Goal: Task Accomplishment & Management: Use online tool/utility

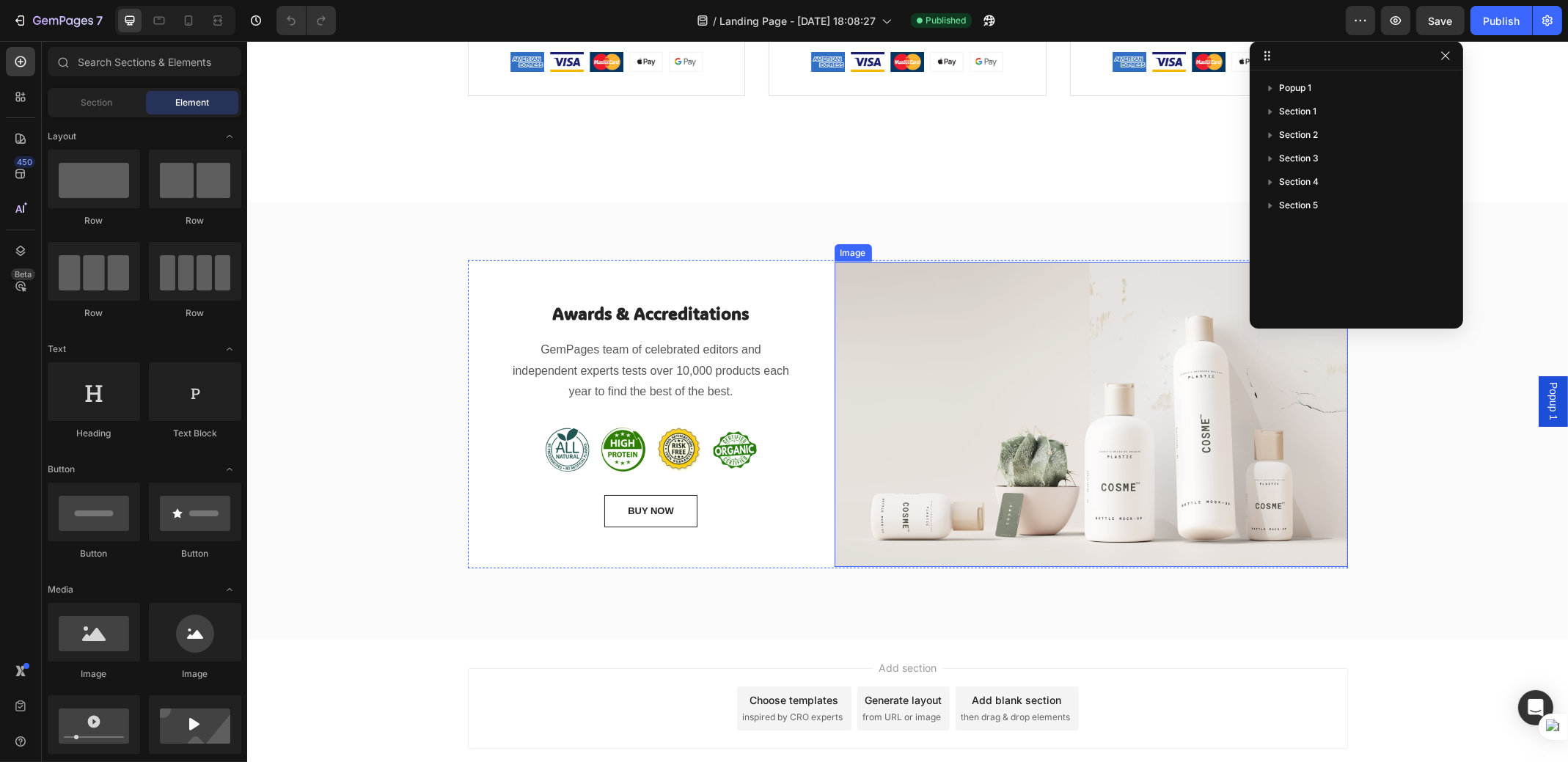
scroll to position [1846, 0]
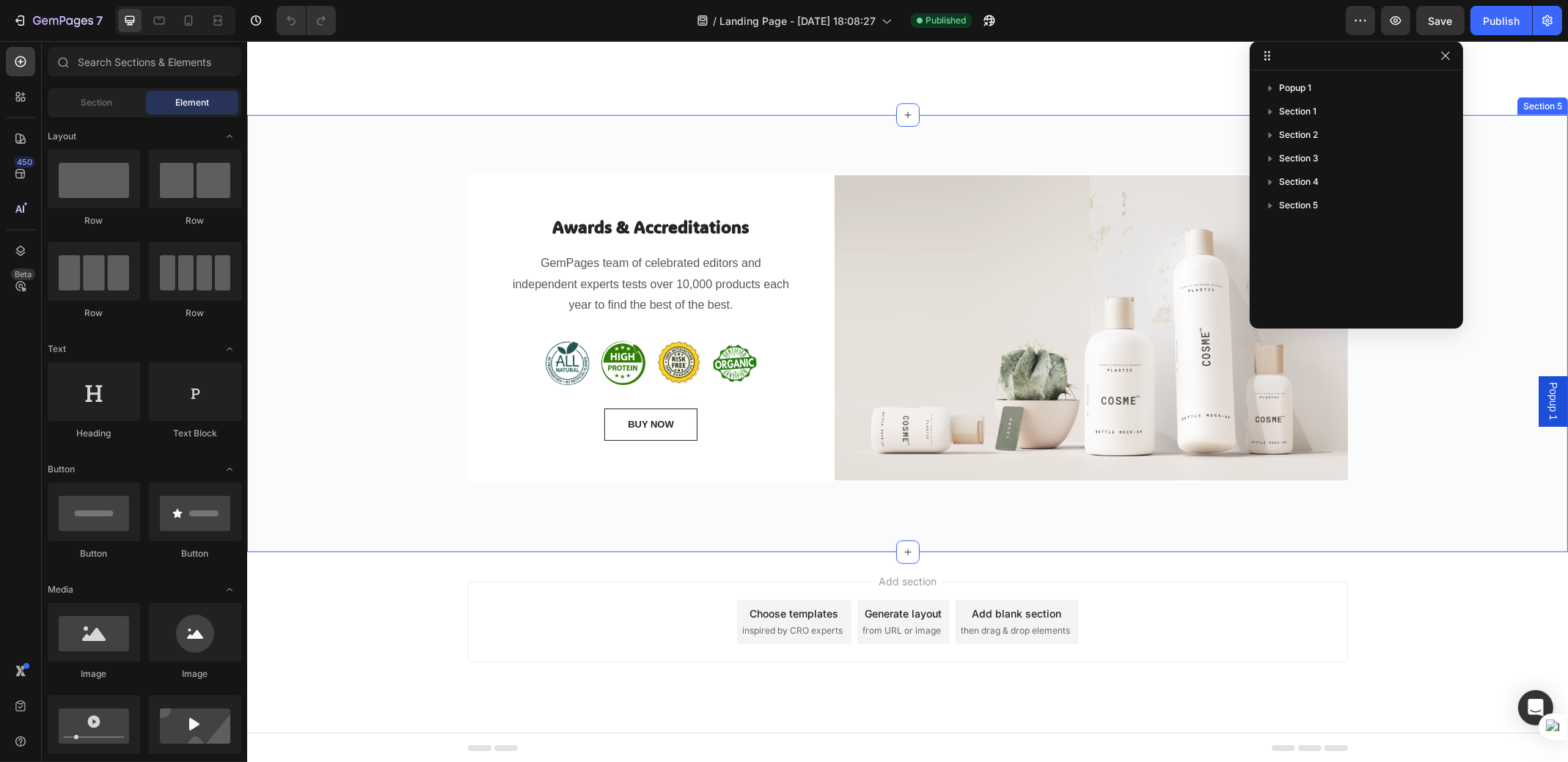
click at [373, 383] on div "Awards & Accreditations Heading GemPages team of celebrated editors and indepen…" at bounding box center [907, 334] width 1299 height 320
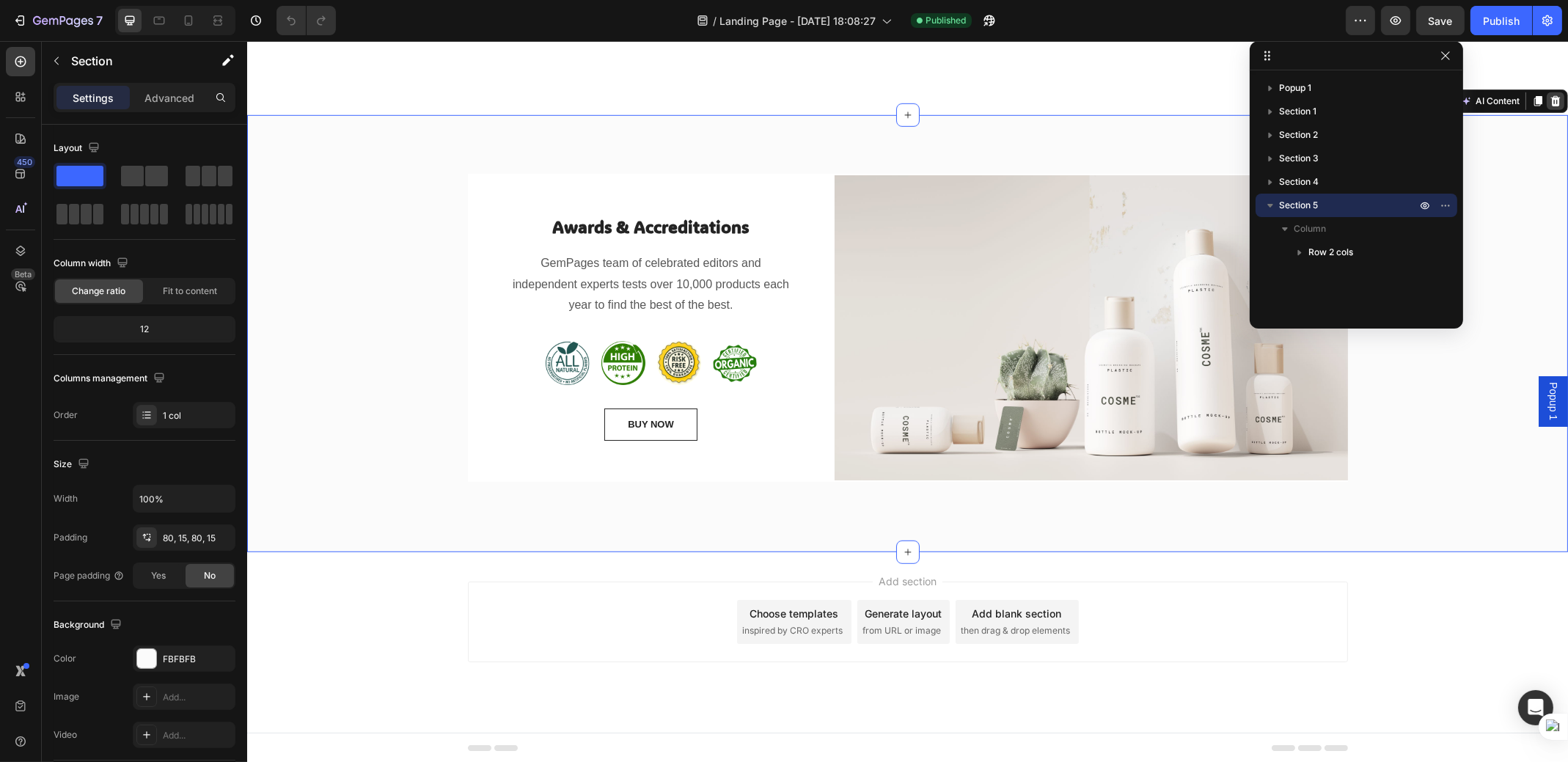
click at [1551, 103] on icon at bounding box center [1556, 101] width 10 height 10
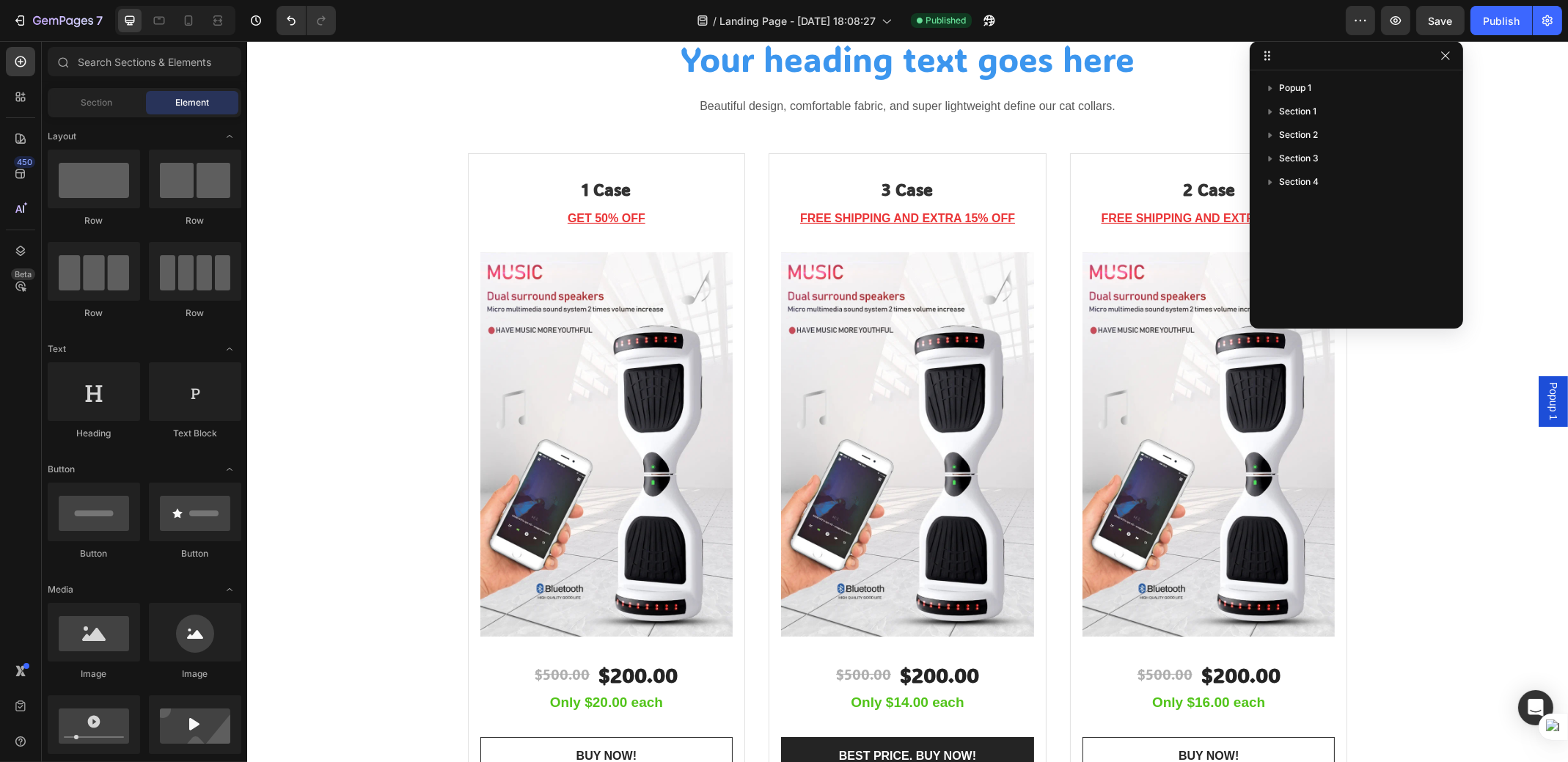
scroll to position [627, 0]
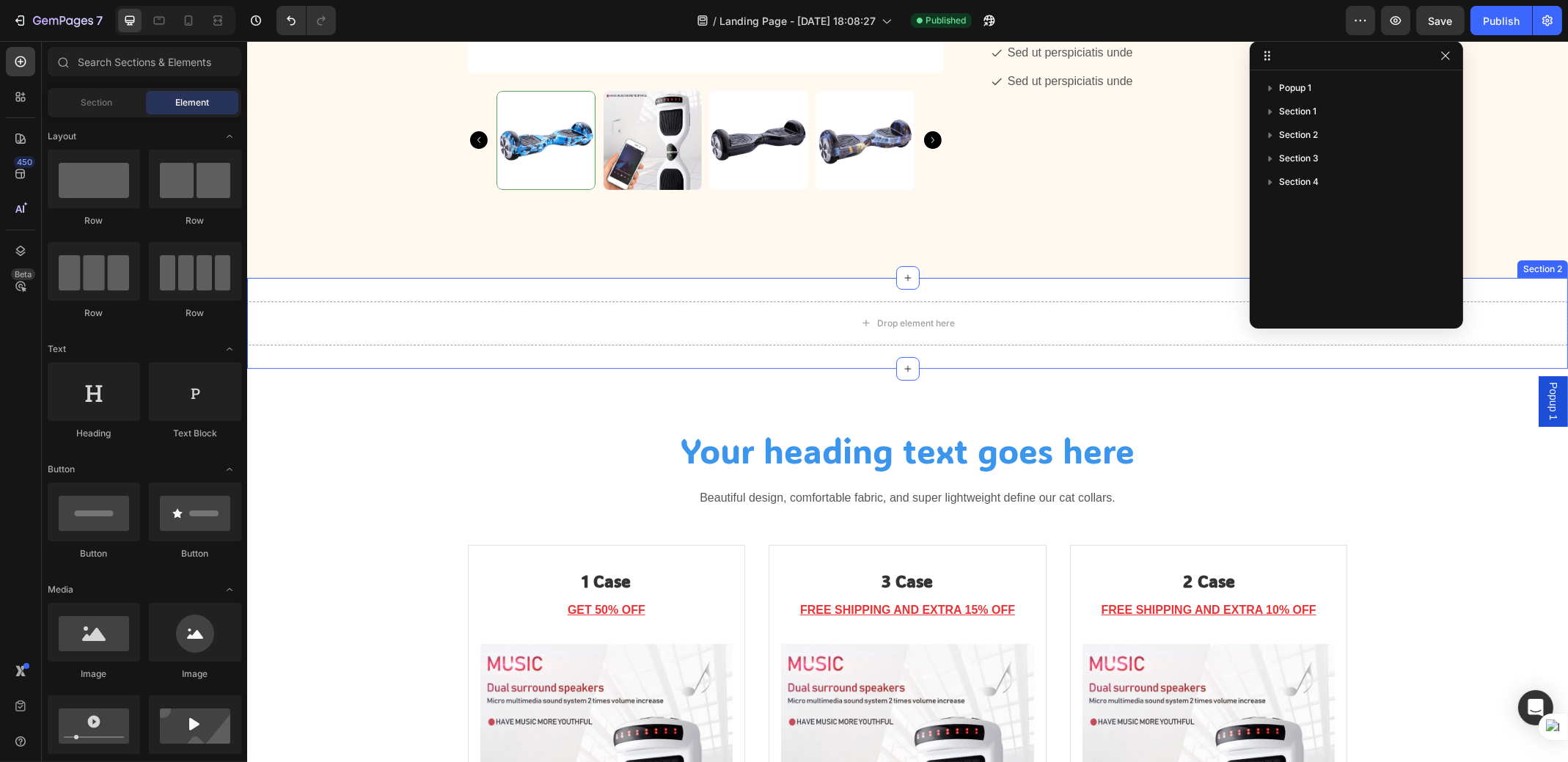
click at [280, 345] on div "Drop element here Section 2" at bounding box center [907, 323] width 1322 height 91
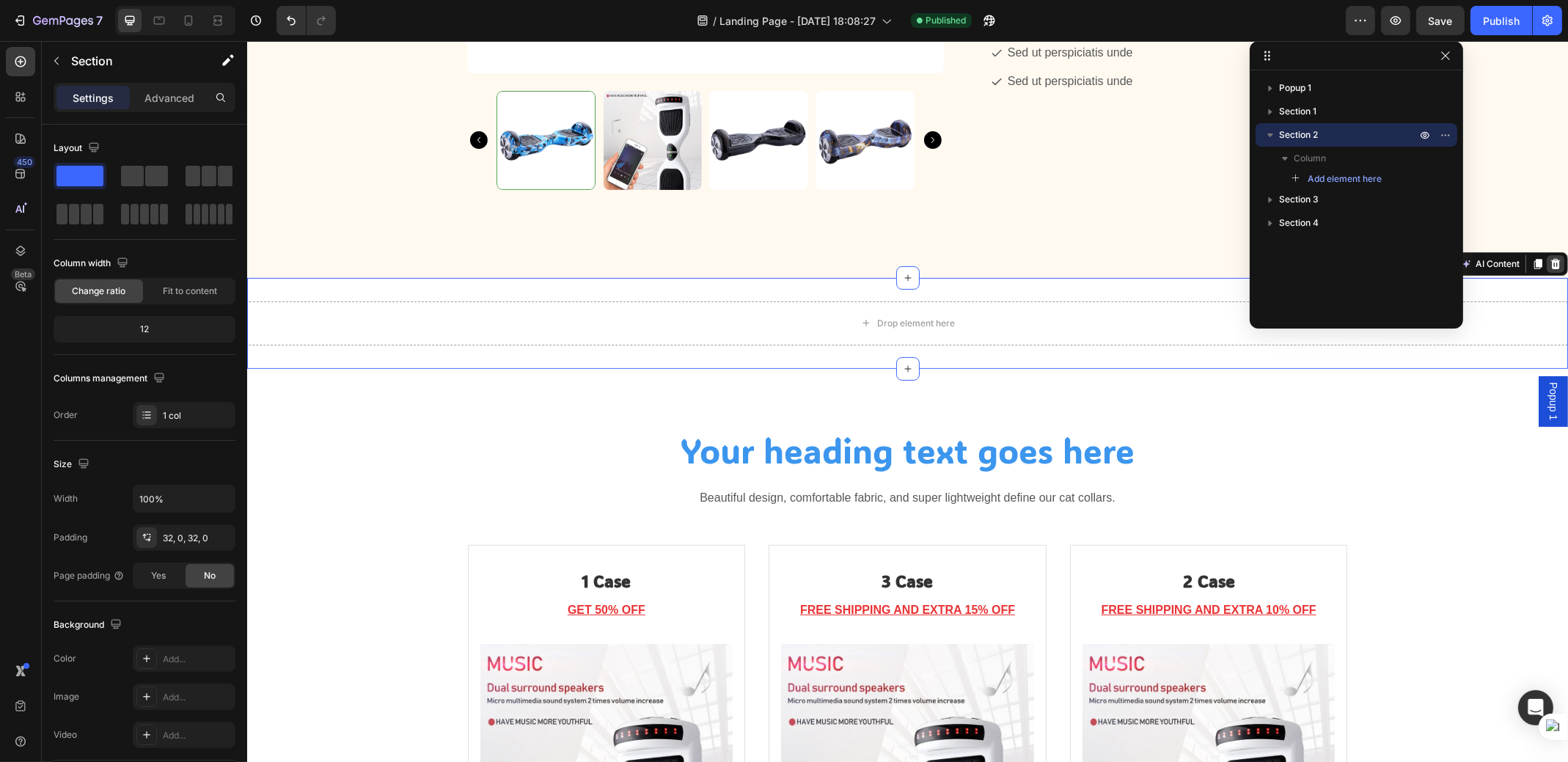
click at [1551, 267] on icon at bounding box center [1556, 264] width 10 height 10
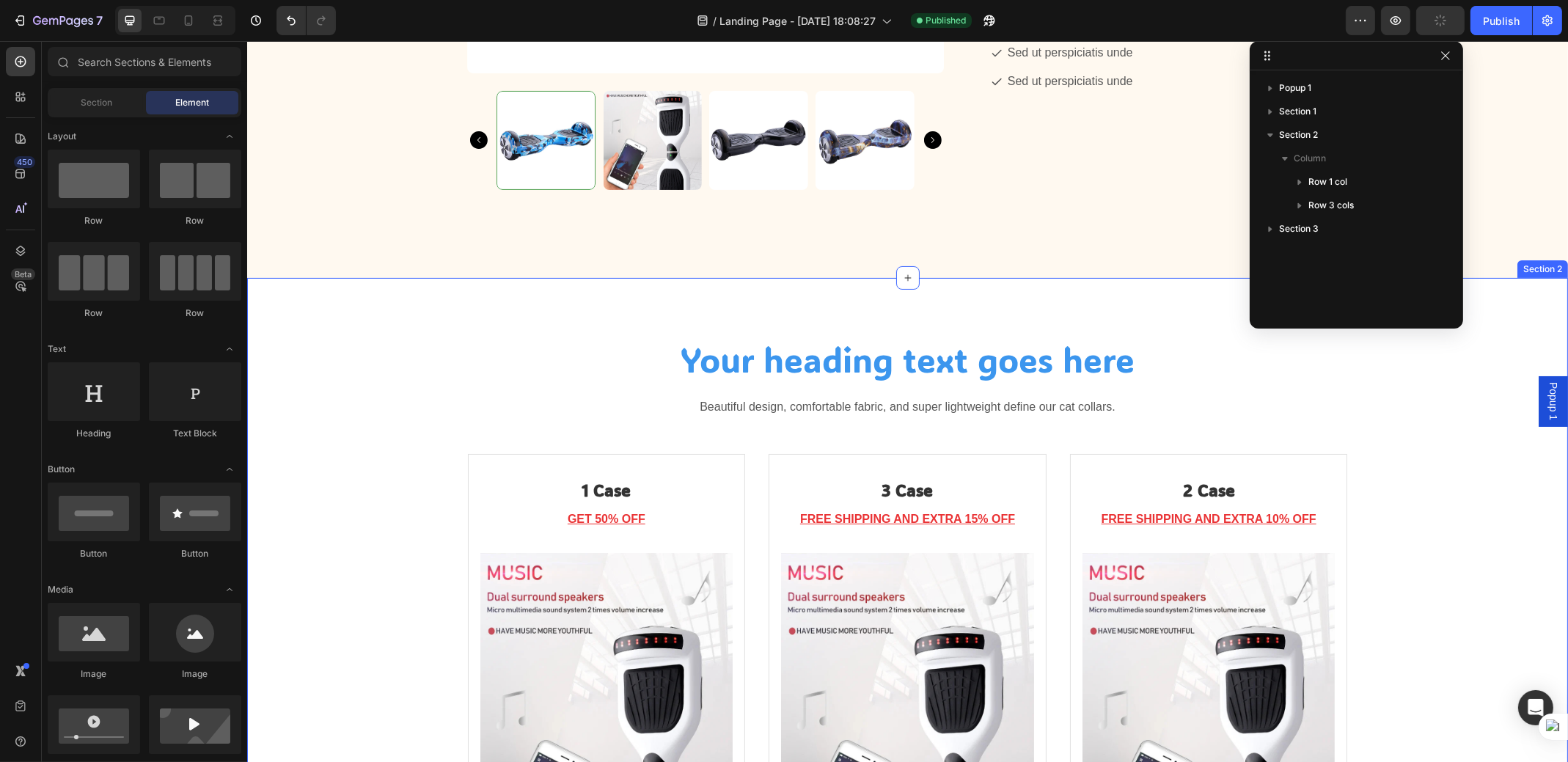
click at [371, 394] on div "Your heading text goes here Heading Beautiful design, comfortable fabric, and s…" at bounding box center [907, 737] width 1299 height 801
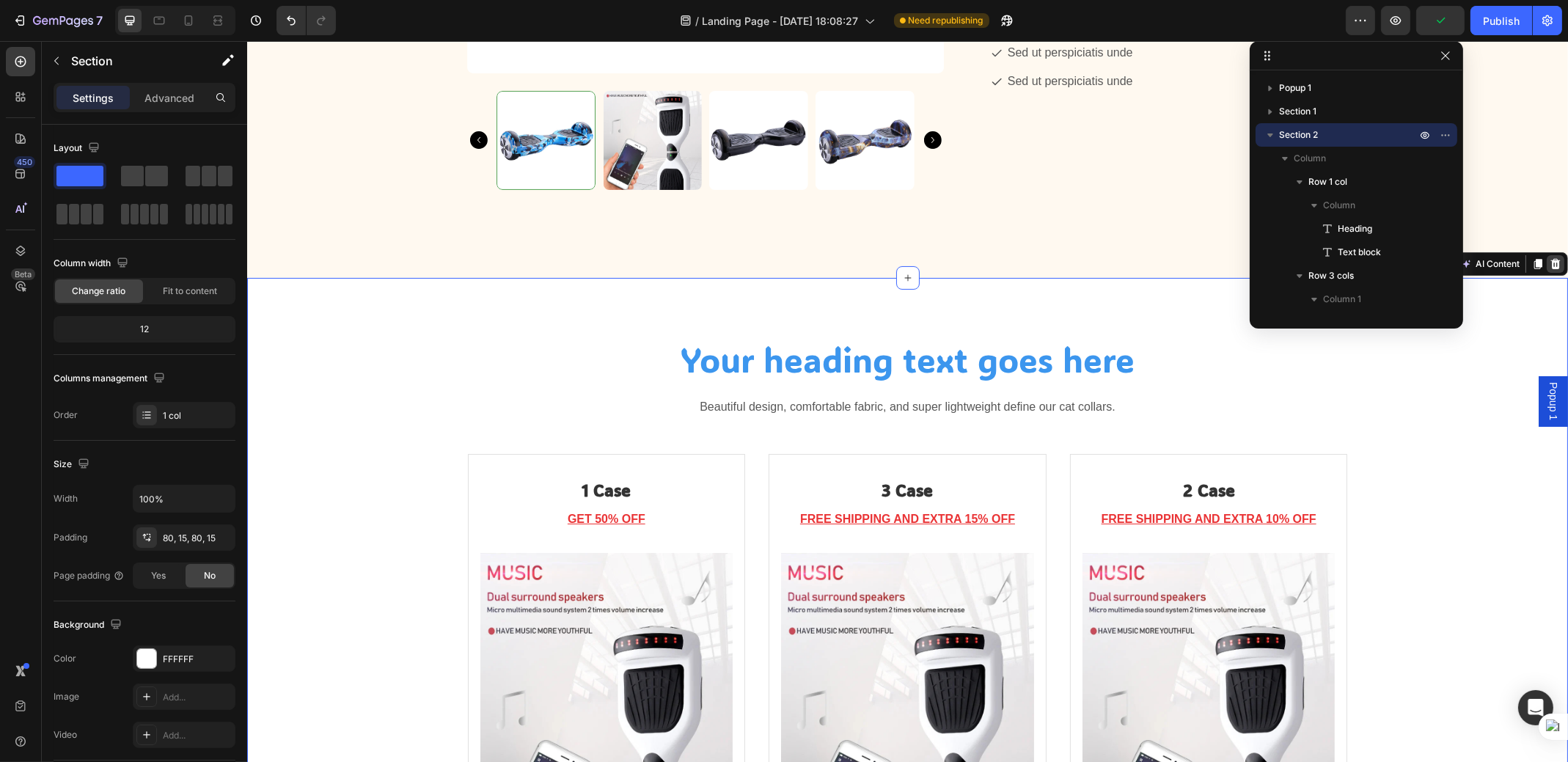
click at [1551, 264] on icon at bounding box center [1556, 264] width 10 height 10
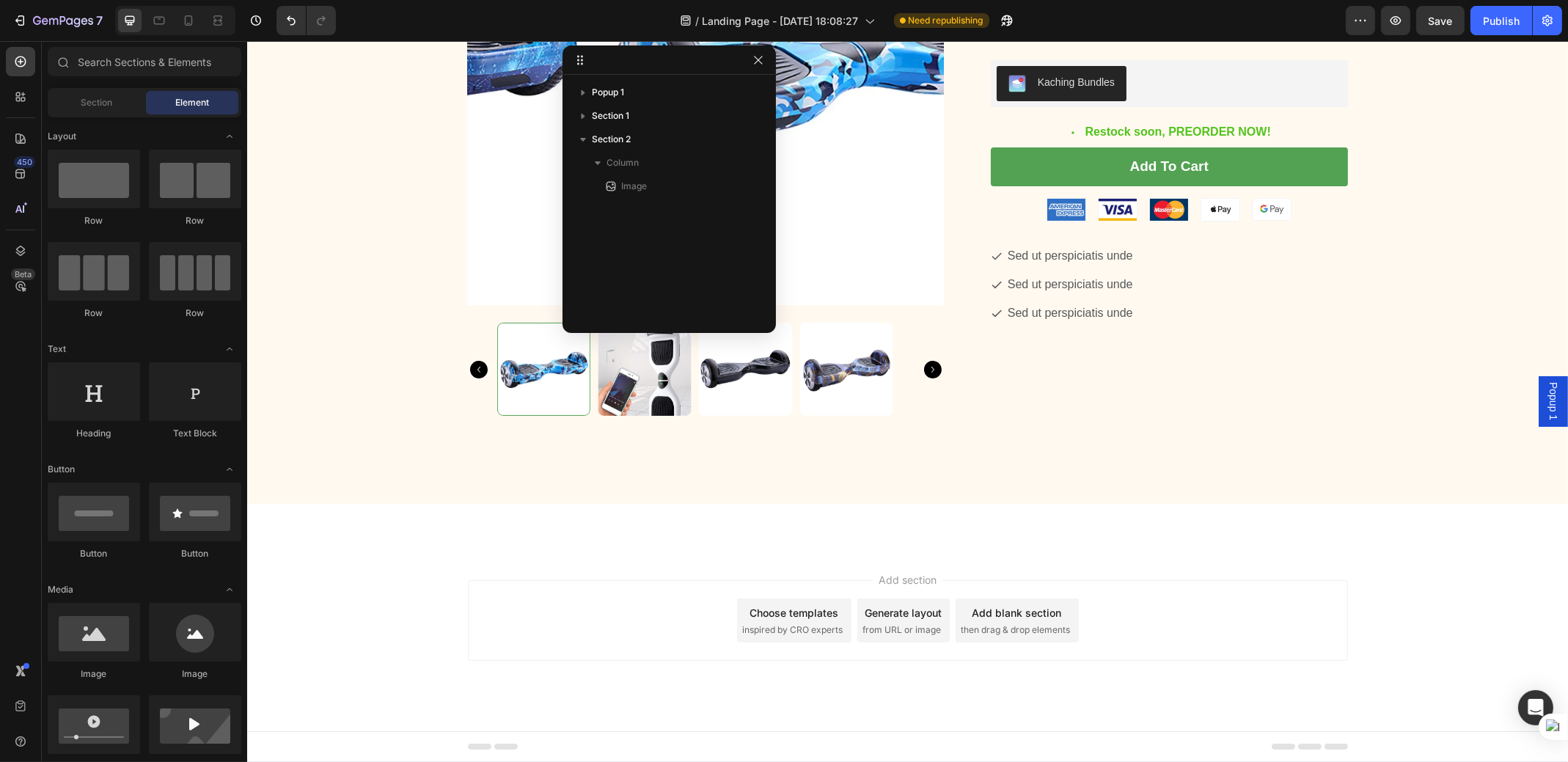
scroll to position [0, 0]
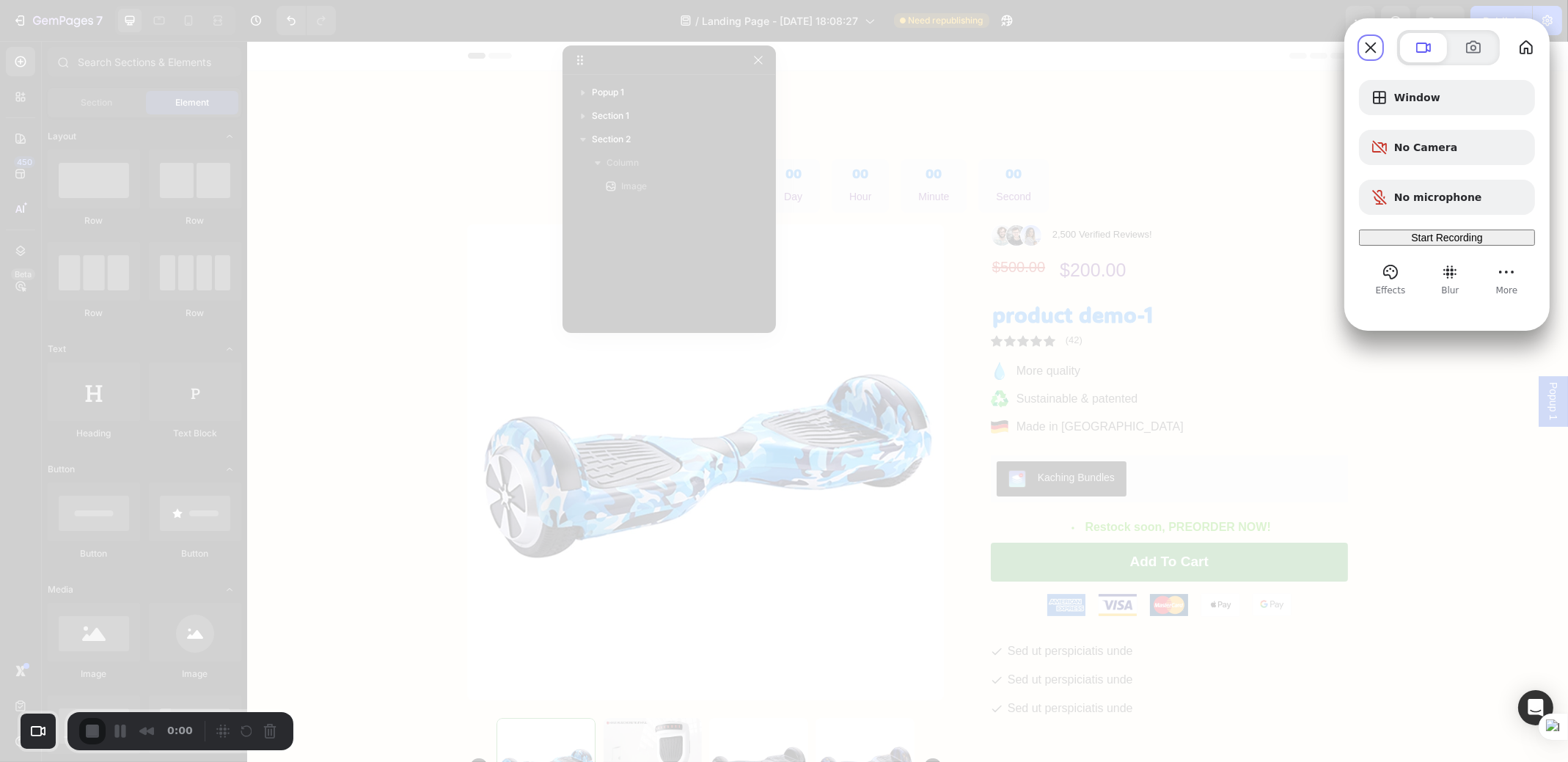
click at [1453, 244] on span "Start Recording" at bounding box center [1446, 238] width 71 height 11
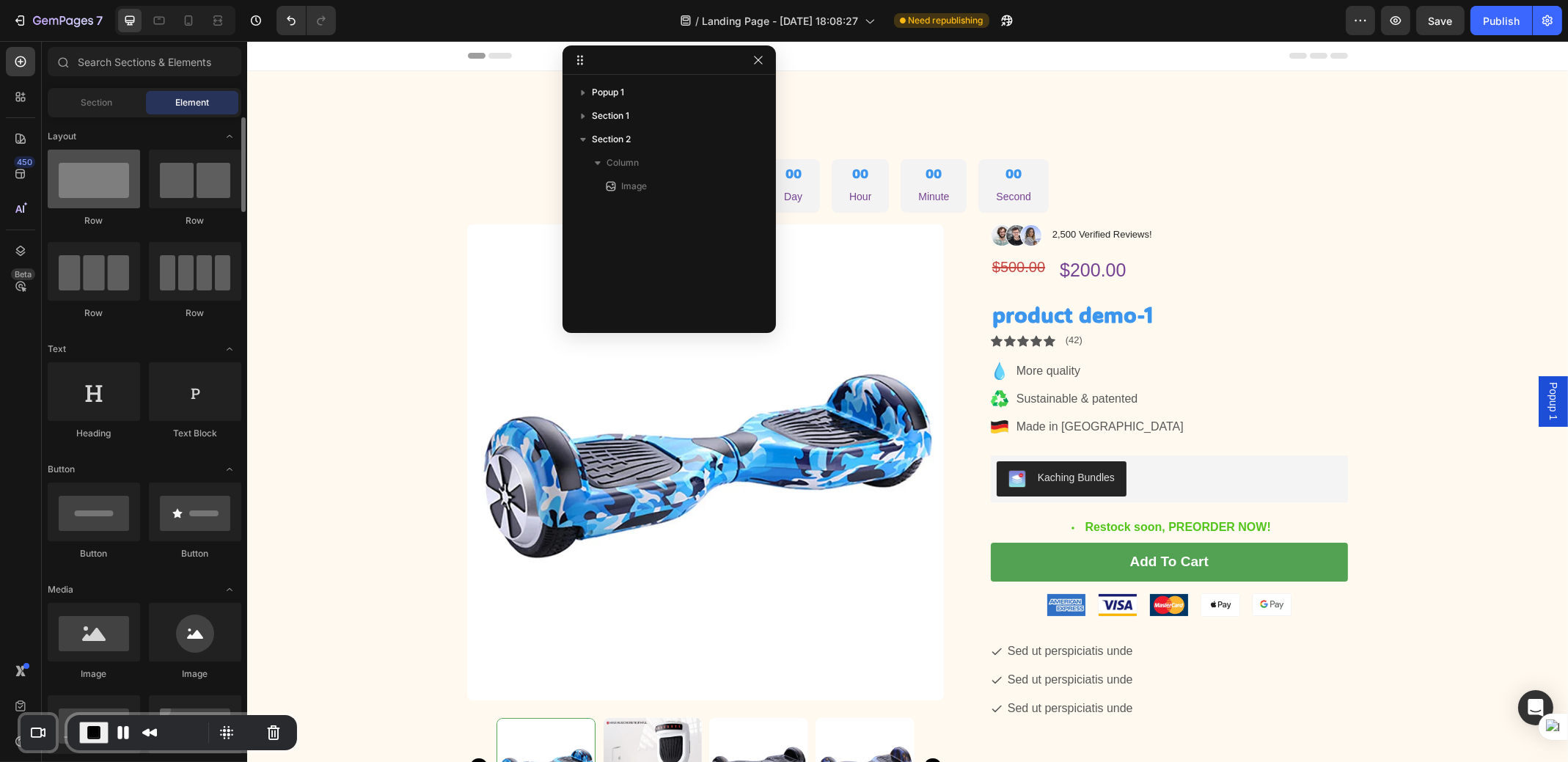
click at [92, 177] on div at bounding box center [93, 179] width 92 height 59
drag, startPoint x: 92, startPoint y: 177, endPoint x: 0, endPoint y: 290, distance: 145.7
click at [0, 290] on div "450 Beta Sections(18) Elements(83) Section Element Hero Section Product Detail …" at bounding box center [124, 401] width 247 height 721
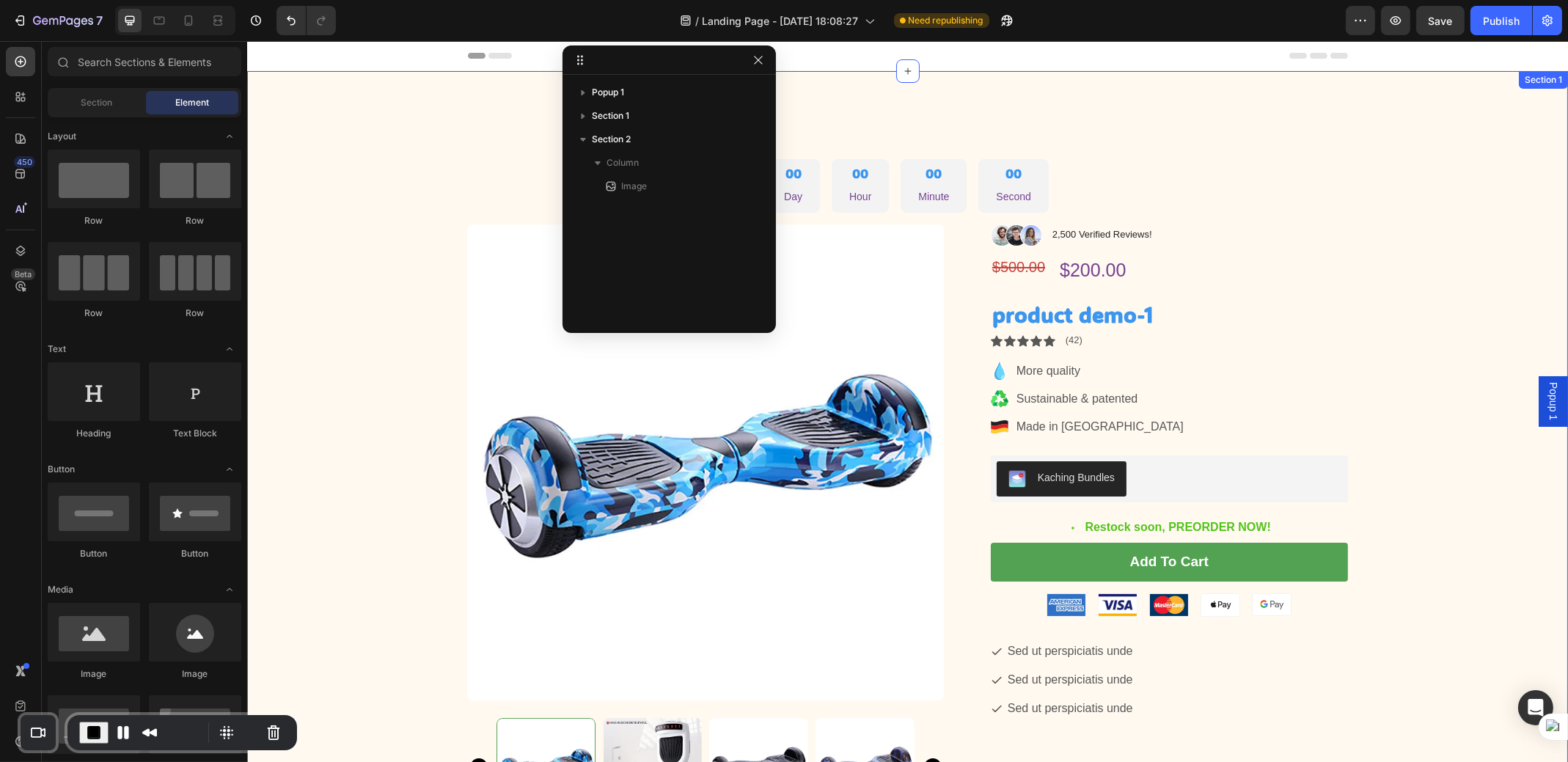
scroll to position [401, 0]
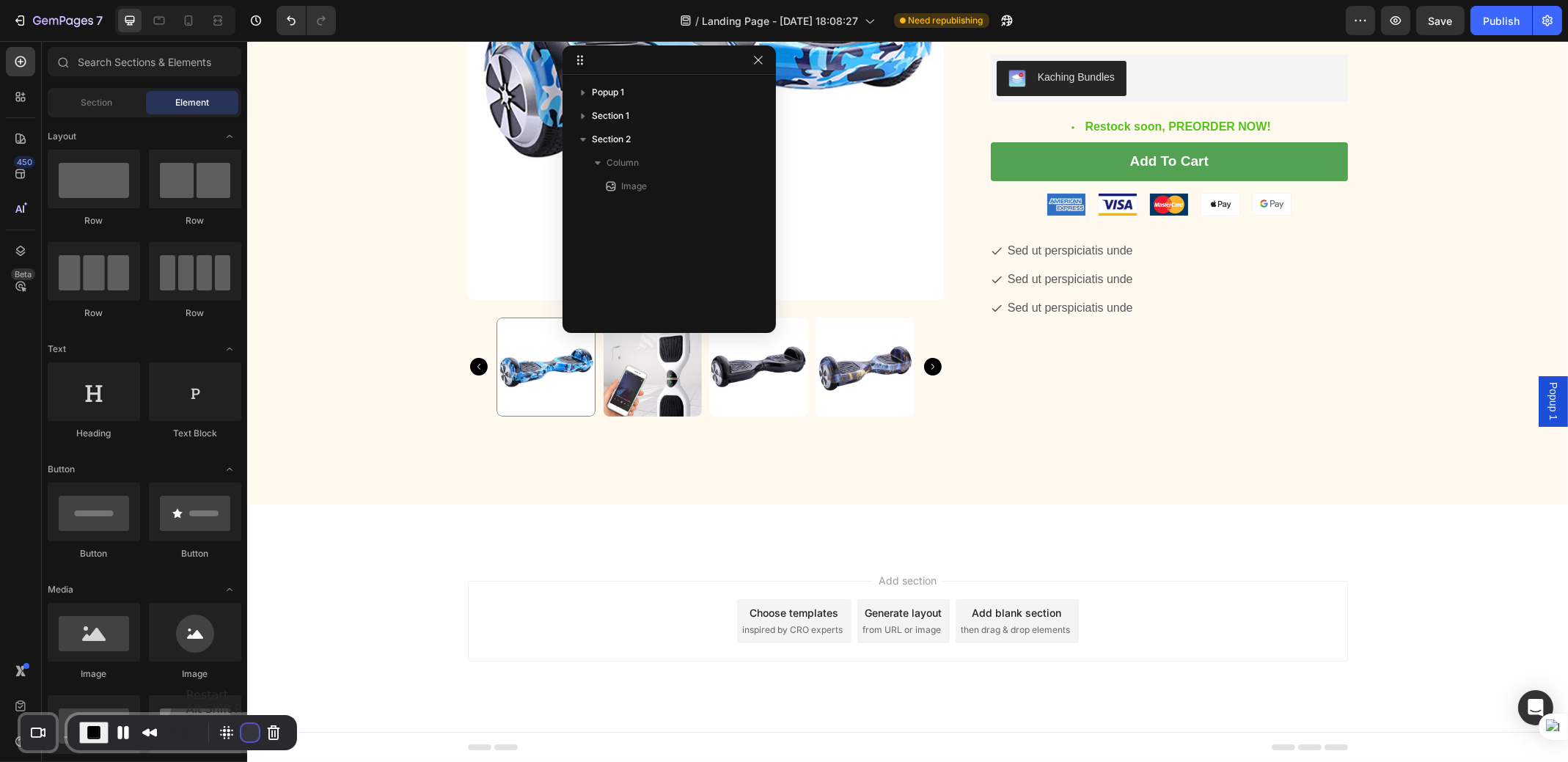
click at [242, 730] on button "Restart Recording" at bounding box center [250, 733] width 18 height 18
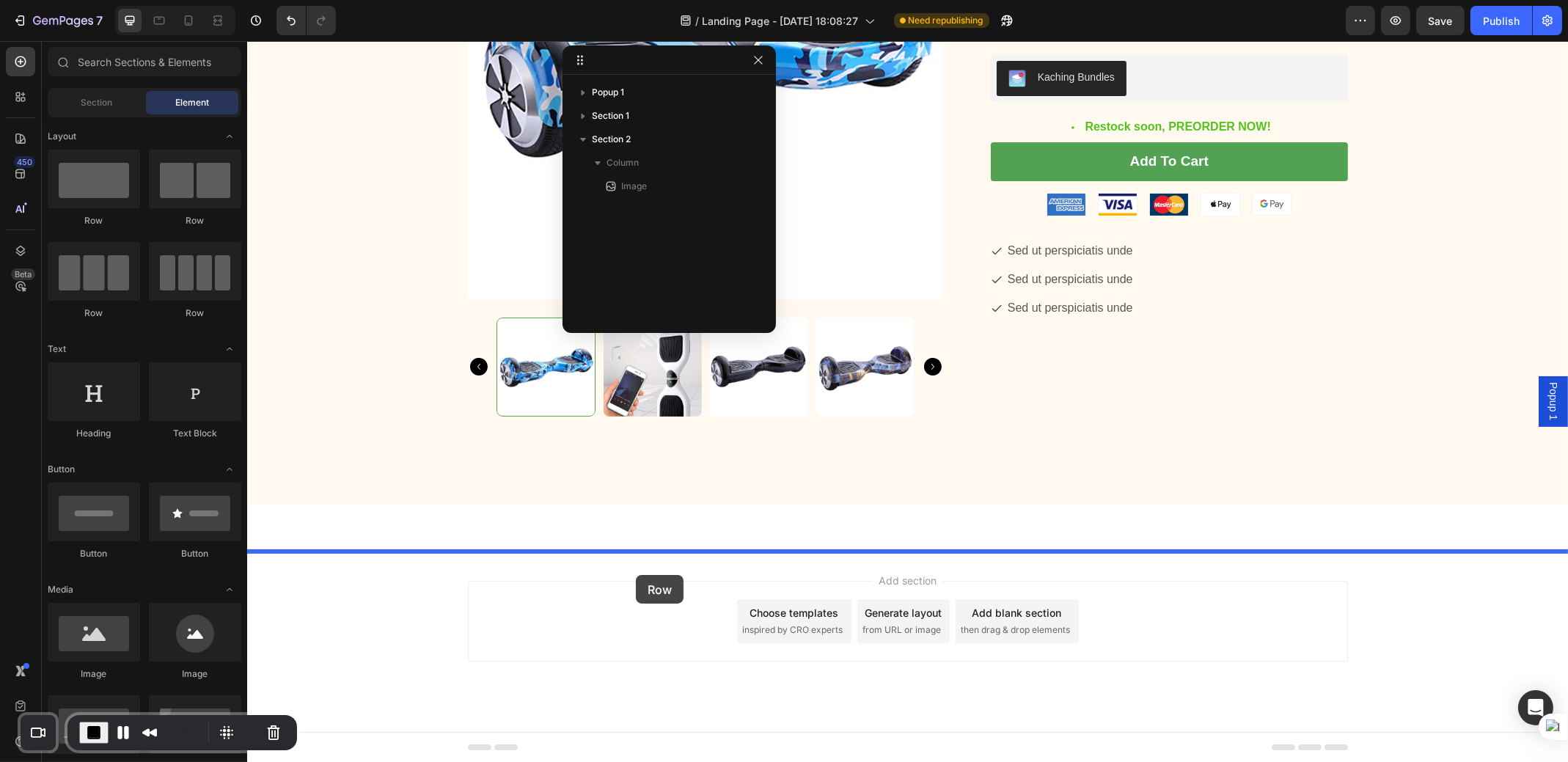
drag, startPoint x: 864, startPoint y: 614, endPoint x: 636, endPoint y: 575, distance: 231.3
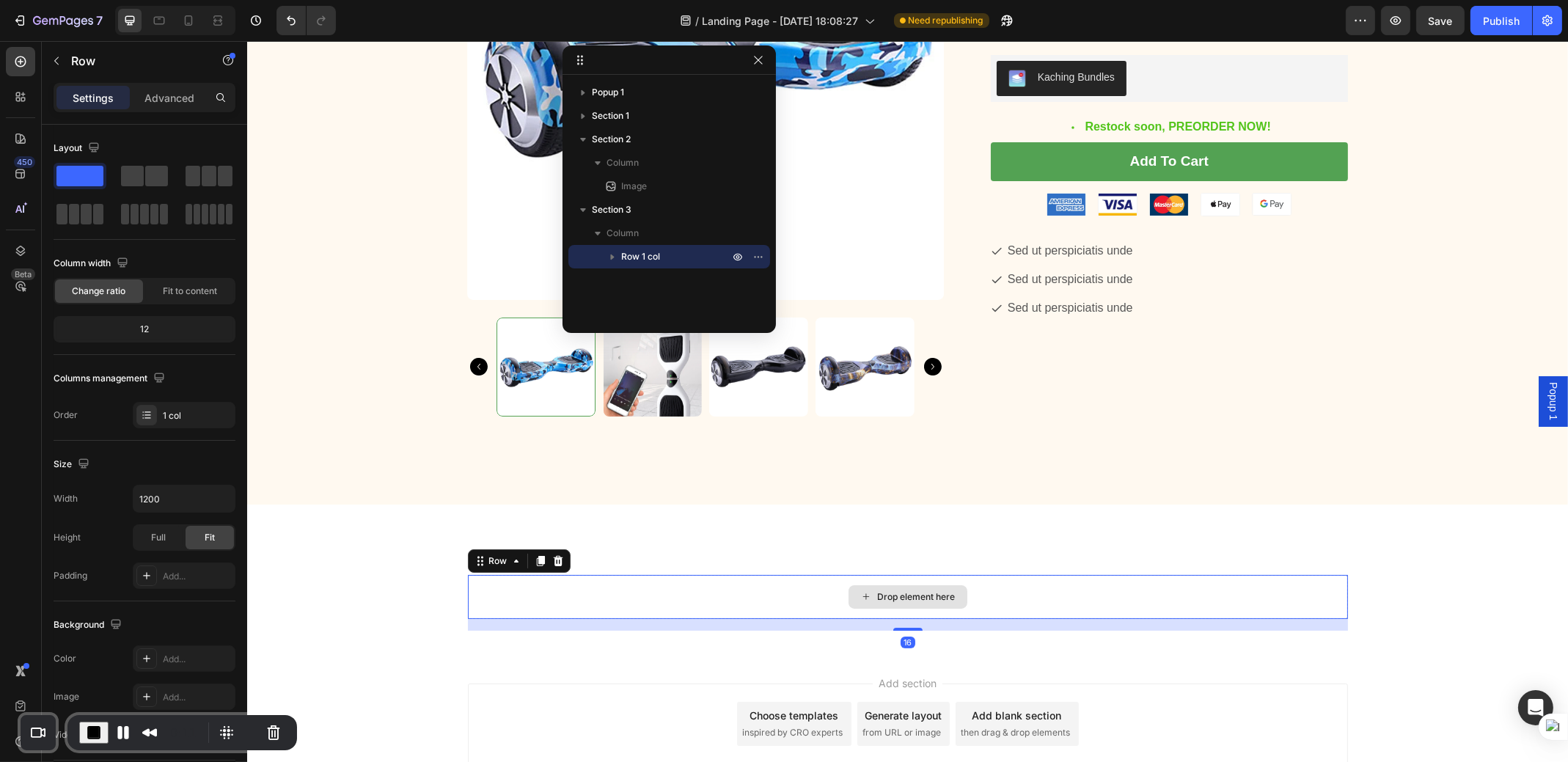
click at [900, 597] on div "Drop element here" at bounding box center [916, 596] width 78 height 11
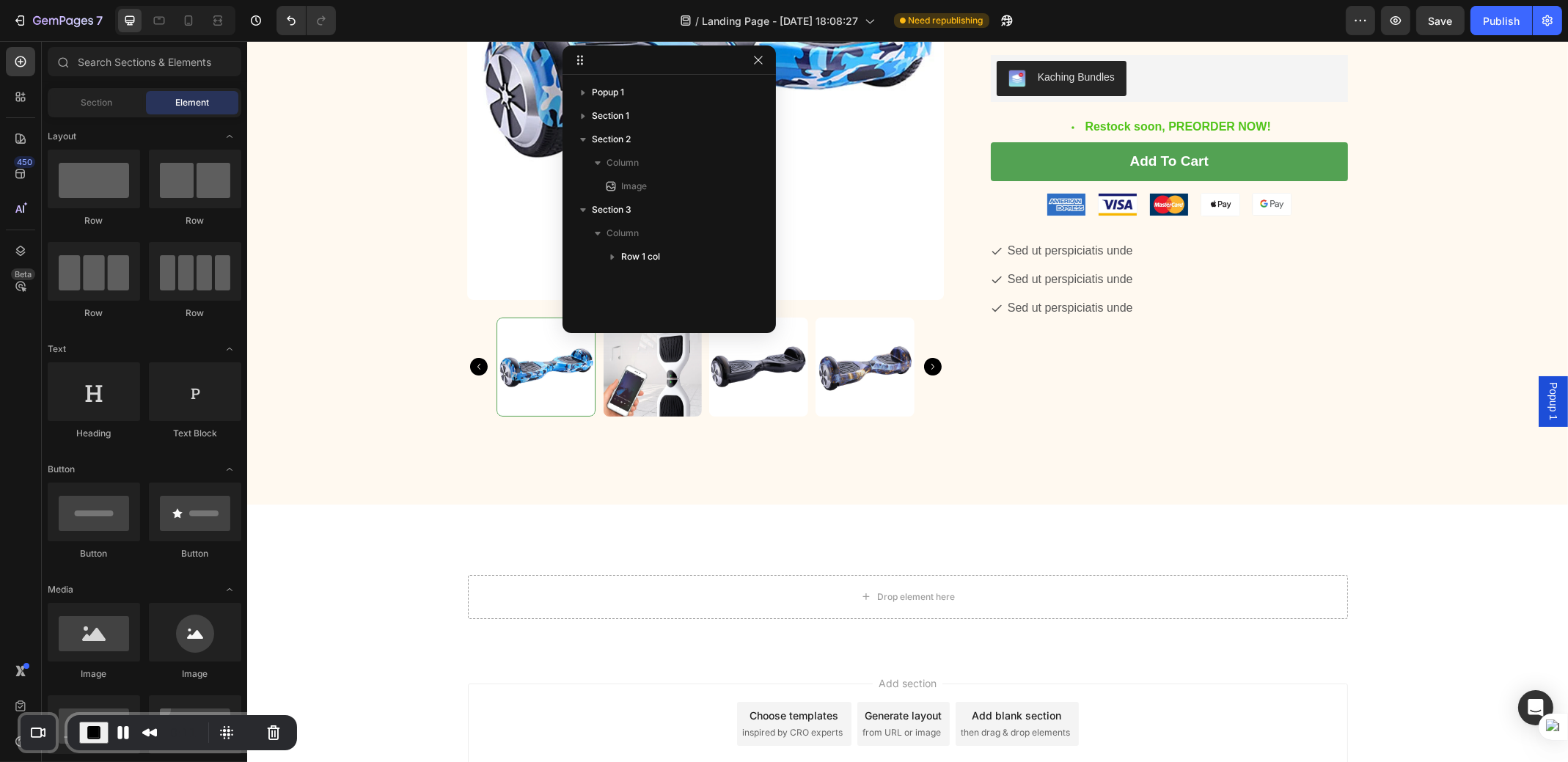
click at [74, 222] on div "Row" at bounding box center [93, 221] width 92 height 13
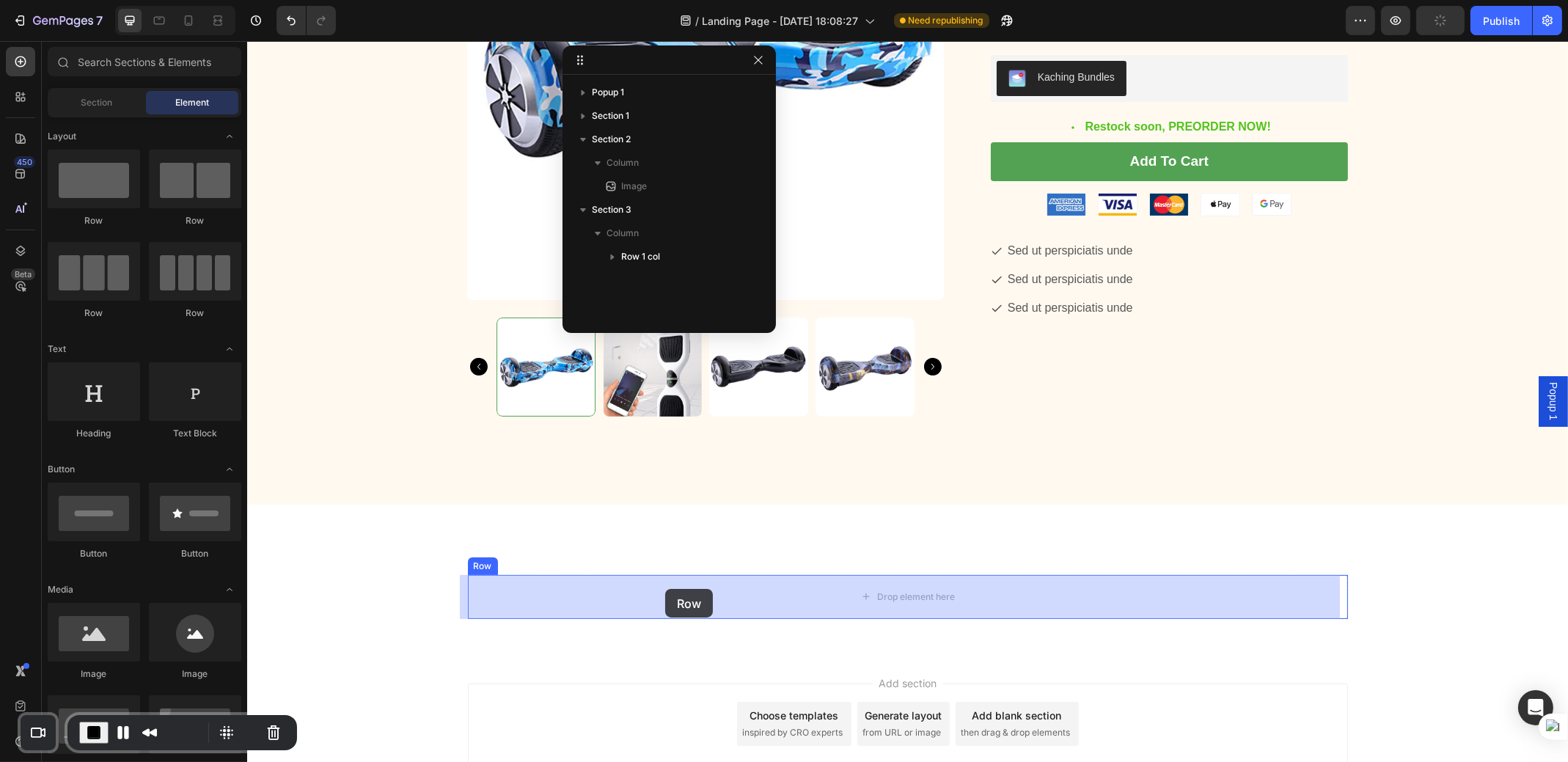
drag, startPoint x: 1109, startPoint y: 634, endPoint x: 665, endPoint y: 589, distance: 446.3
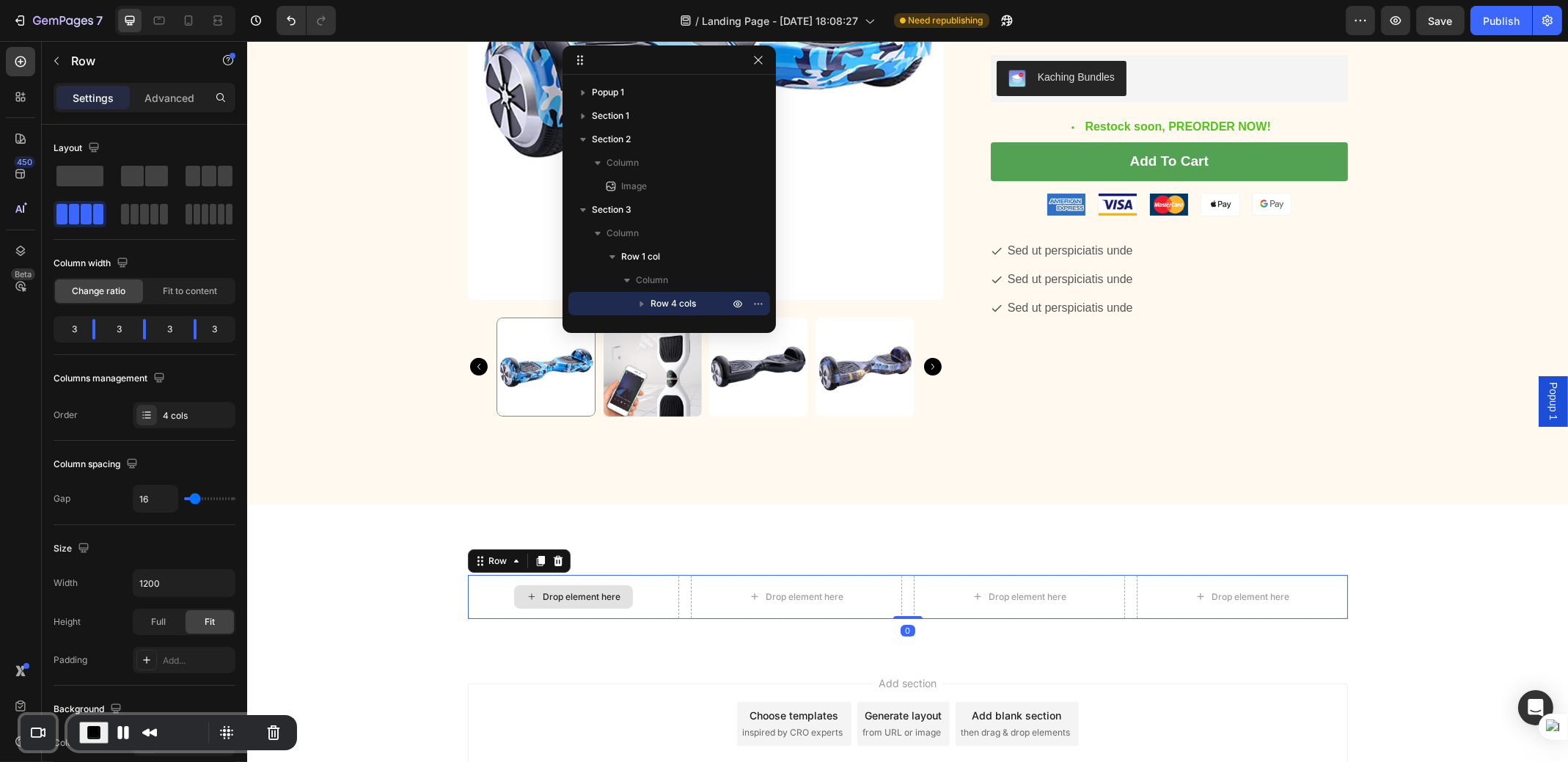
click at [603, 595] on div "Drop element here" at bounding box center [582, 596] width 78 height 11
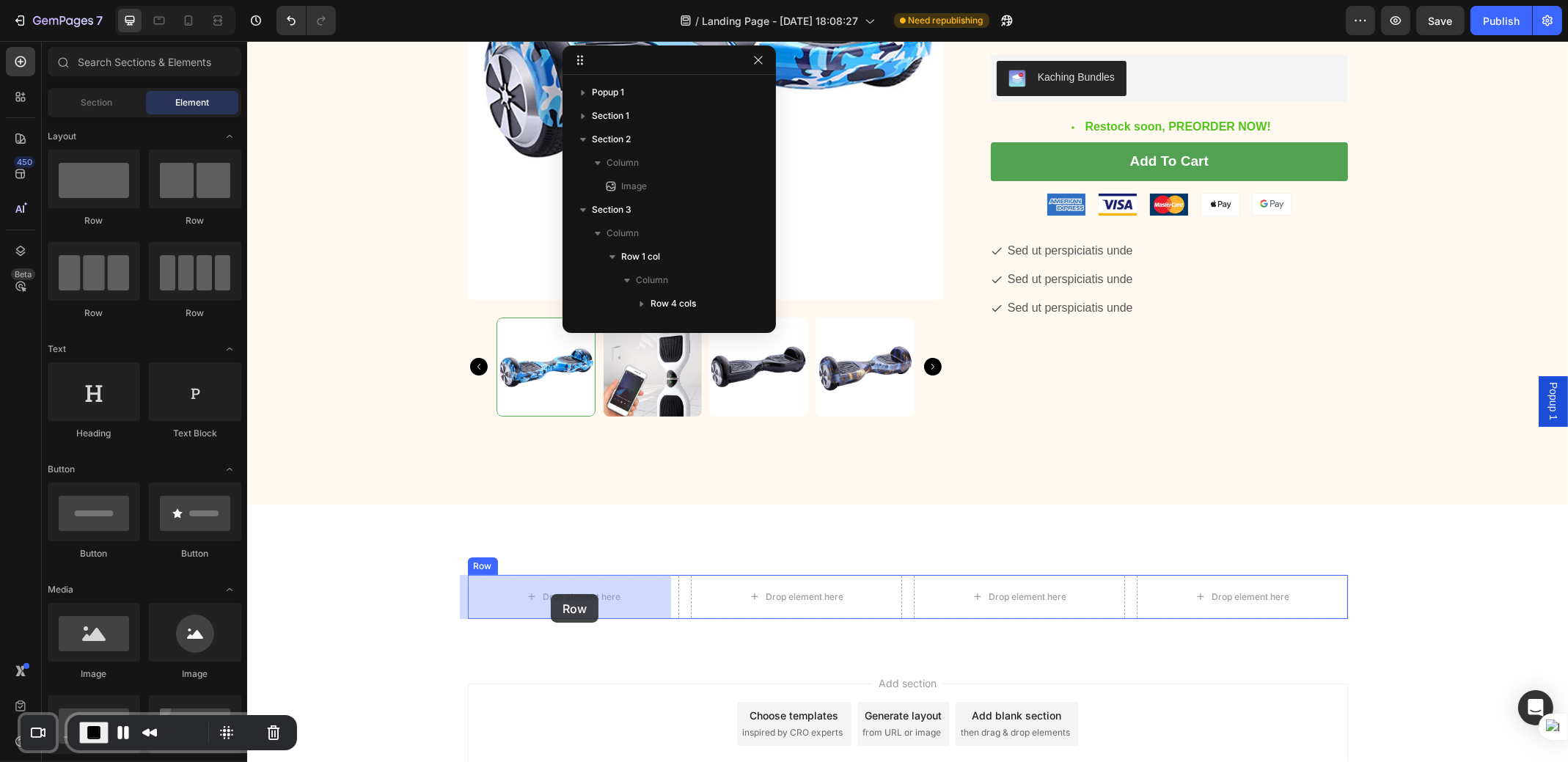
drag, startPoint x: 349, startPoint y: 225, endPoint x: 395, endPoint y: 75, distance: 156.9
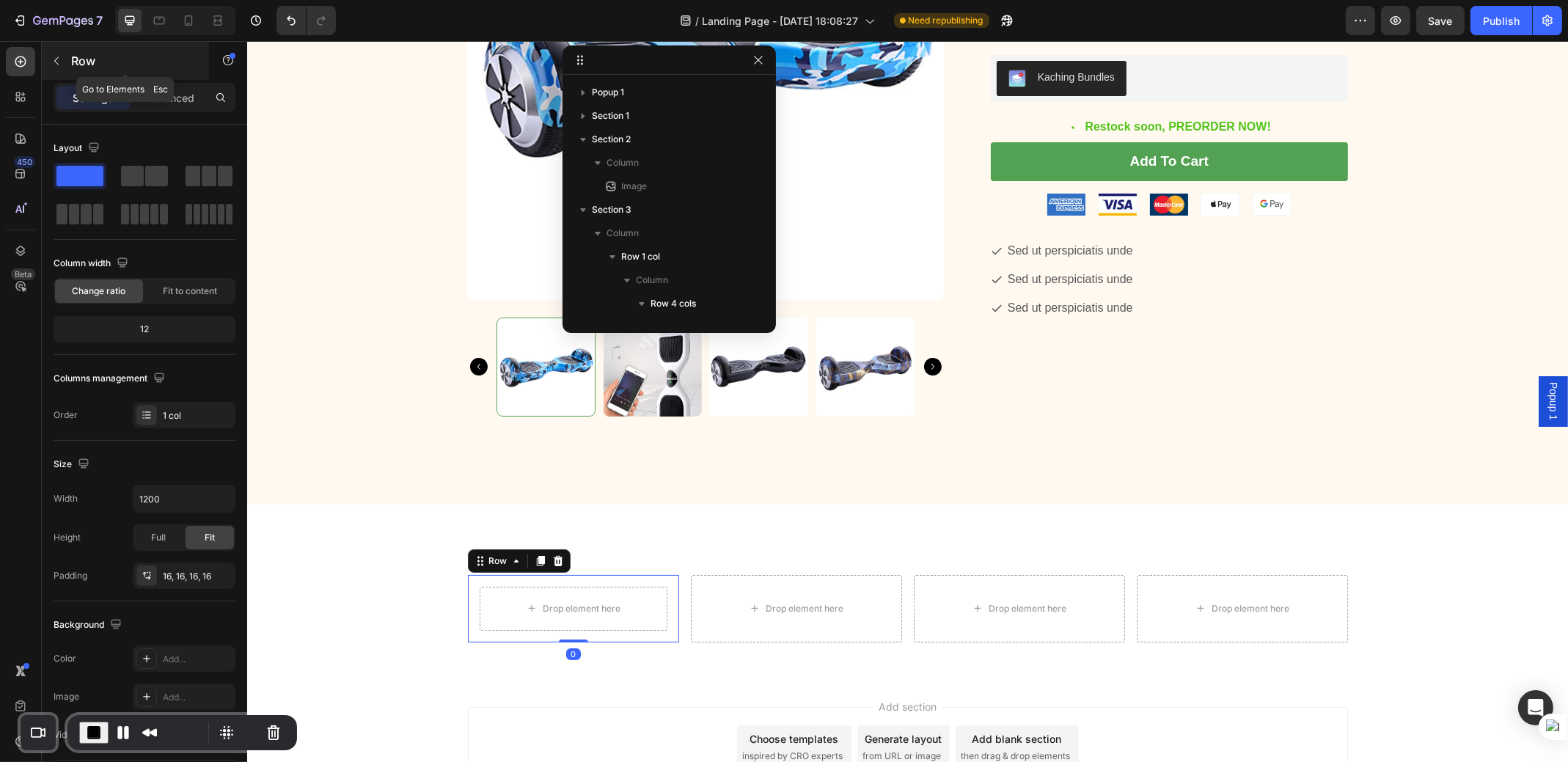
scroll to position [162, 0]
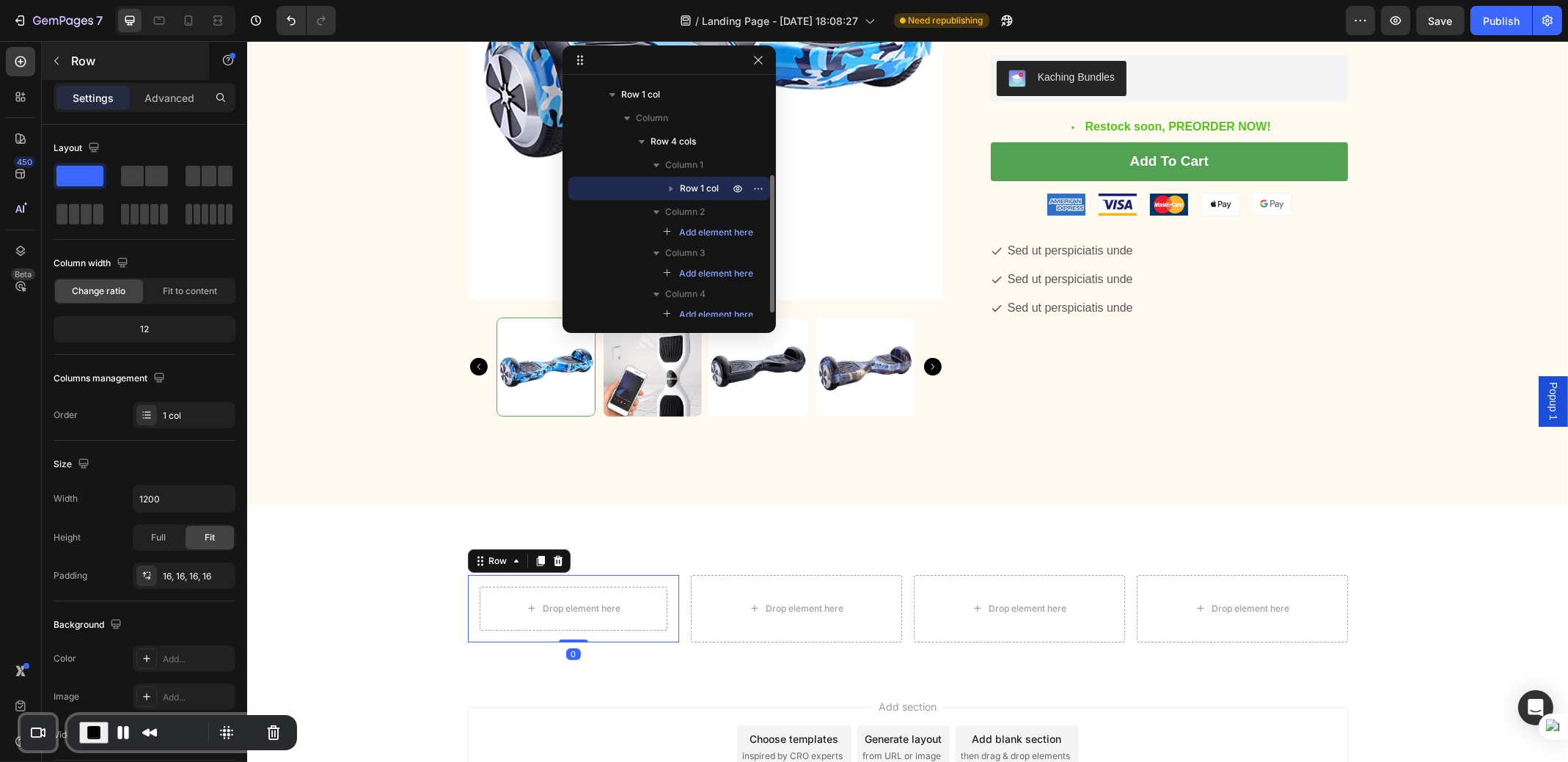
click at [52, 55] on icon "button" at bounding box center [56, 61] width 11 height 11
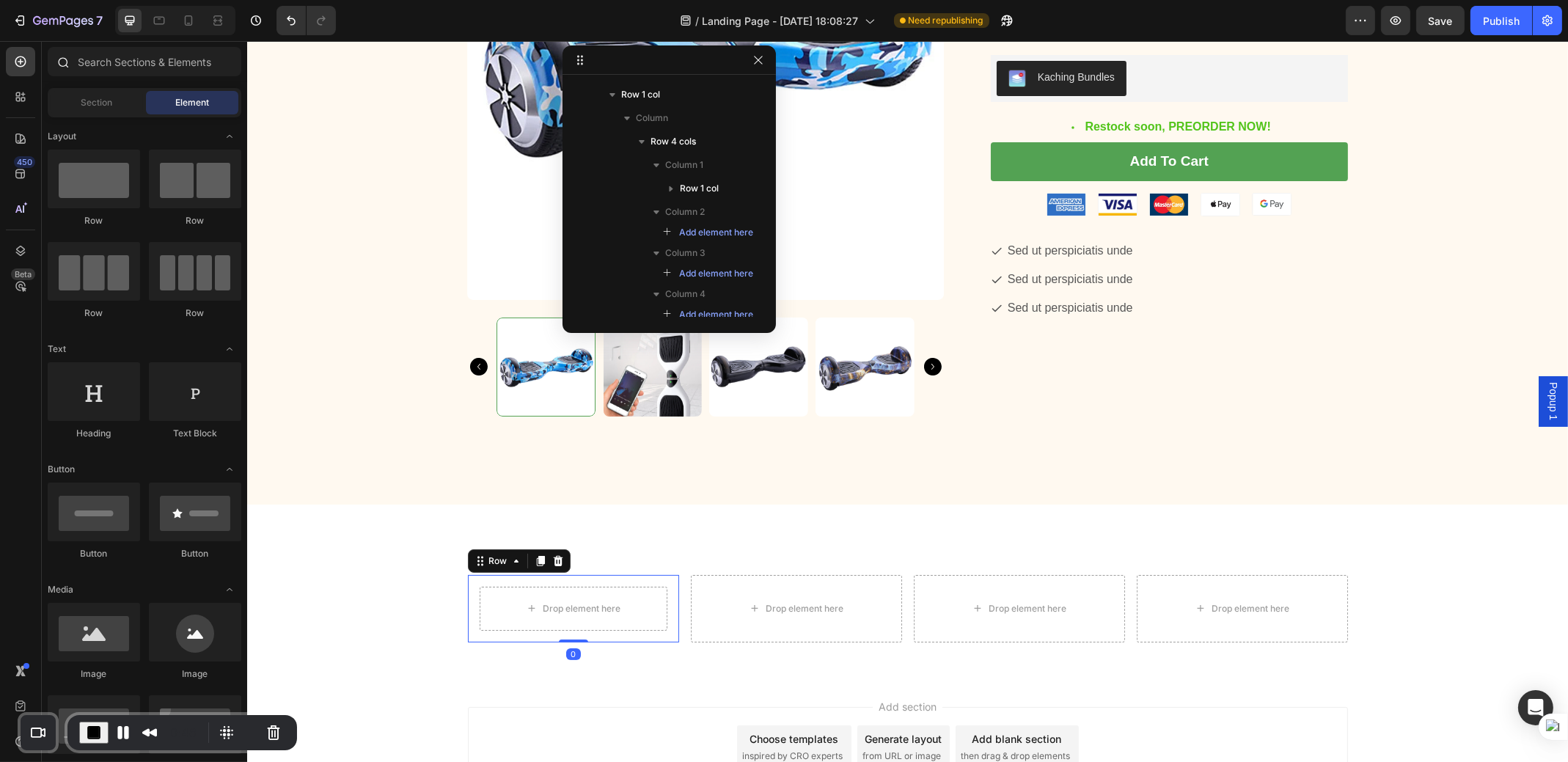
click at [59, 66] on icon at bounding box center [62, 62] width 11 height 11
click at [177, 66] on input "text" at bounding box center [145, 61] width 194 height 29
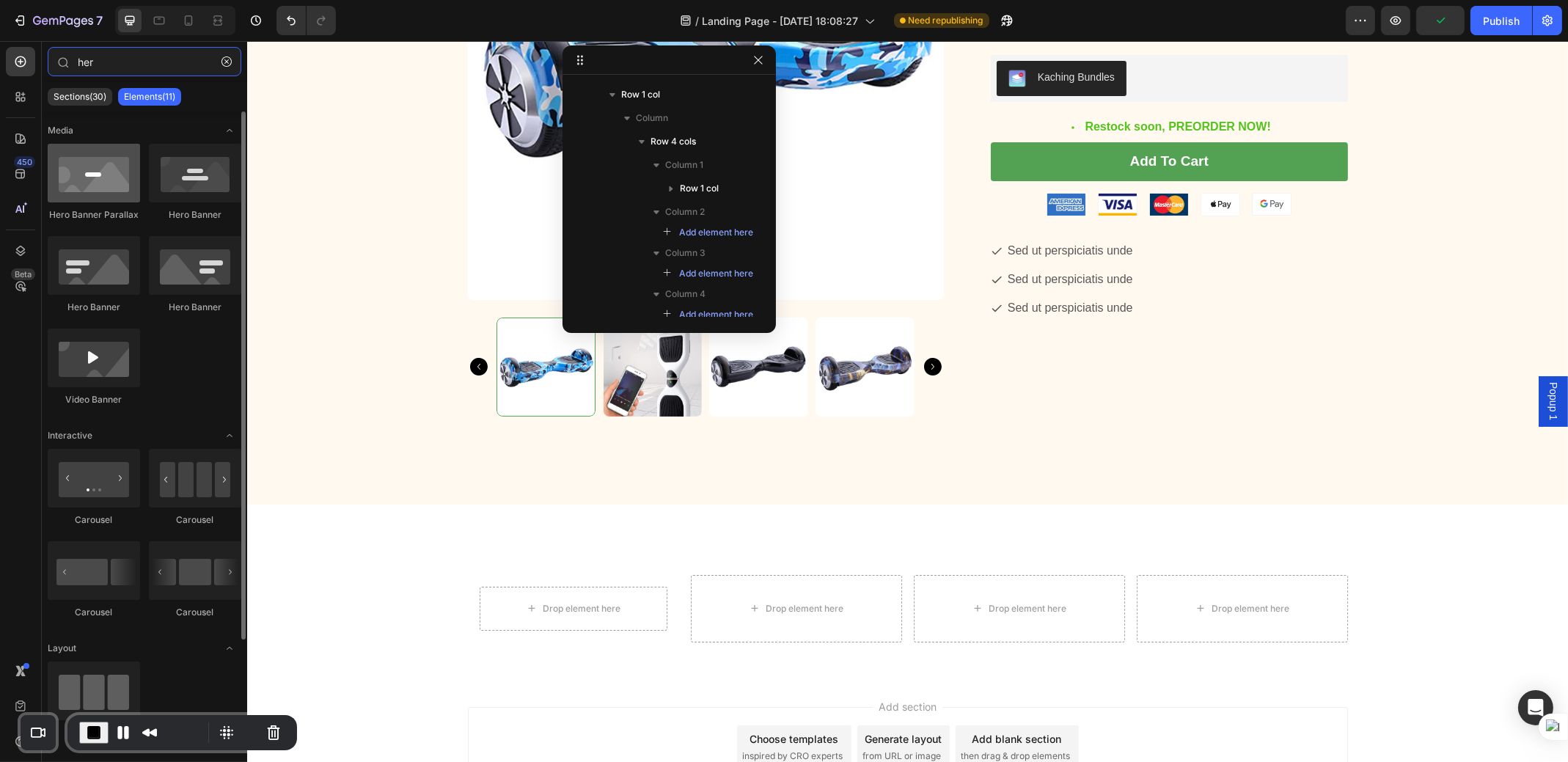
type input "her"
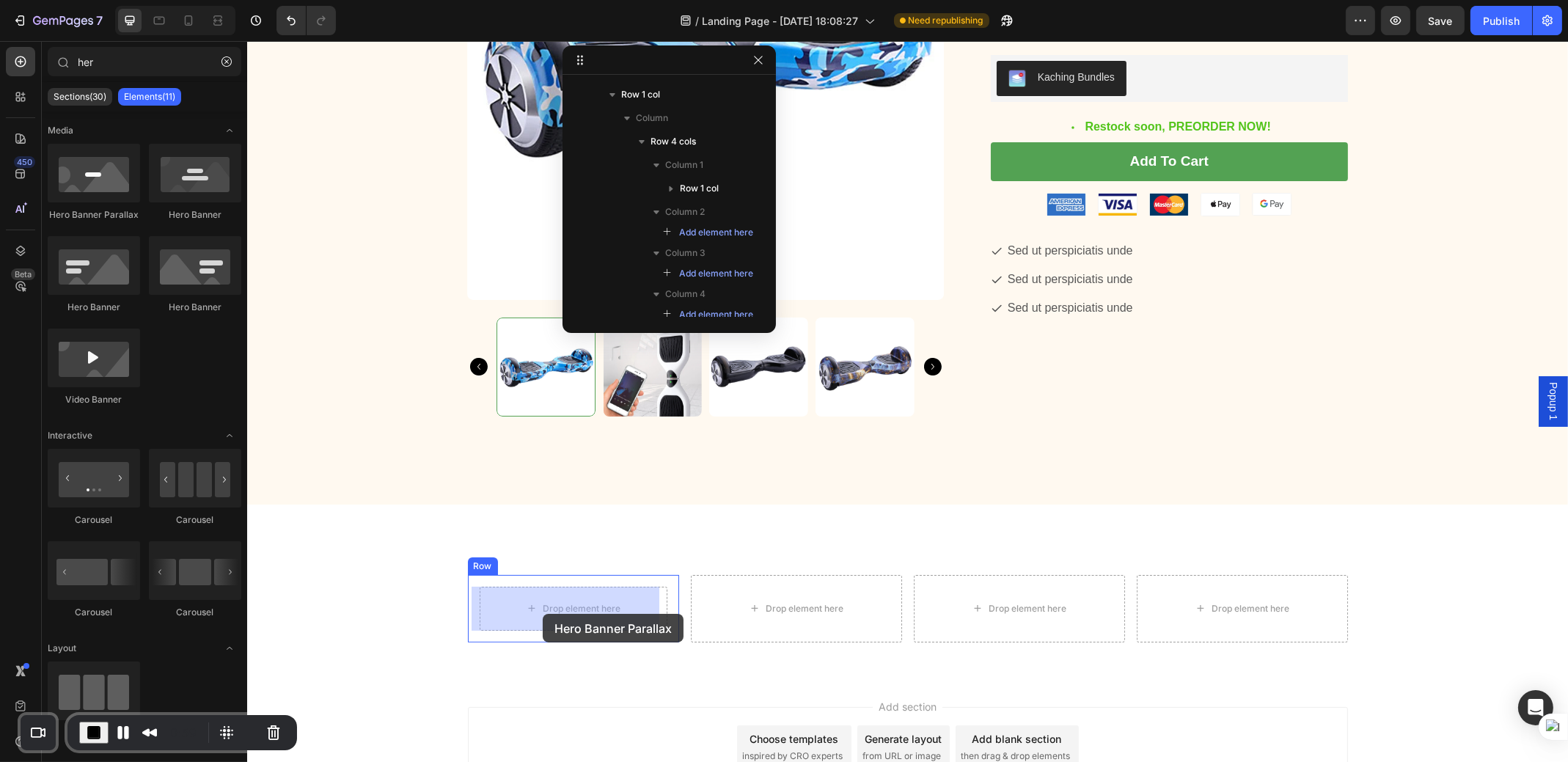
drag, startPoint x: 337, startPoint y: 222, endPoint x: 543, endPoint y: 614, distance: 442.8
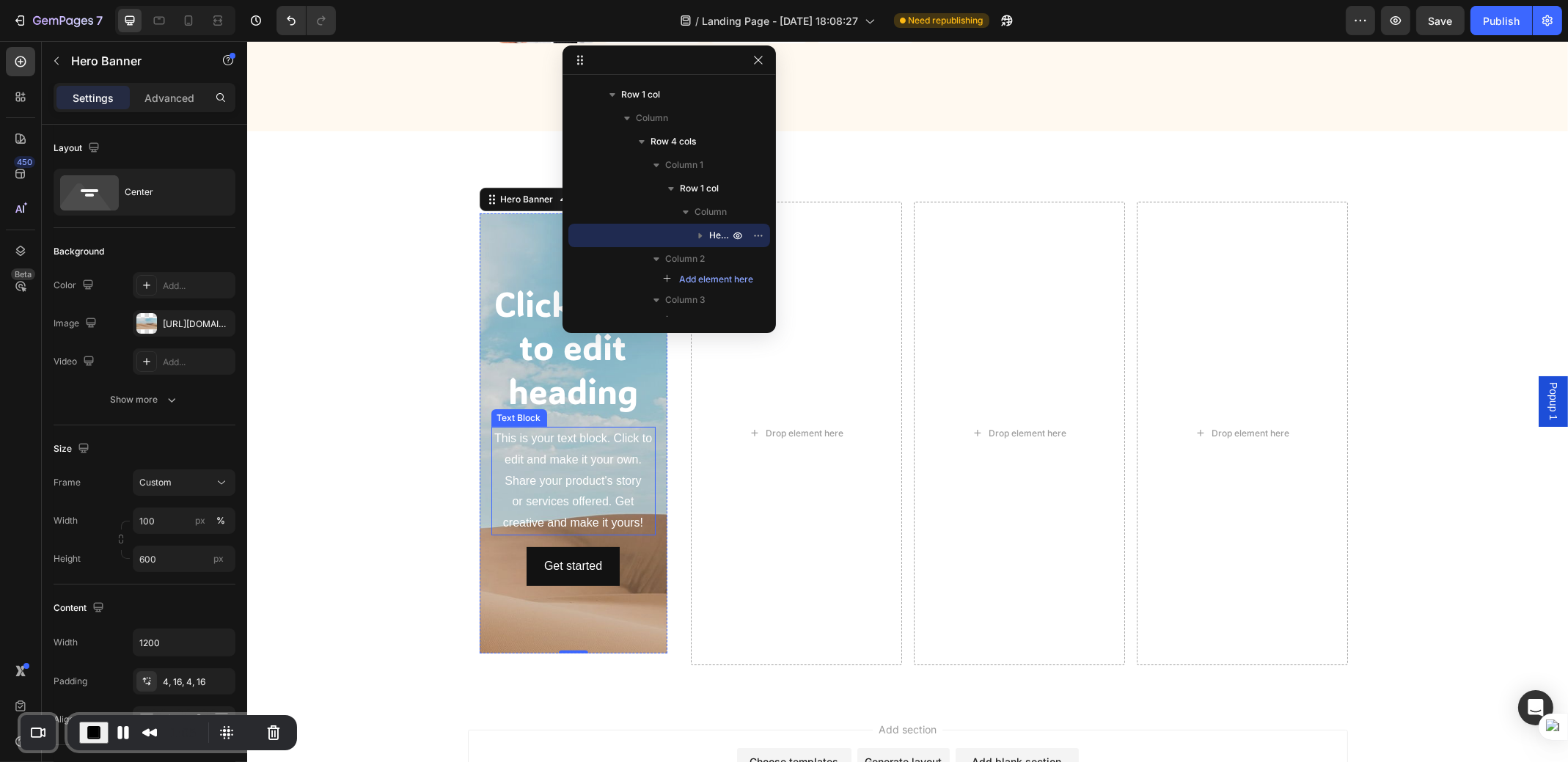
scroll to position [596, 0]
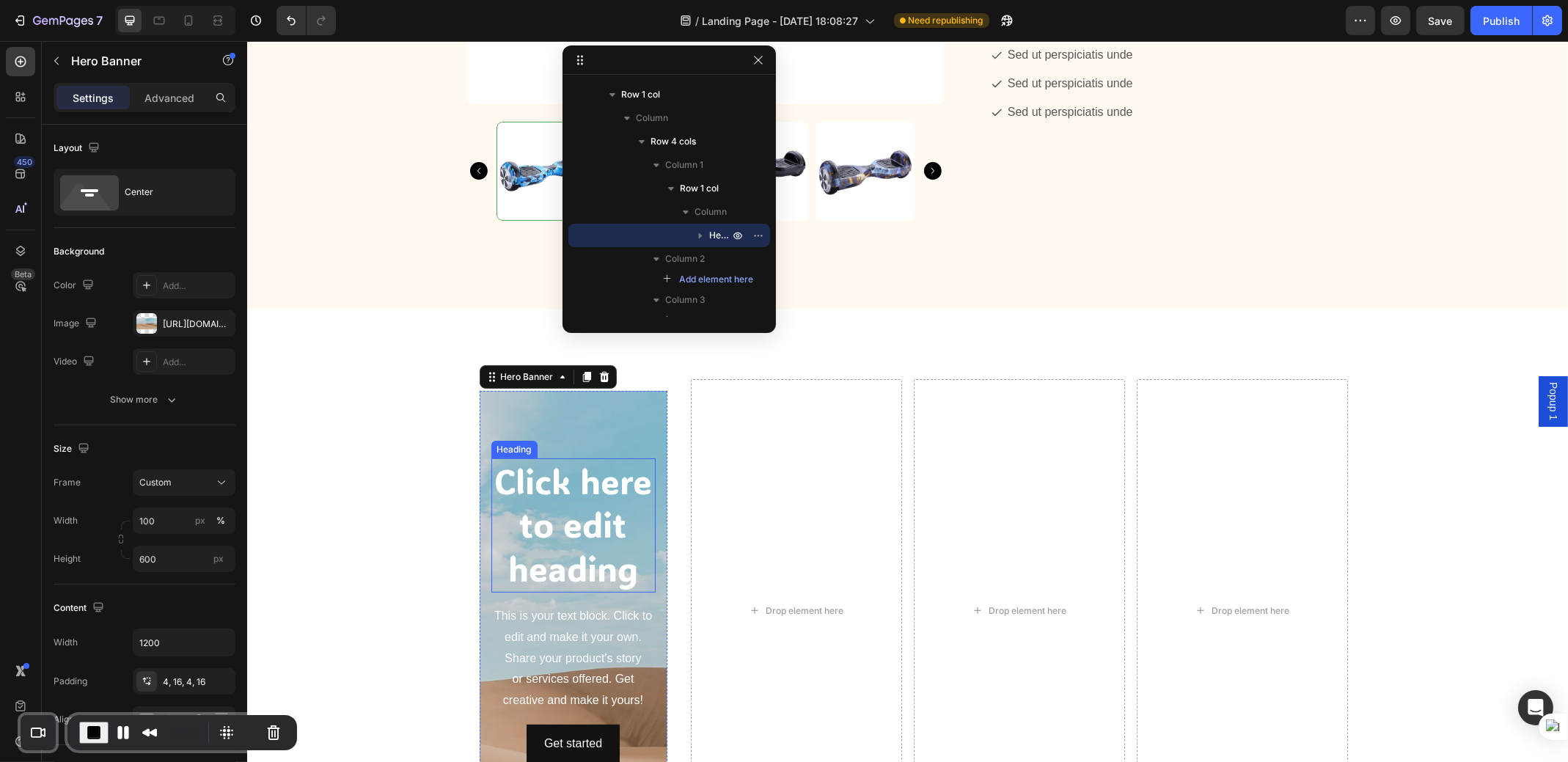
click at [569, 530] on h2 "Click here to edit heading" at bounding box center [573, 525] width 165 height 134
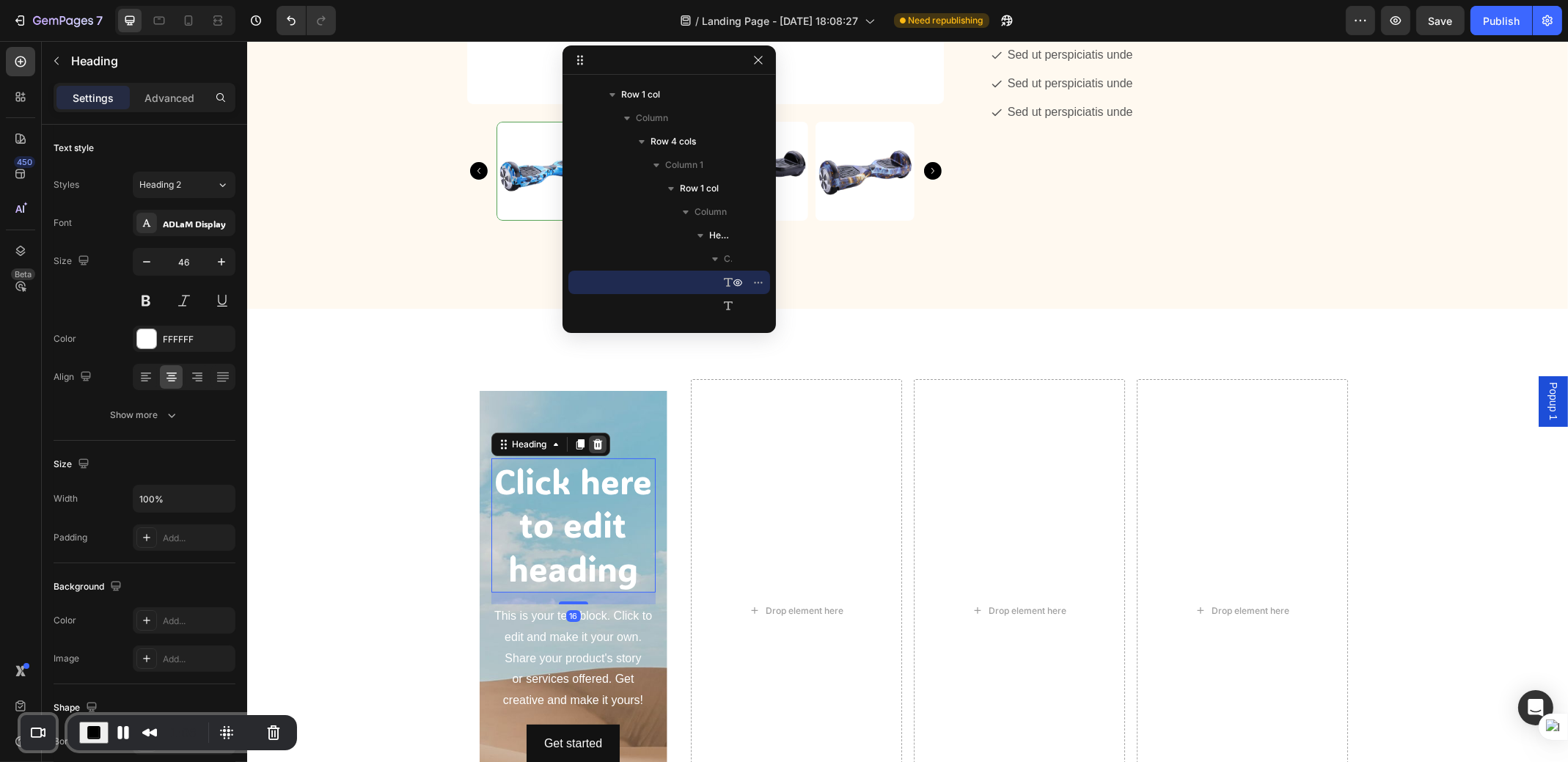
click at [591, 449] on icon at bounding box center [597, 444] width 11 height 11
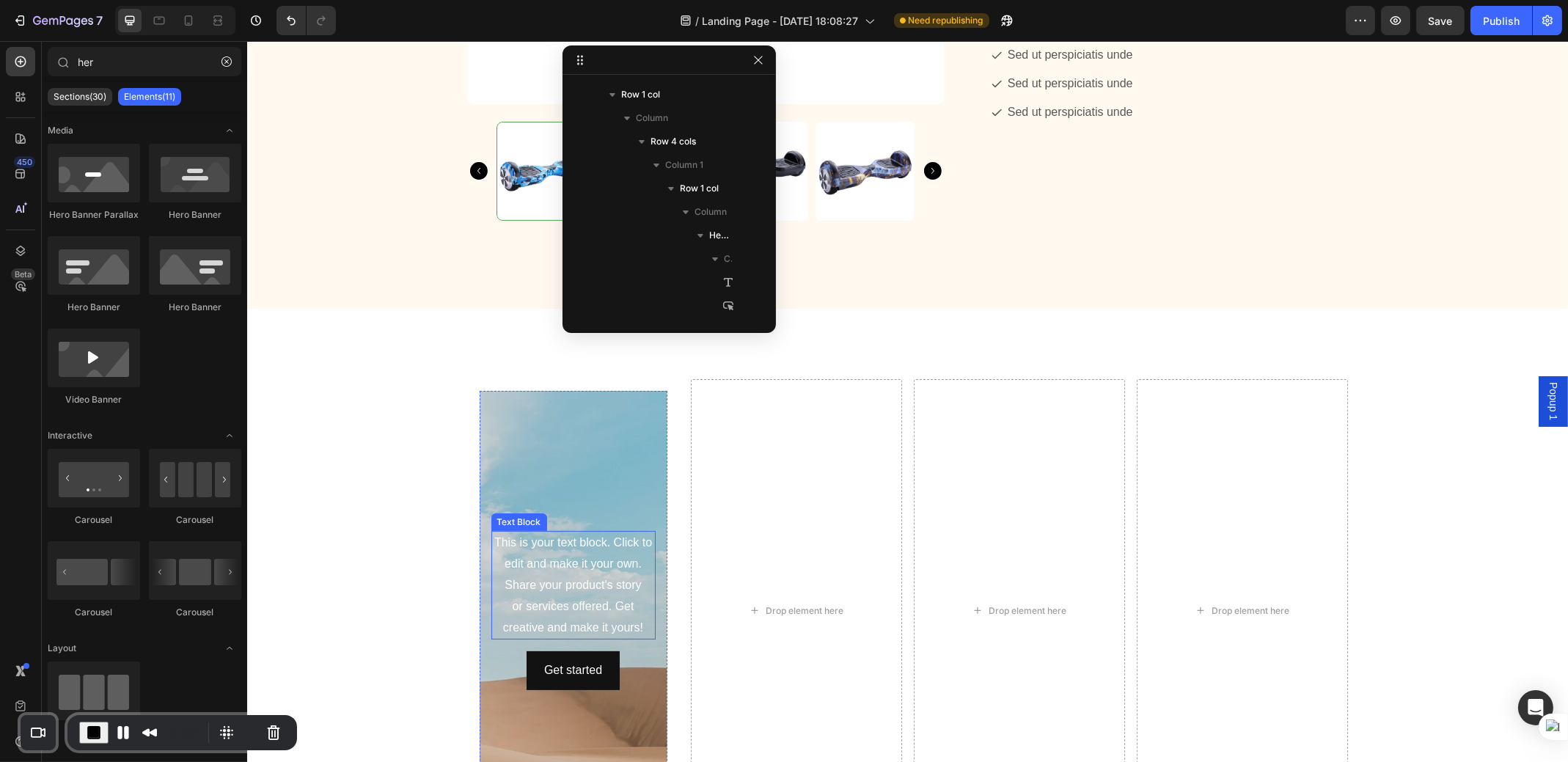
click at [581, 586] on div "This is your text block. Click to edit and make it your own. Share your product…" at bounding box center [573, 585] width 165 height 108
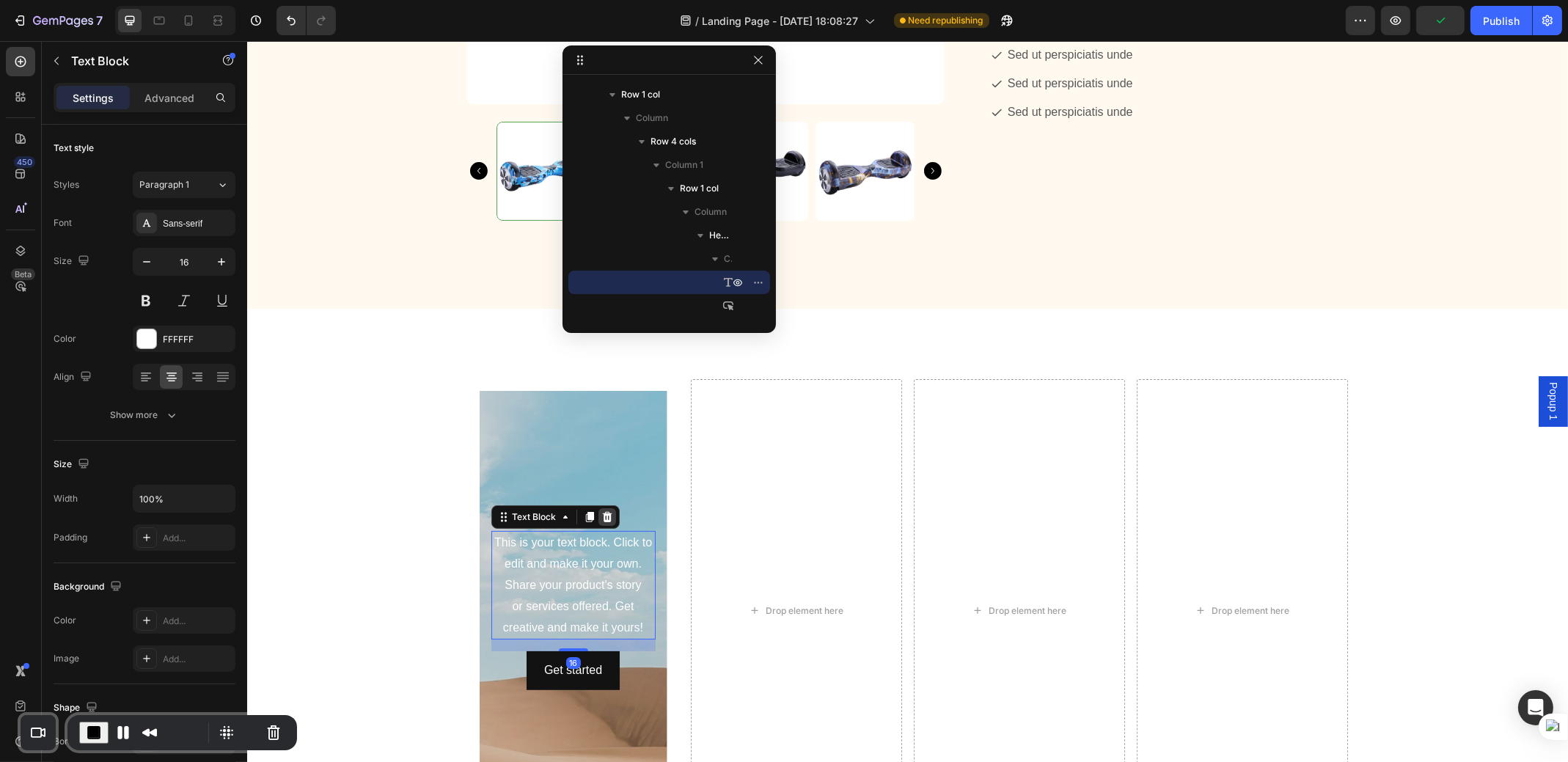
click at [600, 522] on icon at bounding box center [606, 517] width 11 height 11
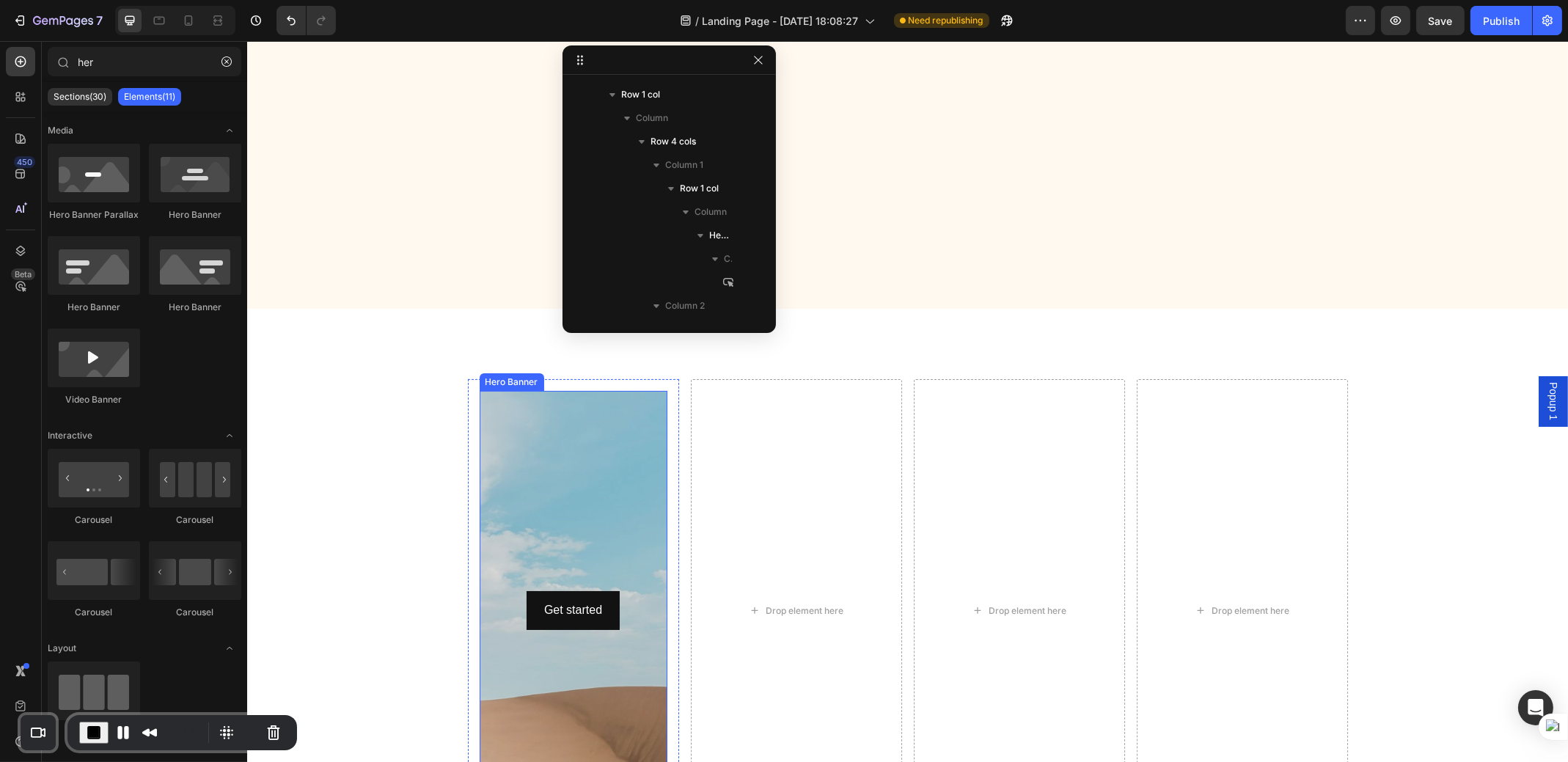
scroll to position [889, 0]
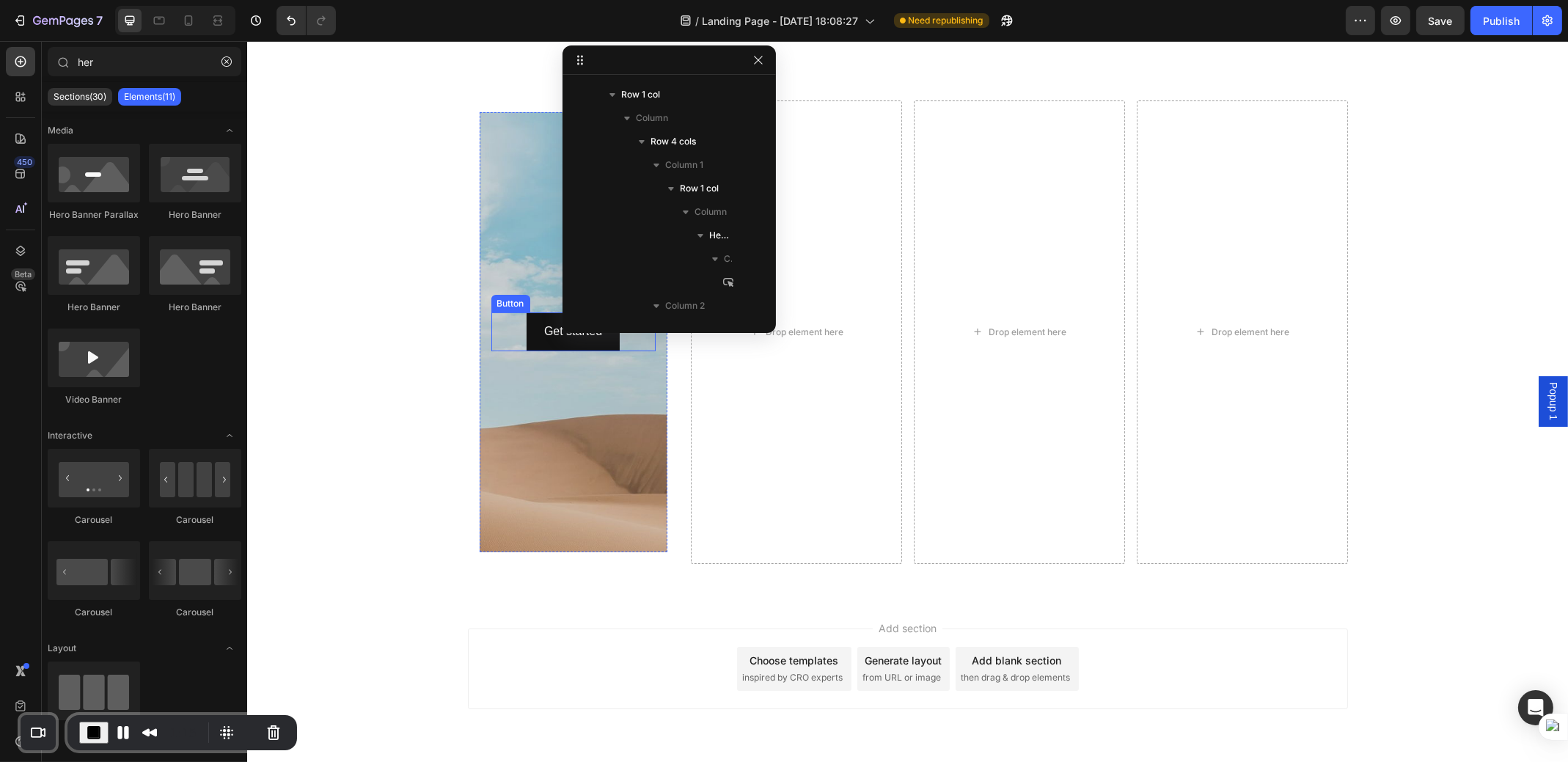
click at [492, 406] on div "Background Image" at bounding box center [572, 438] width 187 height 660
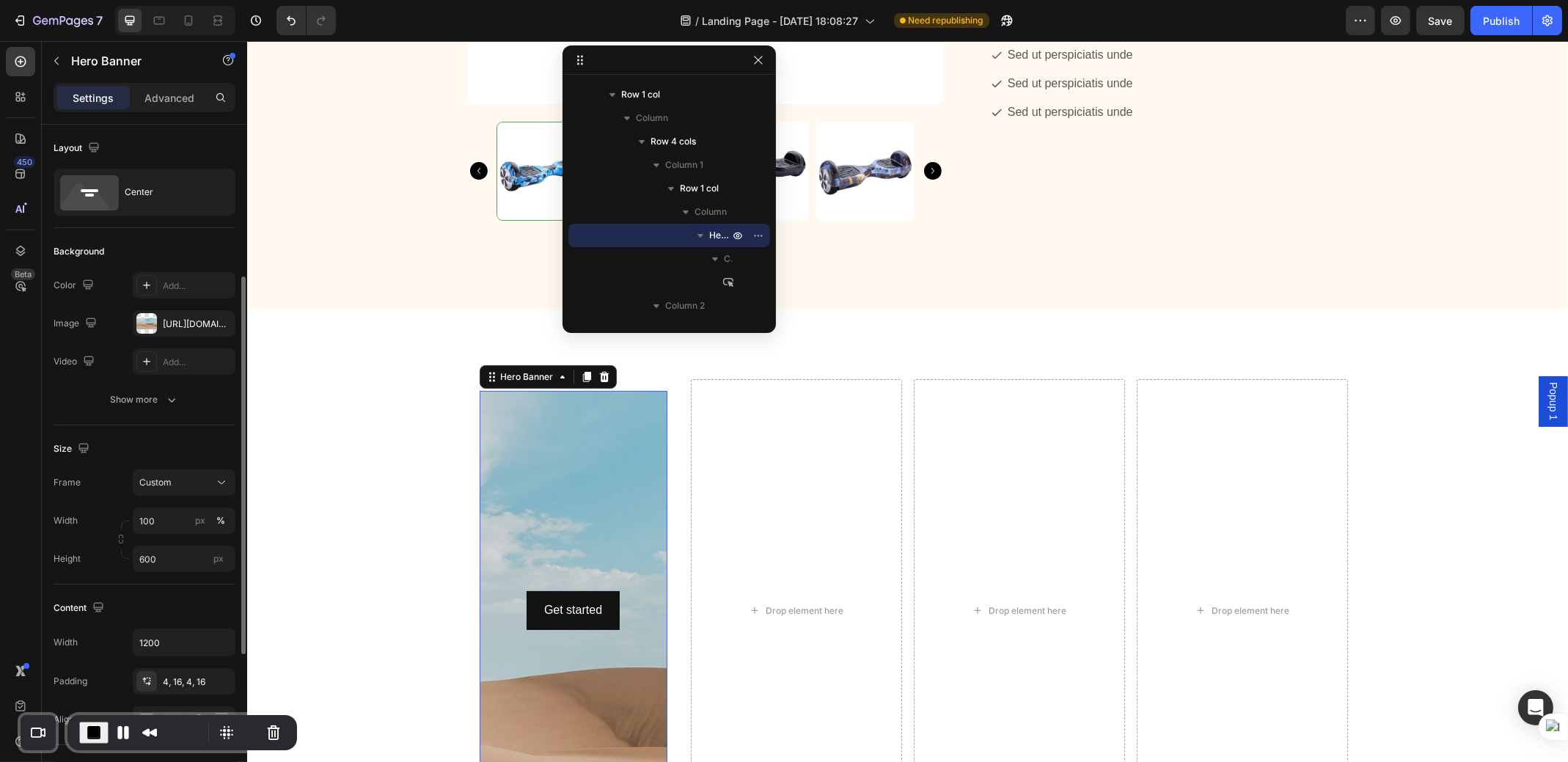
scroll to position [98, 0]
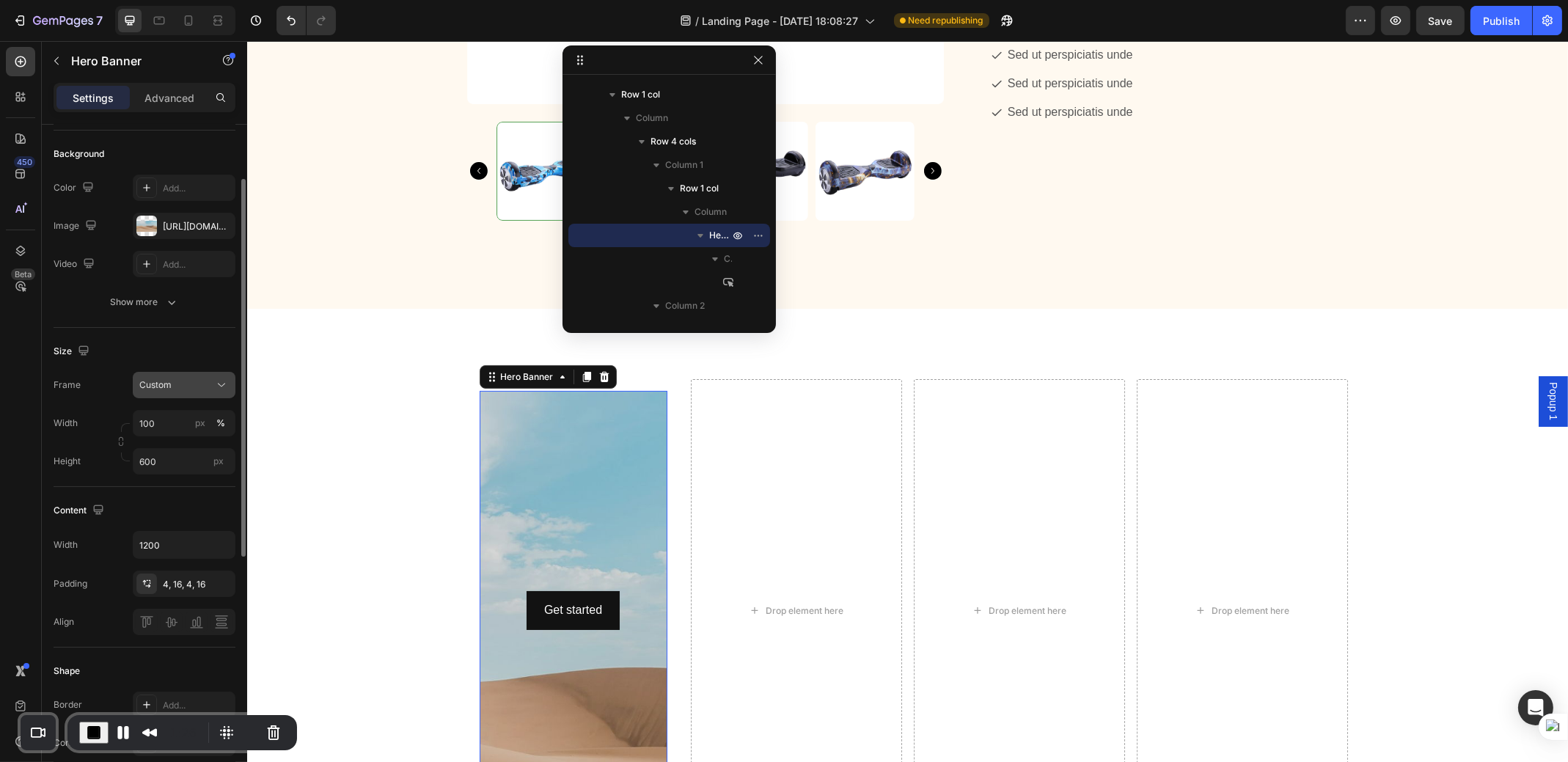
click at [195, 387] on div "Custom" at bounding box center [175, 385] width 72 height 13
click at [179, 417] on span "As banner source" at bounding box center [175, 420] width 72 height 13
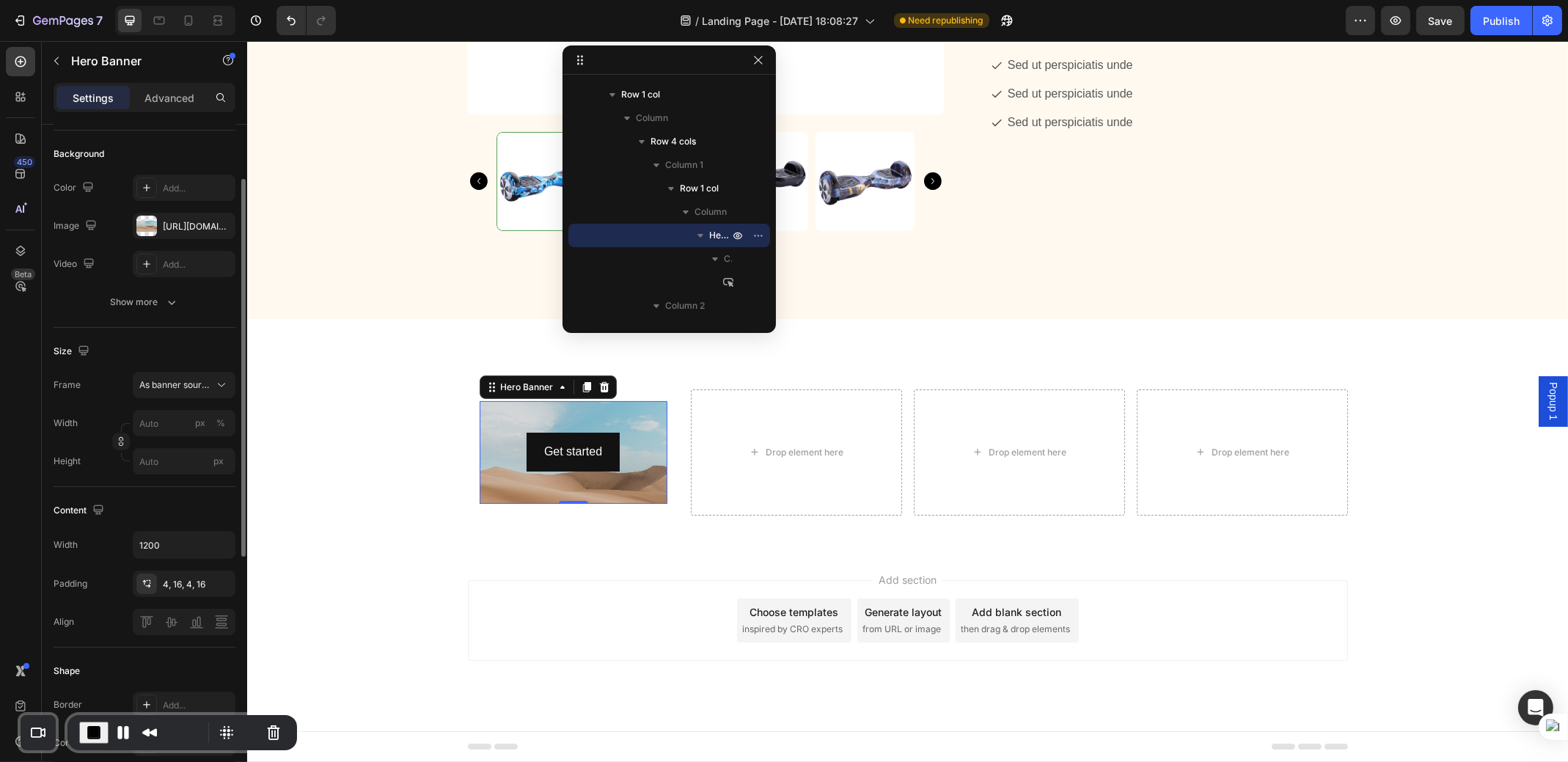
scroll to position [585, 0]
click at [484, 412] on div "Background Image" at bounding box center [572, 477] width 187 height 154
click at [170, 226] on div "[URL][DOMAIN_NAME]" at bounding box center [184, 226] width 43 height 13
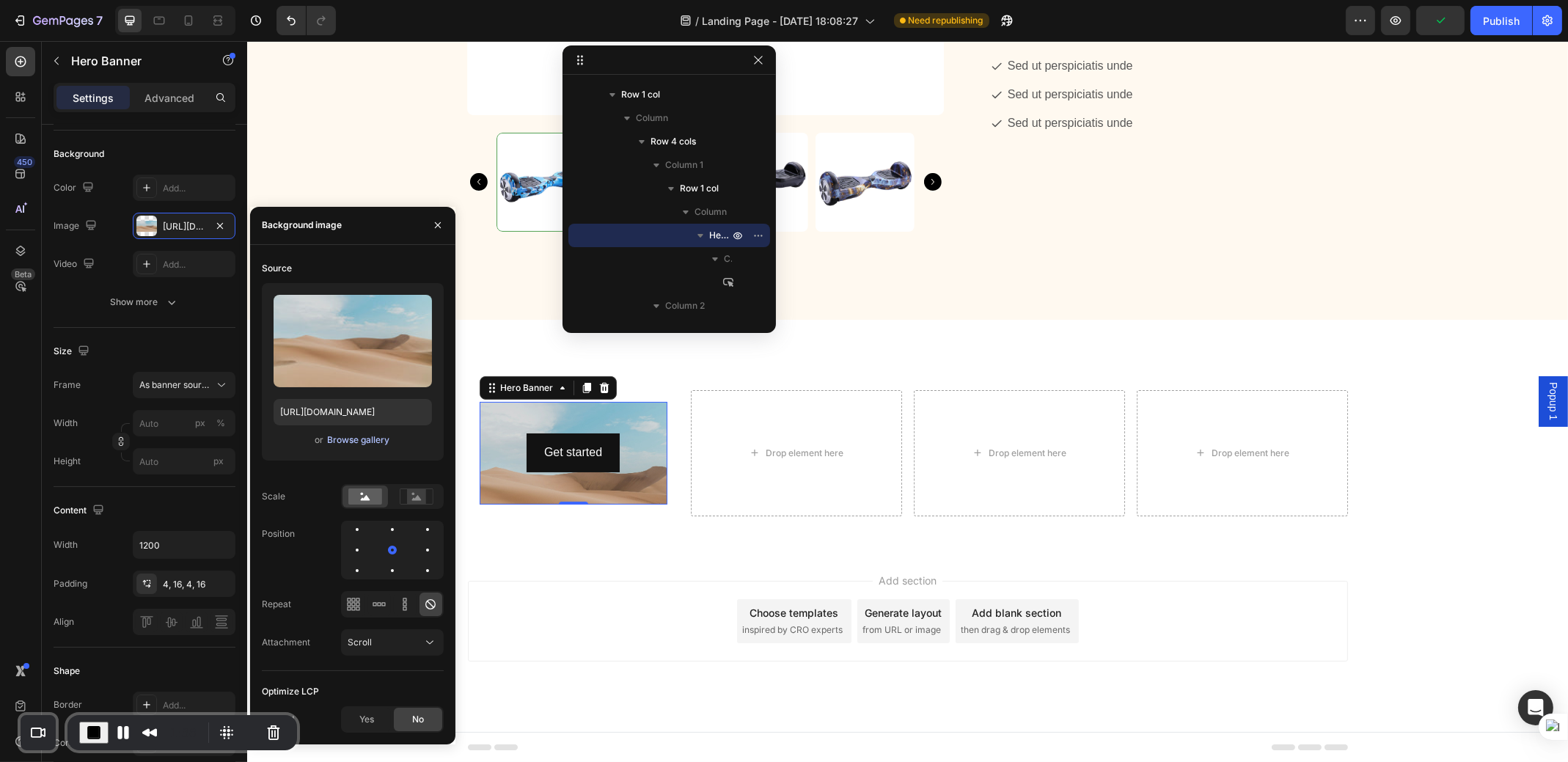
click at [351, 441] on div "Browse gallery" at bounding box center [359, 440] width 63 height 13
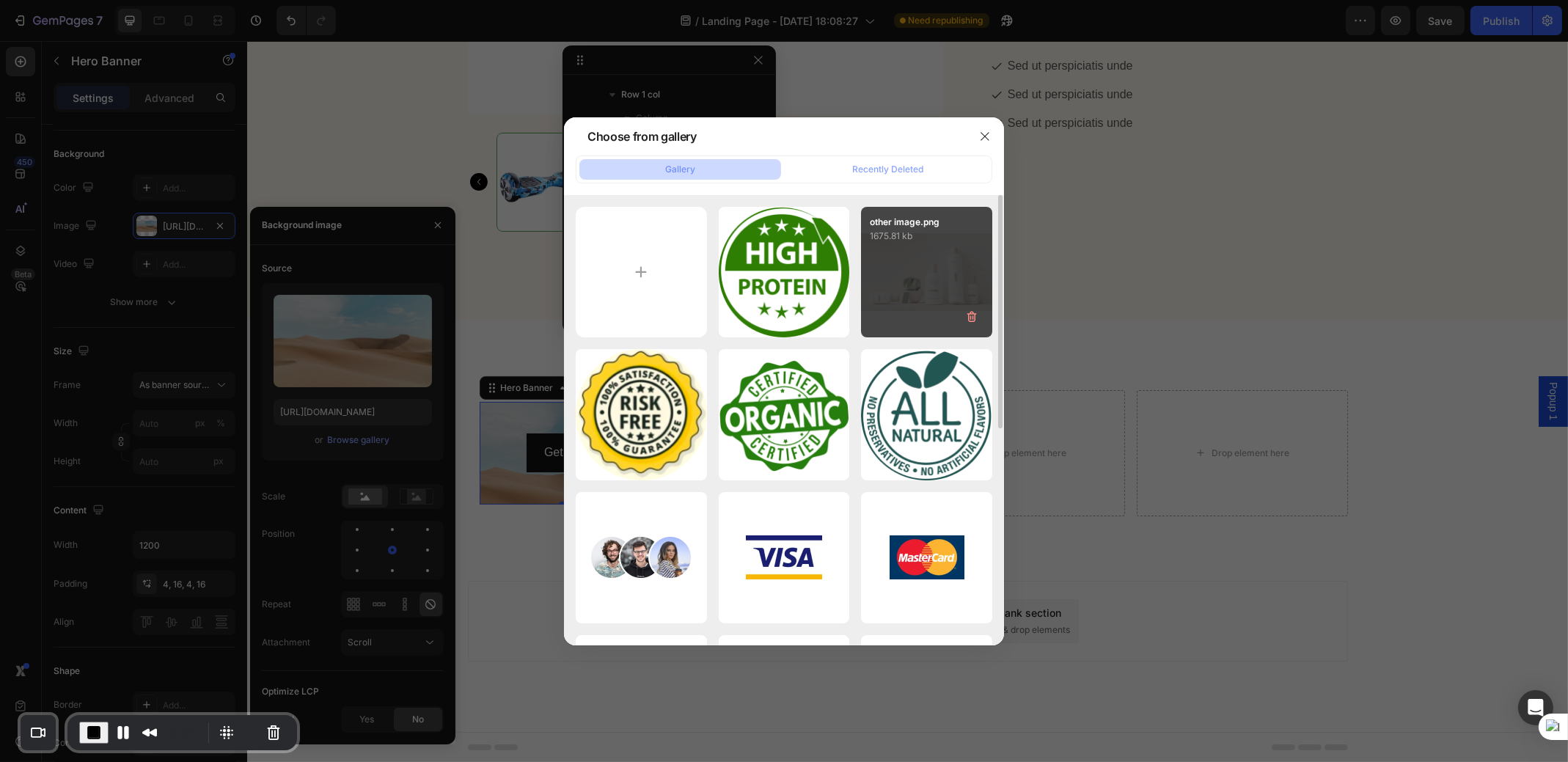
click at [911, 278] on div "other image.png 1675.81 kb" at bounding box center [927, 272] width 131 height 131
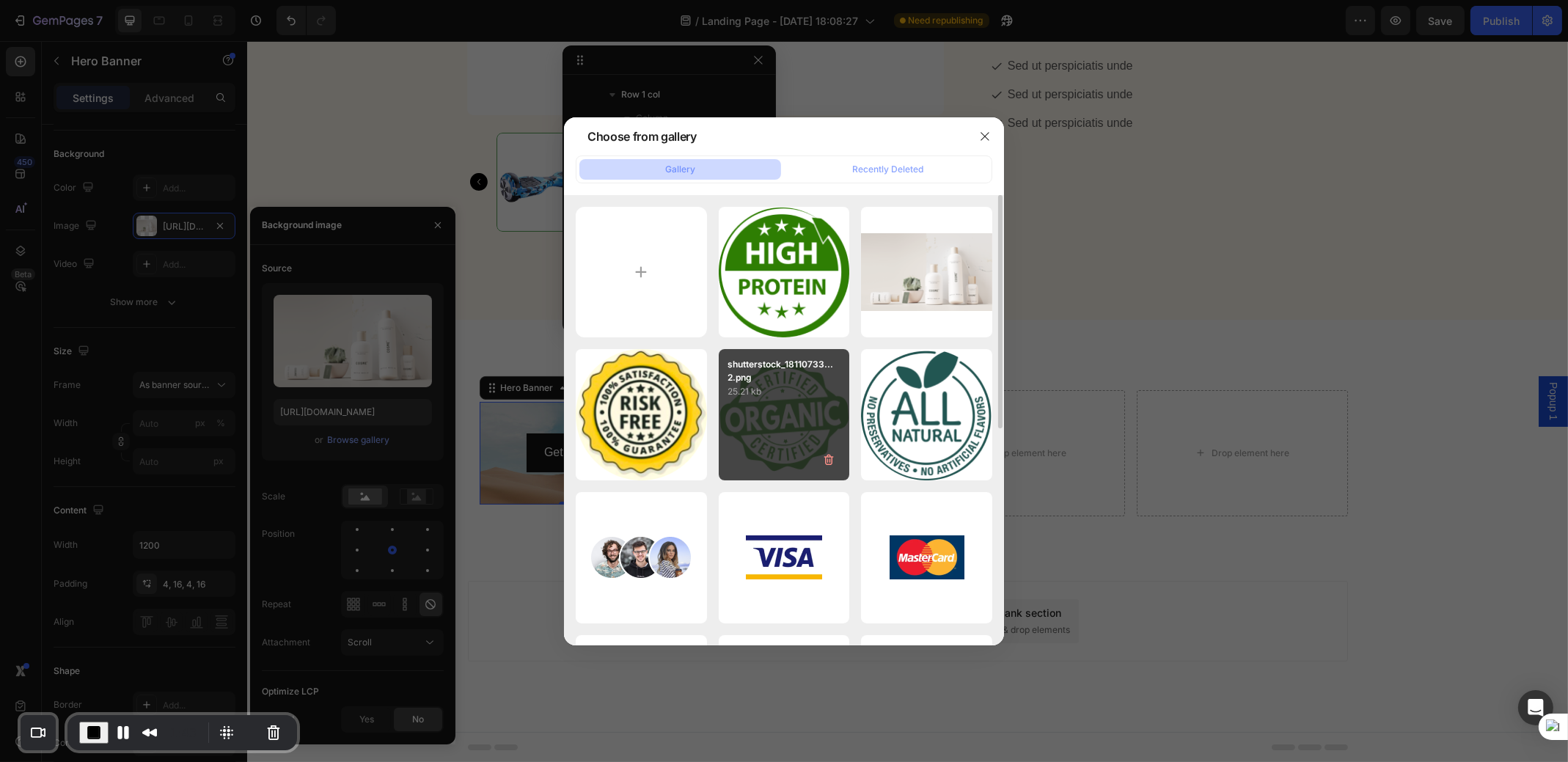
type input "[URL][DOMAIN_NAME]"
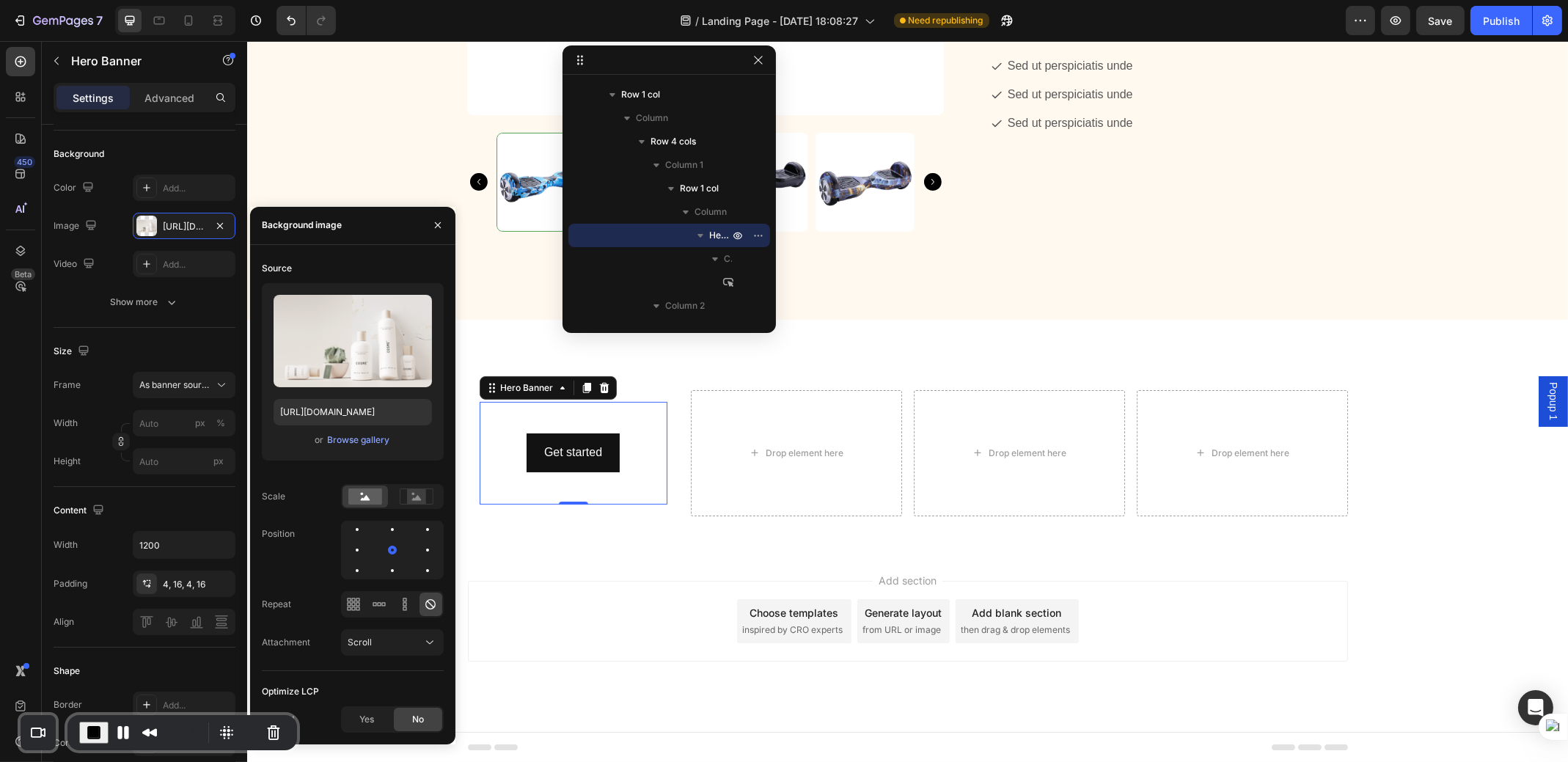
scroll to position [594, 0]
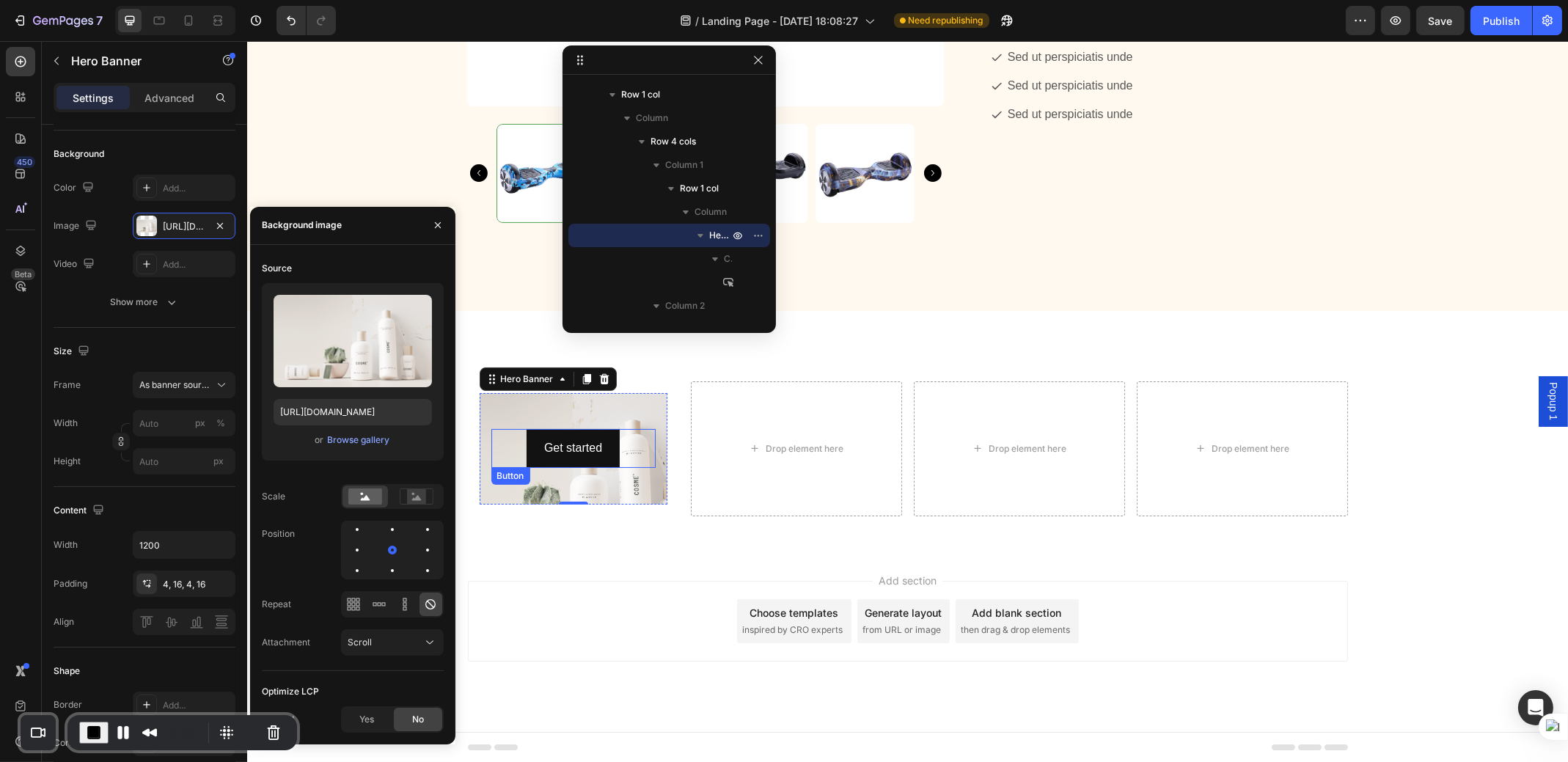
click at [617, 460] on div "Get started Button" at bounding box center [573, 448] width 165 height 39
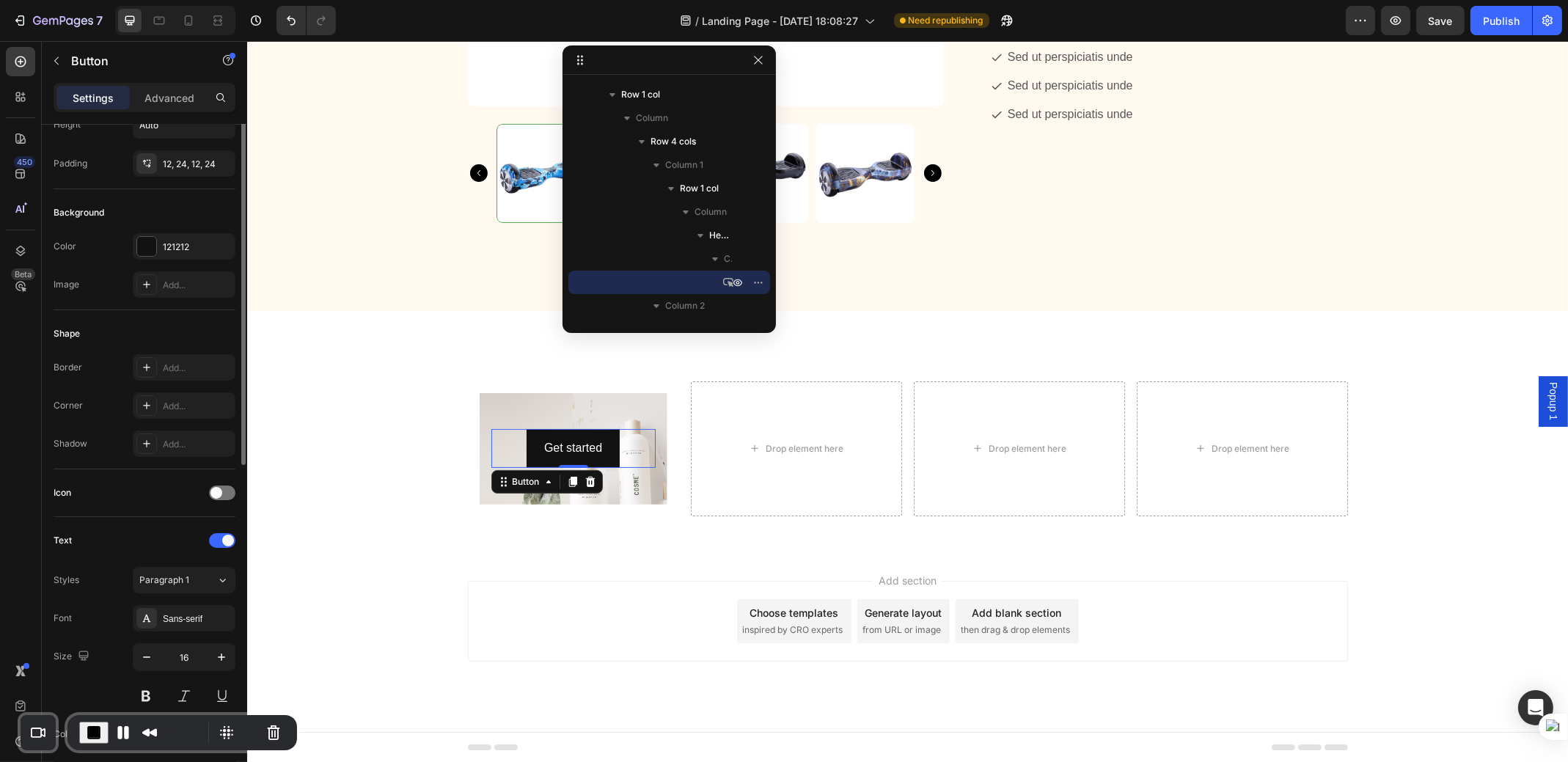
scroll to position [0, 0]
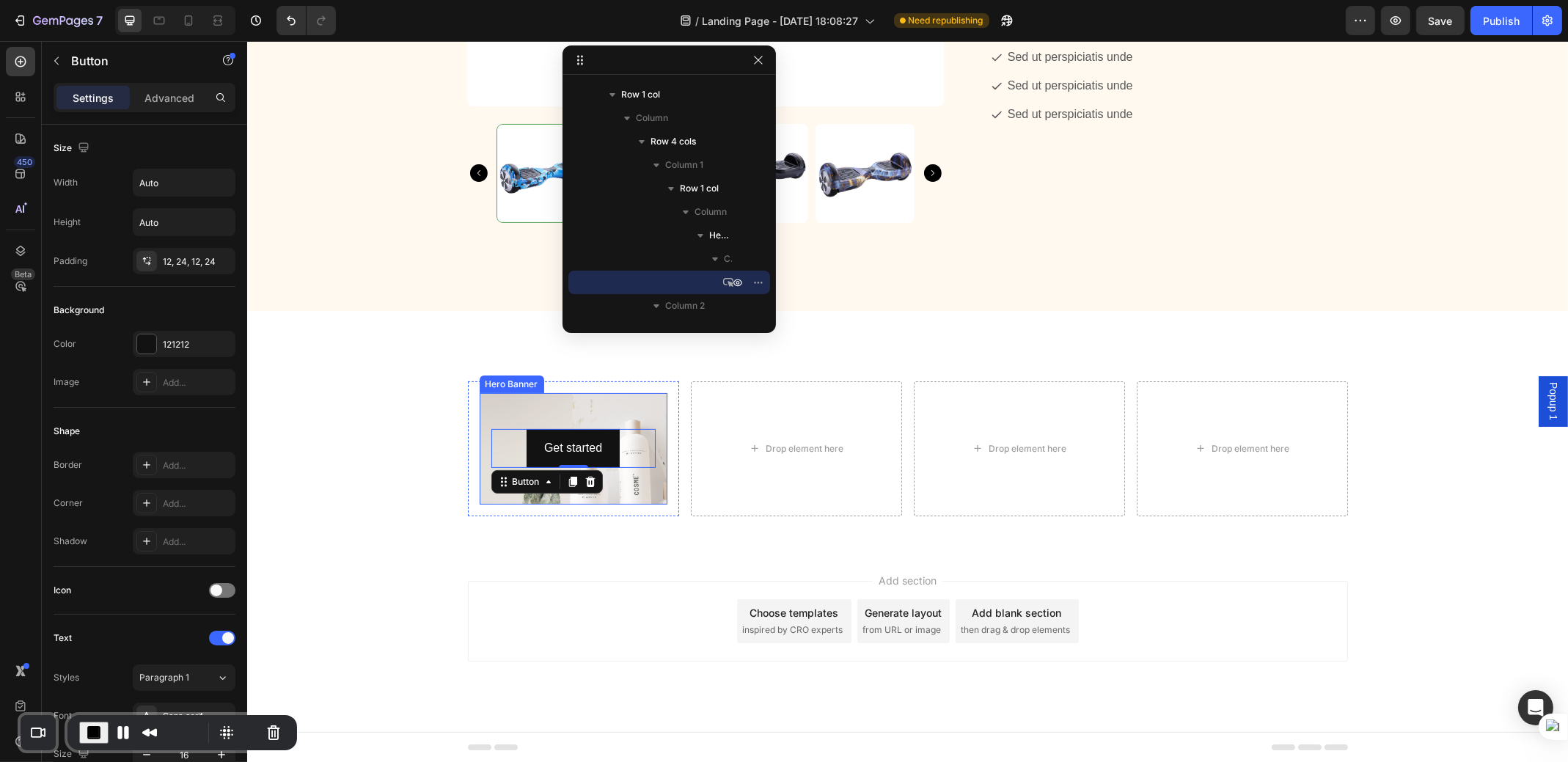
click at [596, 412] on div "Background Image" at bounding box center [572, 474] width 187 height 167
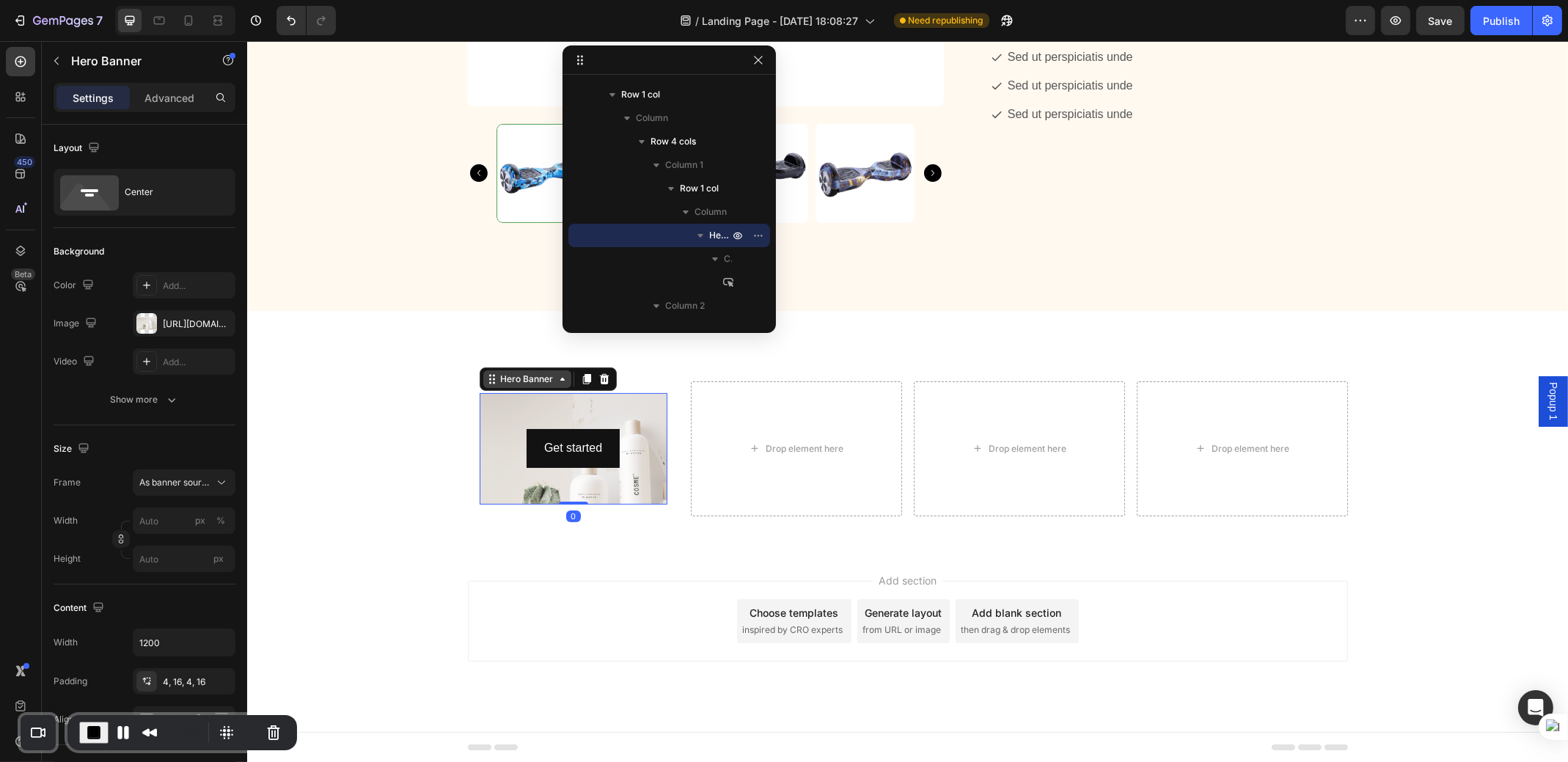
click at [498, 373] on div "Hero Banner" at bounding box center [527, 380] width 59 height 13
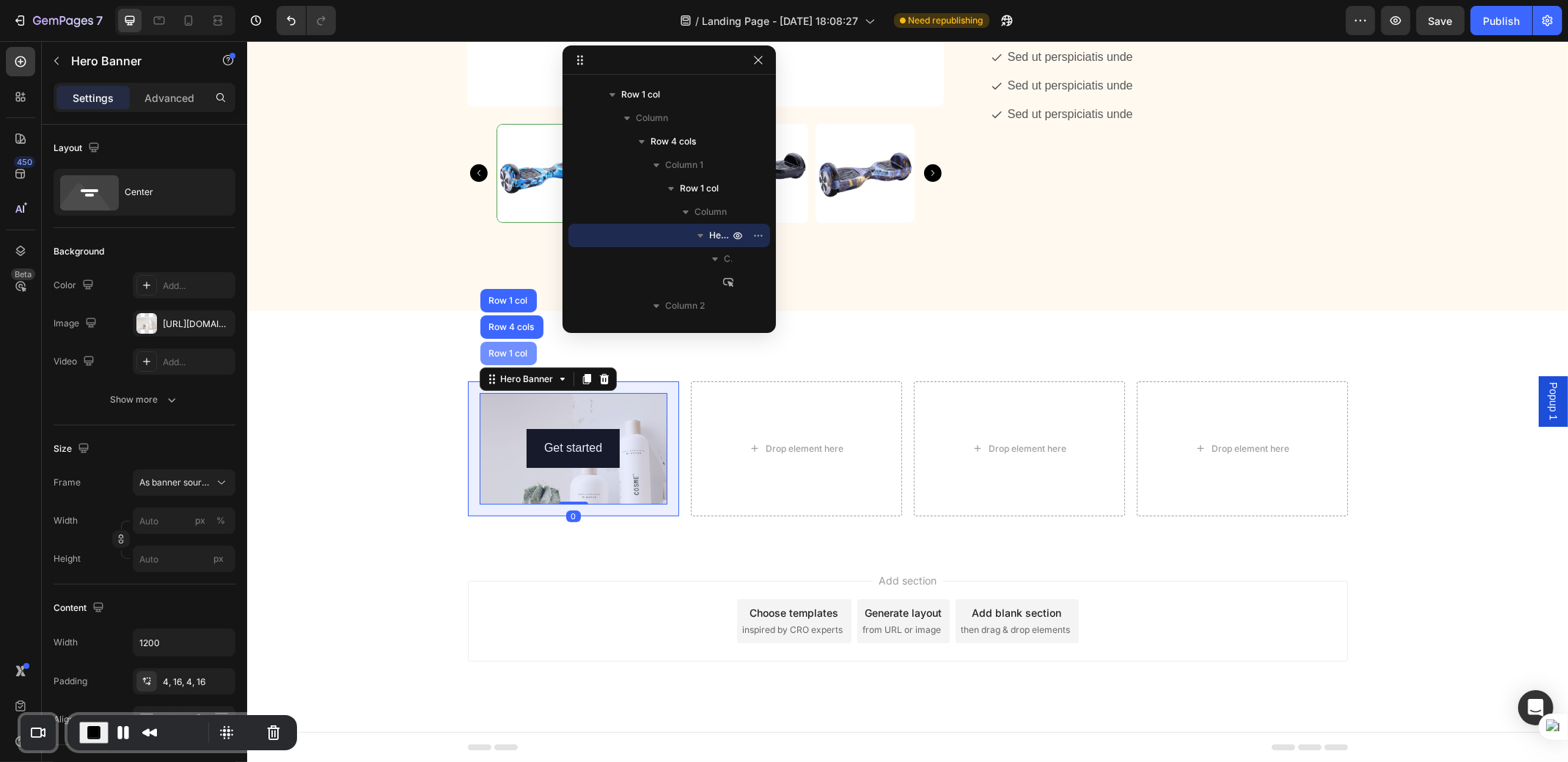
click at [495, 357] on div "Row 1 col" at bounding box center [507, 353] width 45 height 9
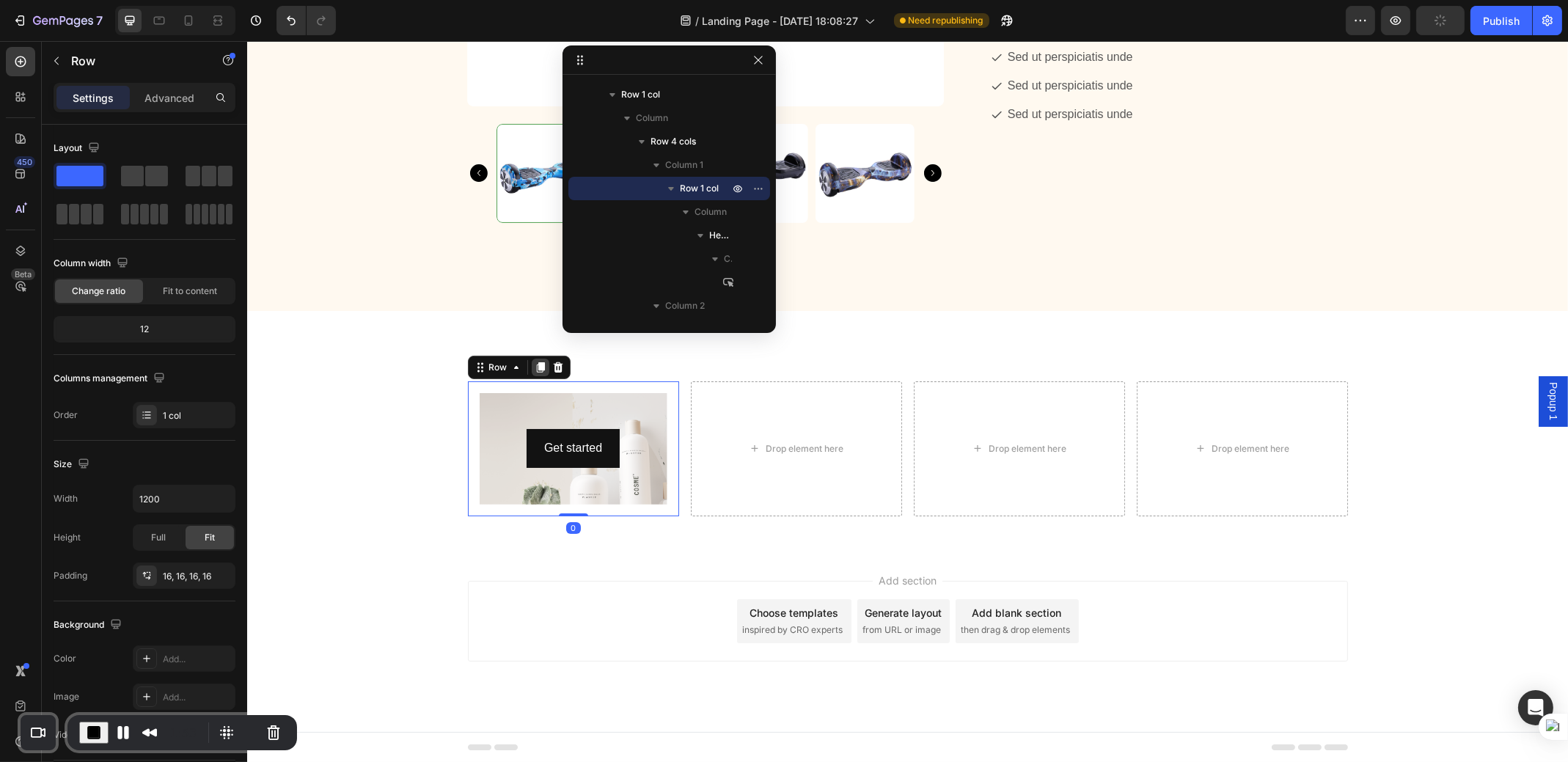
click at [536, 369] on icon at bounding box center [539, 367] width 8 height 10
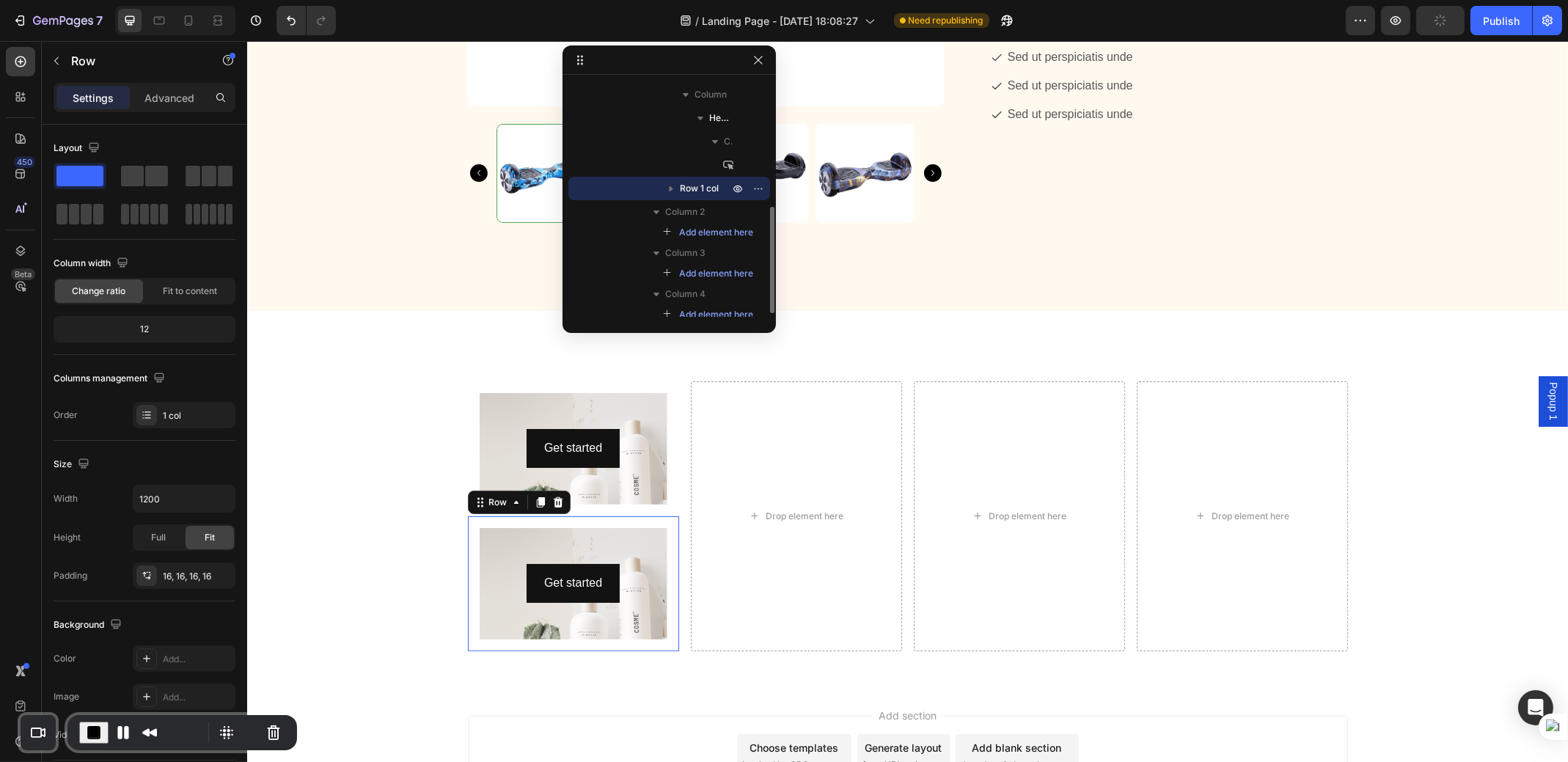
scroll to position [596, 0]
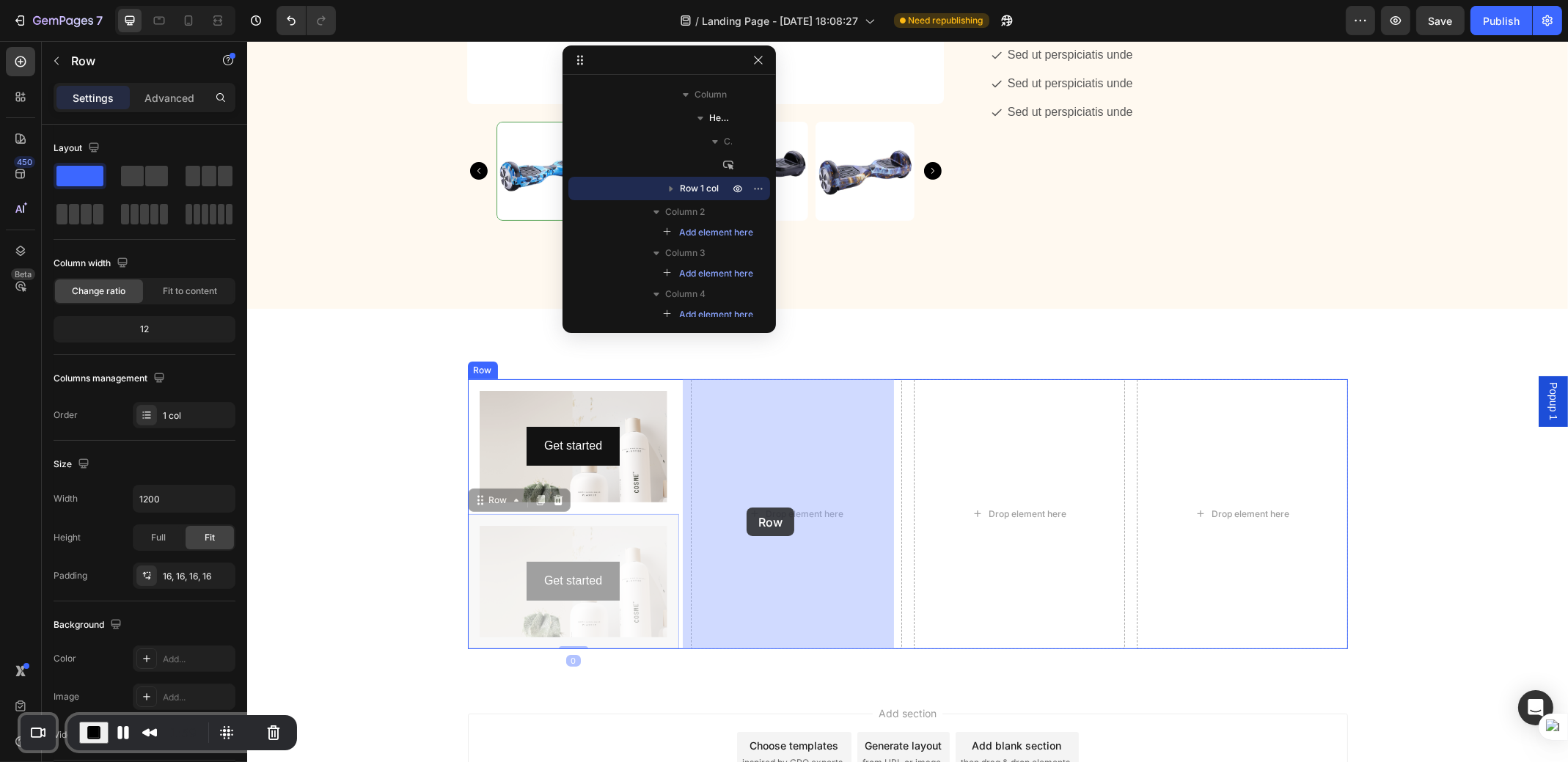
drag, startPoint x: 475, startPoint y: 502, endPoint x: 746, endPoint y: 508, distance: 271.1
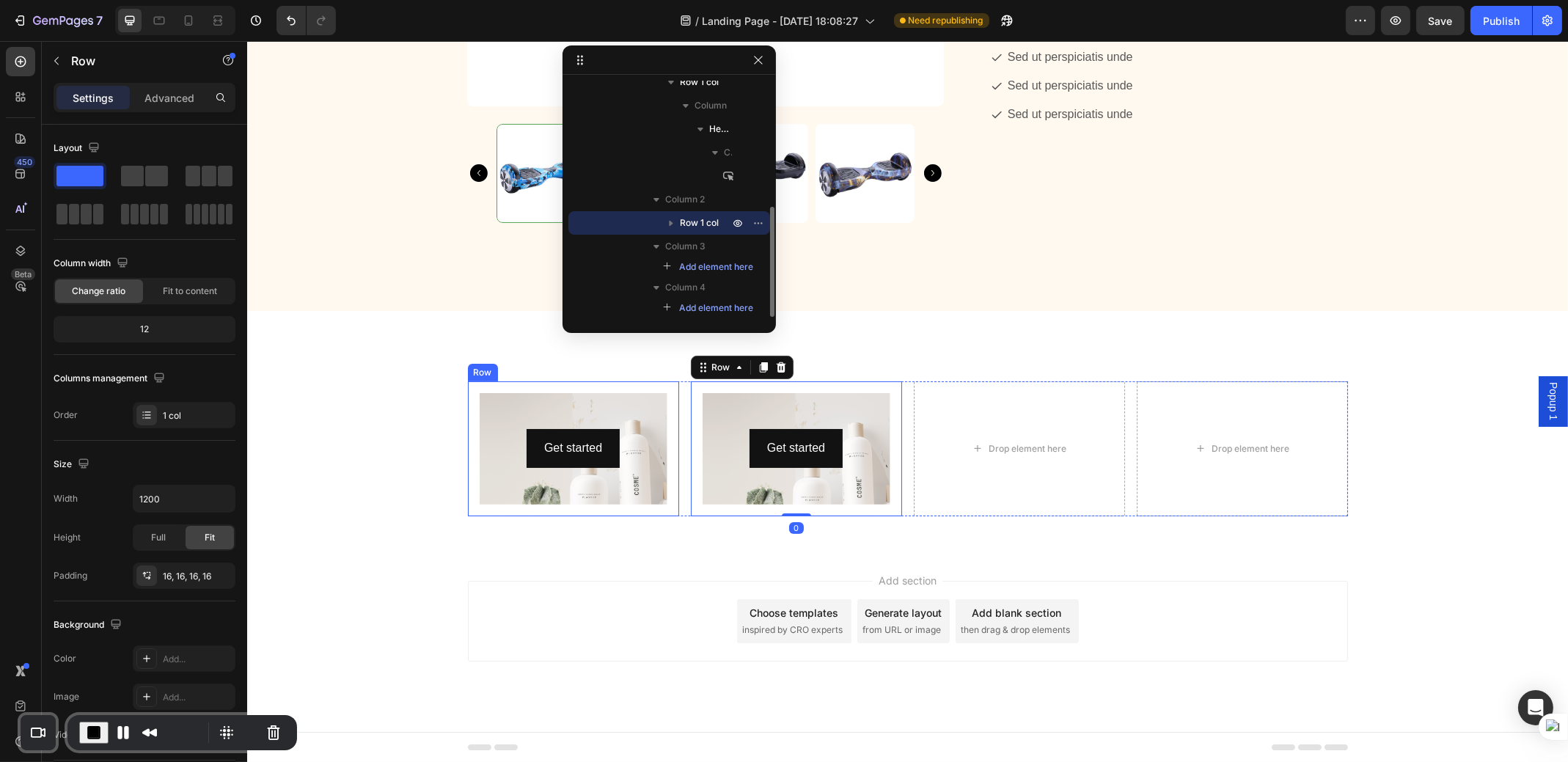
scroll to position [268, 0]
click at [757, 364] on icon at bounding box center [763, 367] width 11 height 11
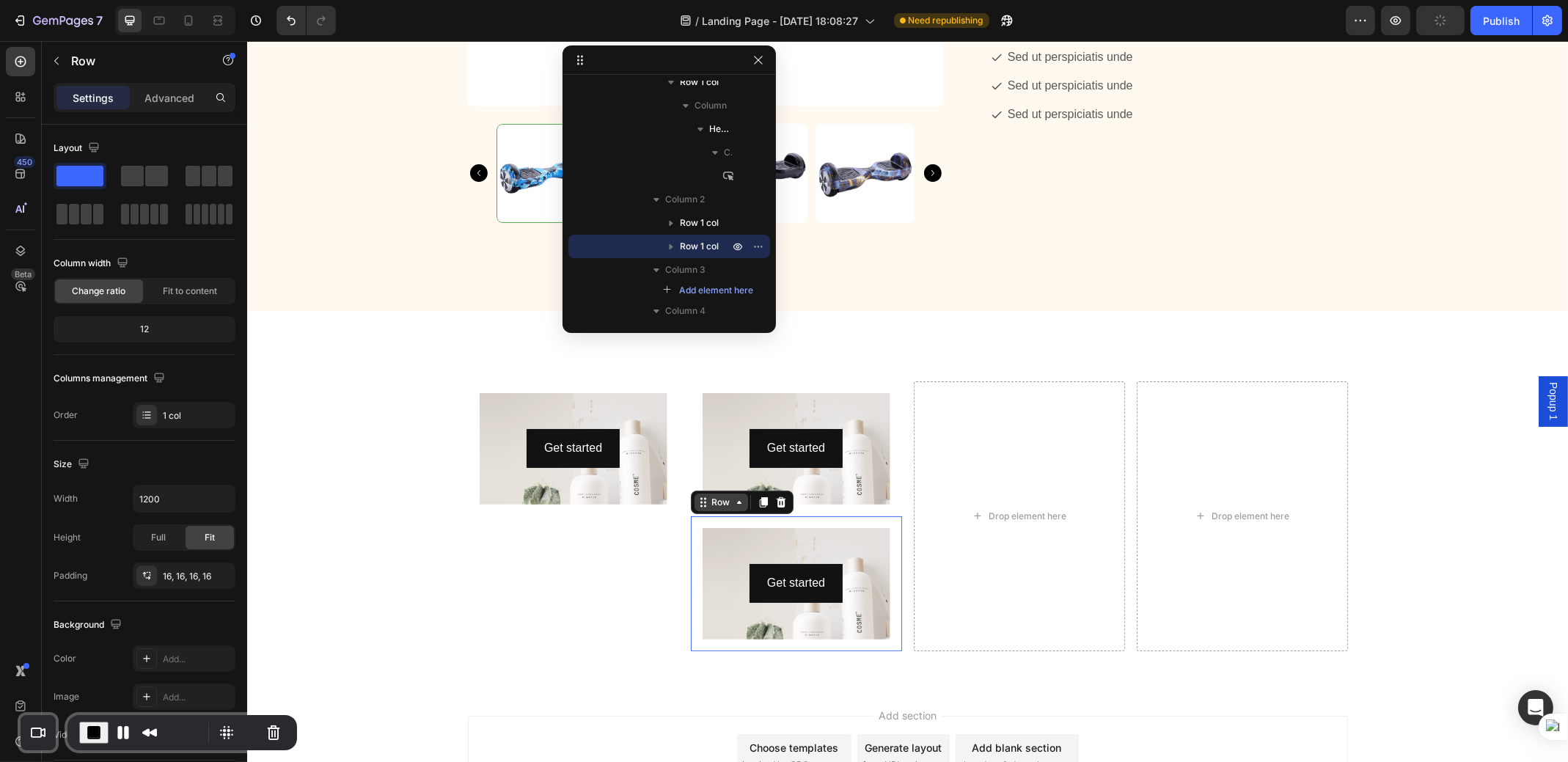
scroll to position [596, 0]
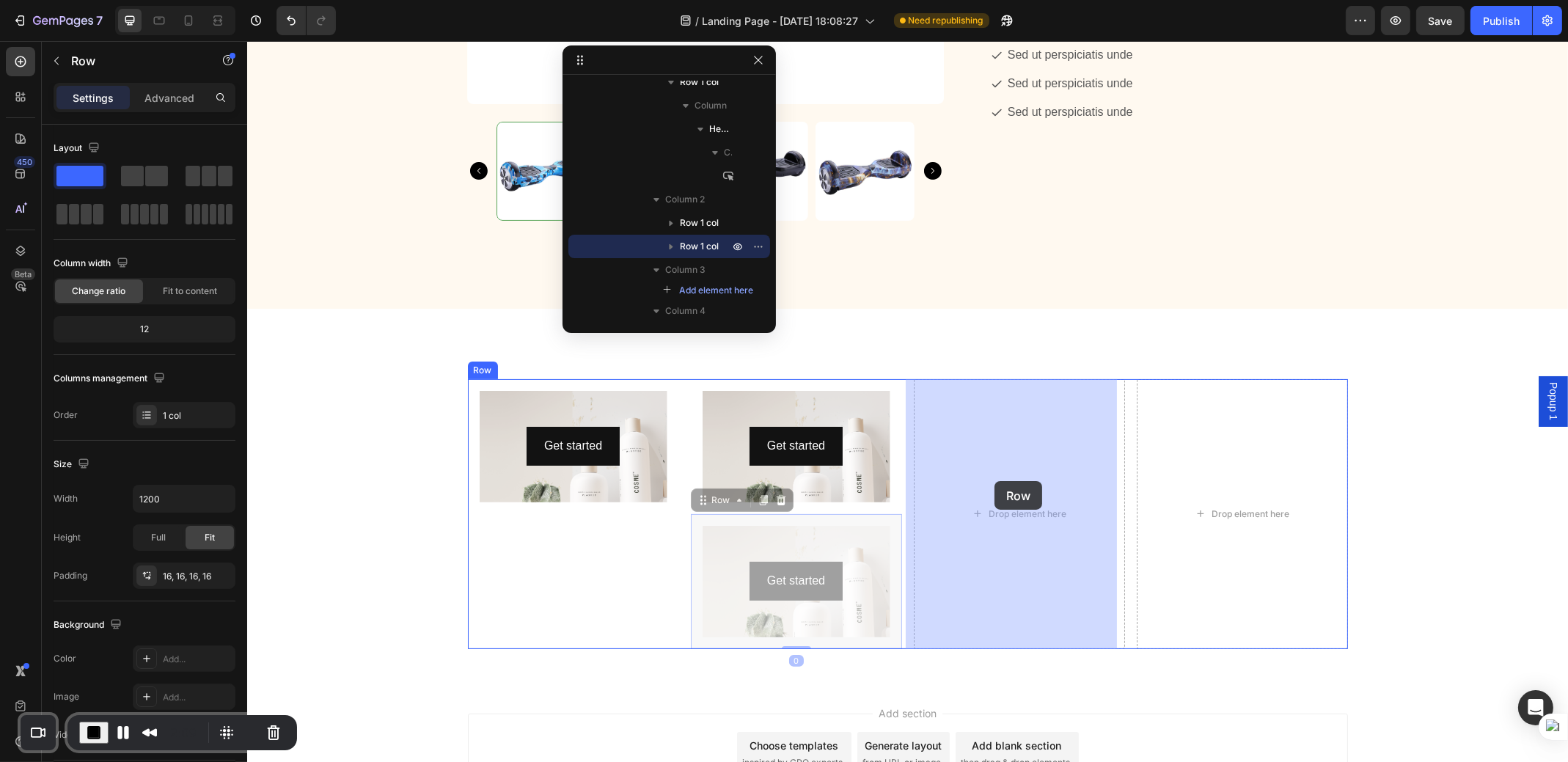
drag, startPoint x: 694, startPoint y: 499, endPoint x: 994, endPoint y: 481, distance: 300.5
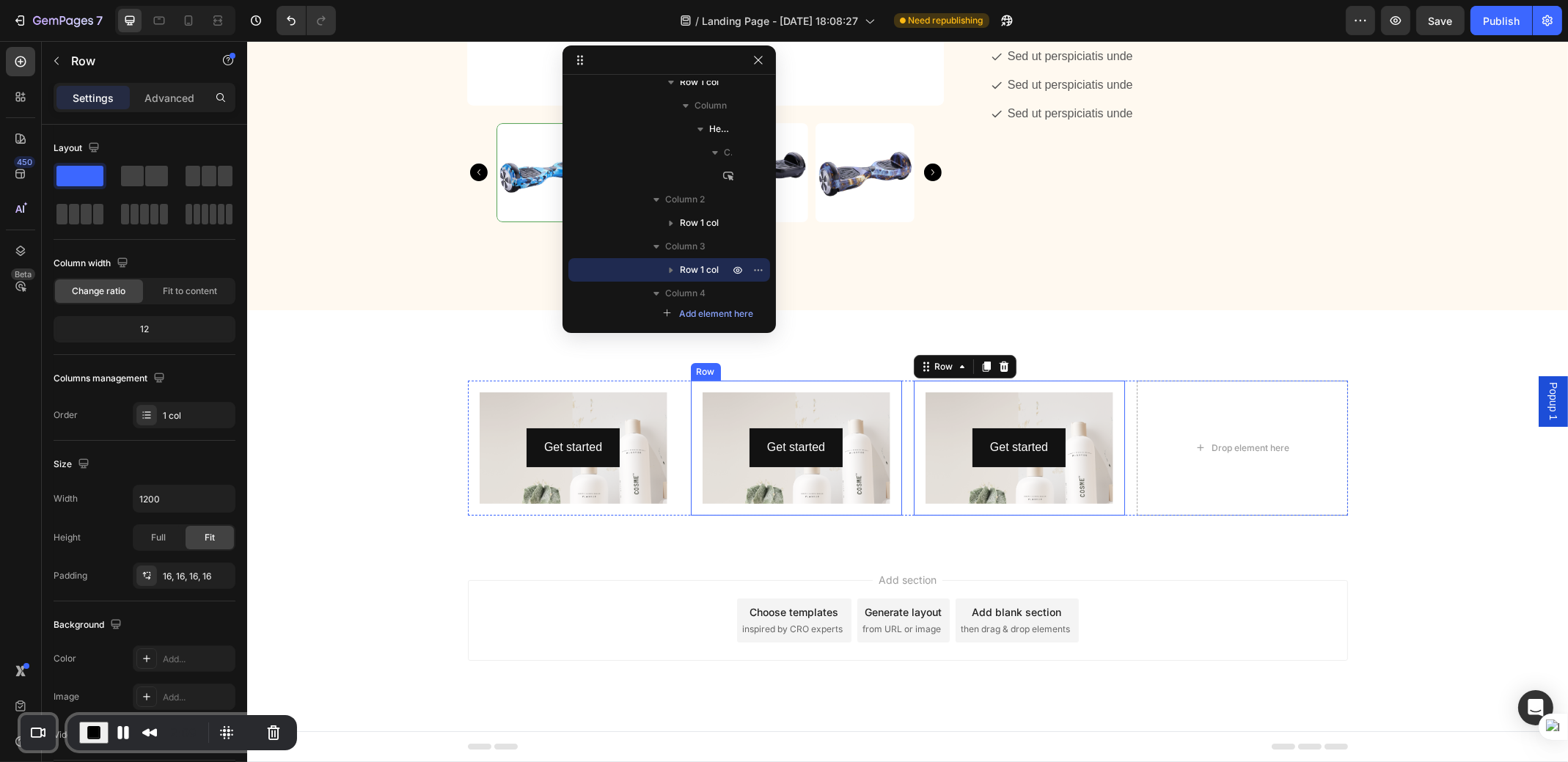
scroll to position [594, 0]
click at [980, 372] on icon at bounding box center [986, 367] width 11 height 11
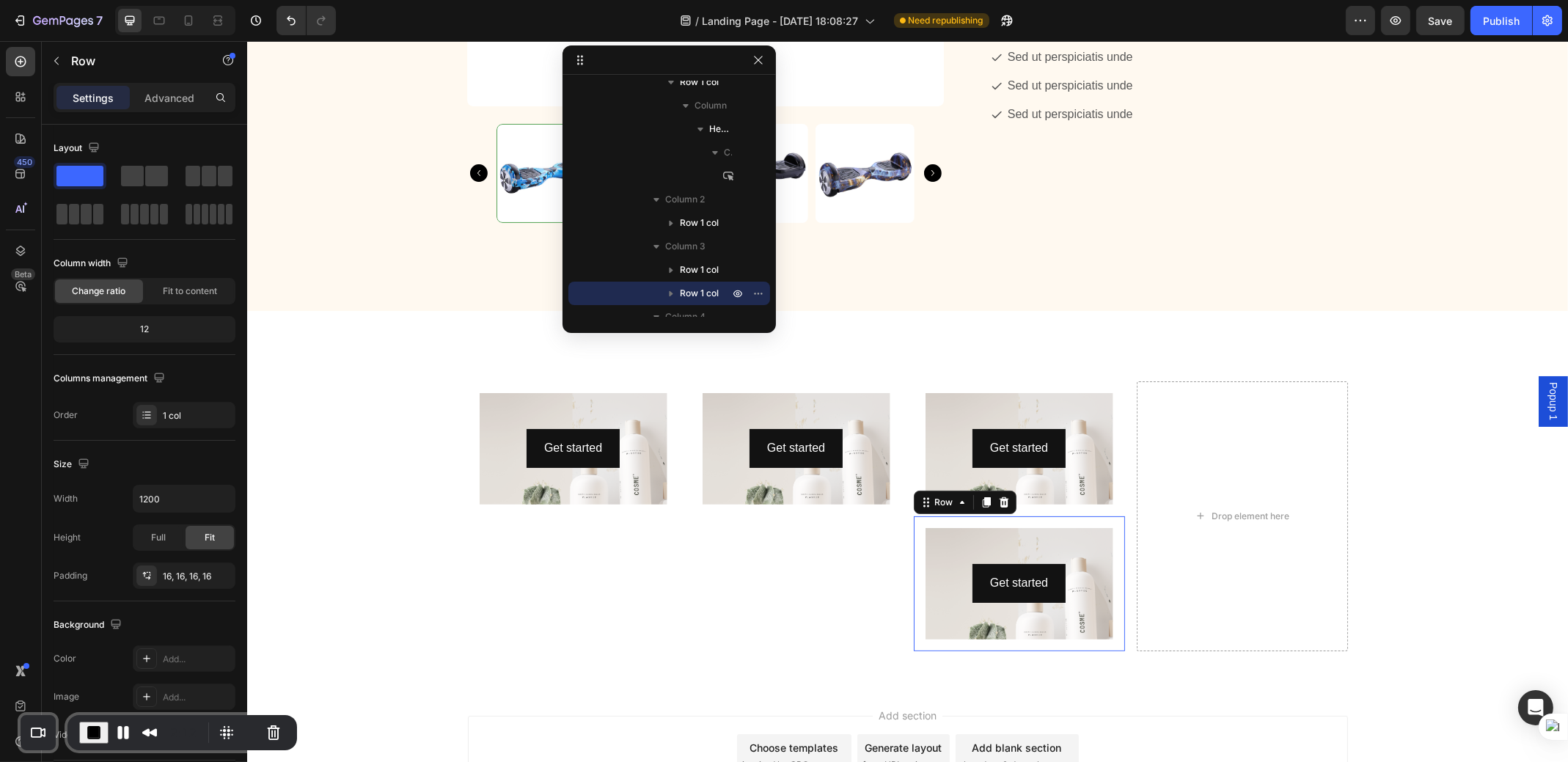
scroll to position [596, 0]
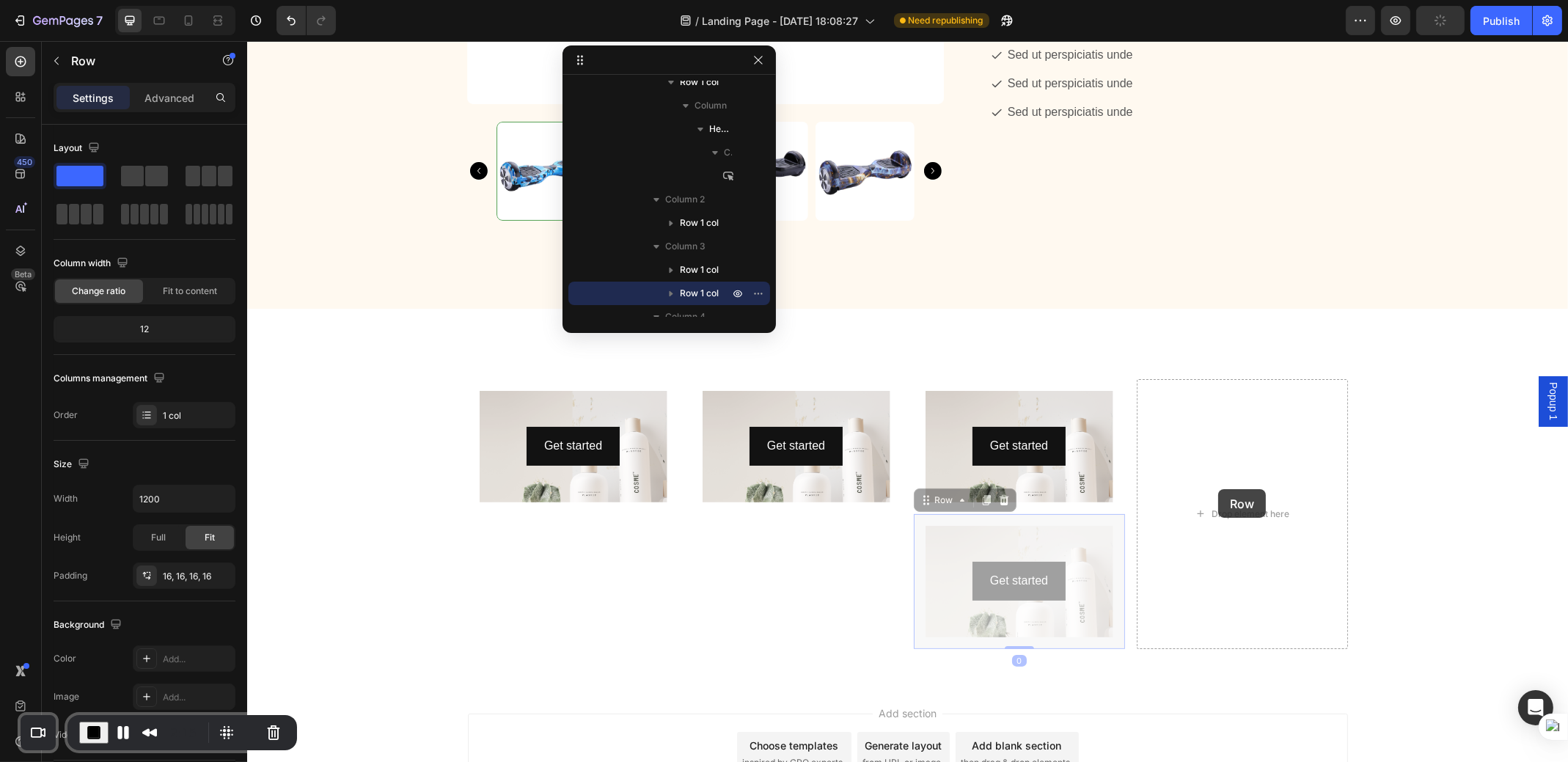
drag, startPoint x: 923, startPoint y: 498, endPoint x: 1218, endPoint y: 489, distance: 295.1
click at [1218, 489] on div "Get started Button Hero Banner Row Get started Button Hero Banner Row Get start…" at bounding box center [907, 515] width 880 height 270
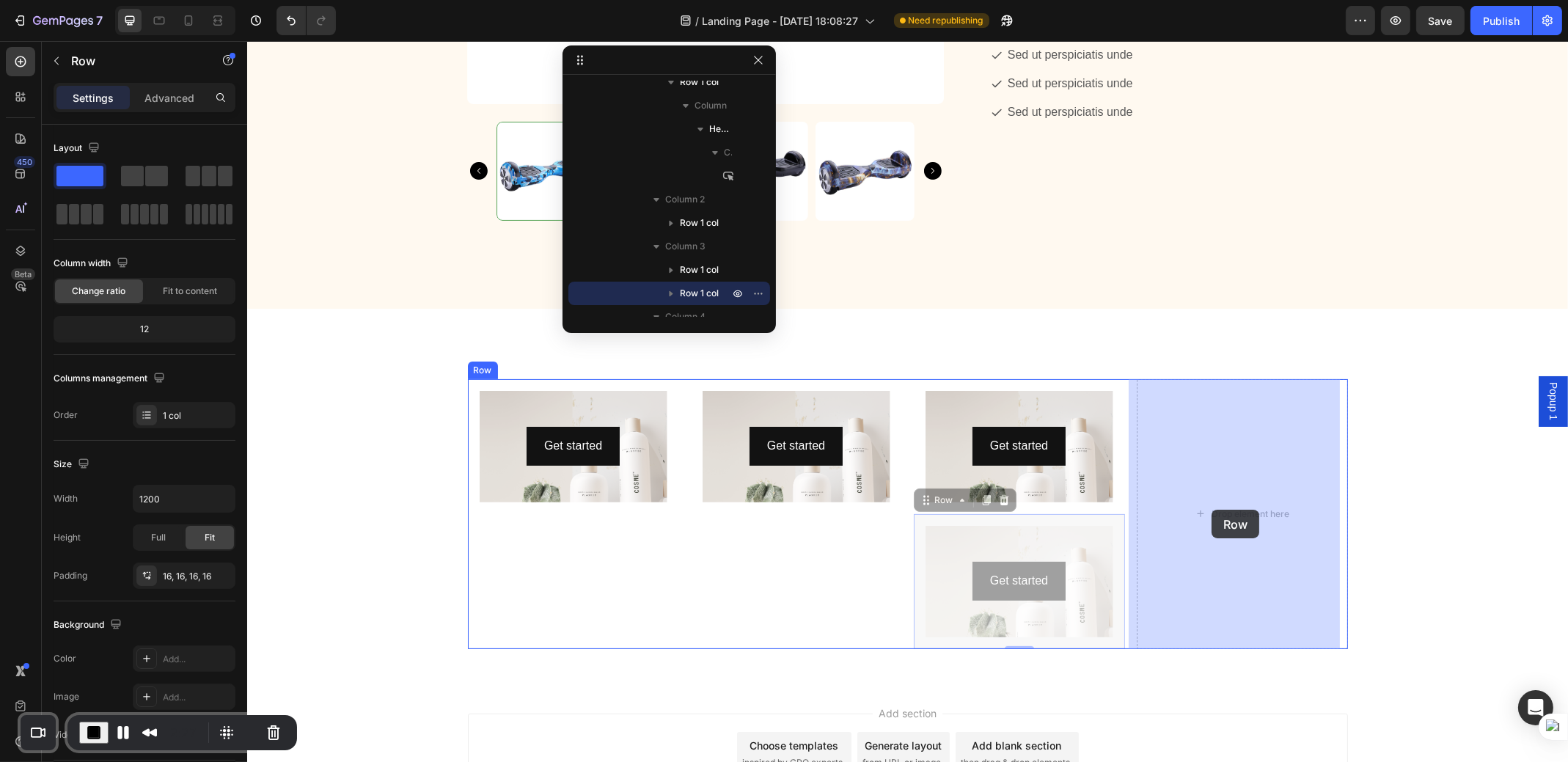
drag, startPoint x: 921, startPoint y: 500, endPoint x: 1211, endPoint y: 510, distance: 290.2
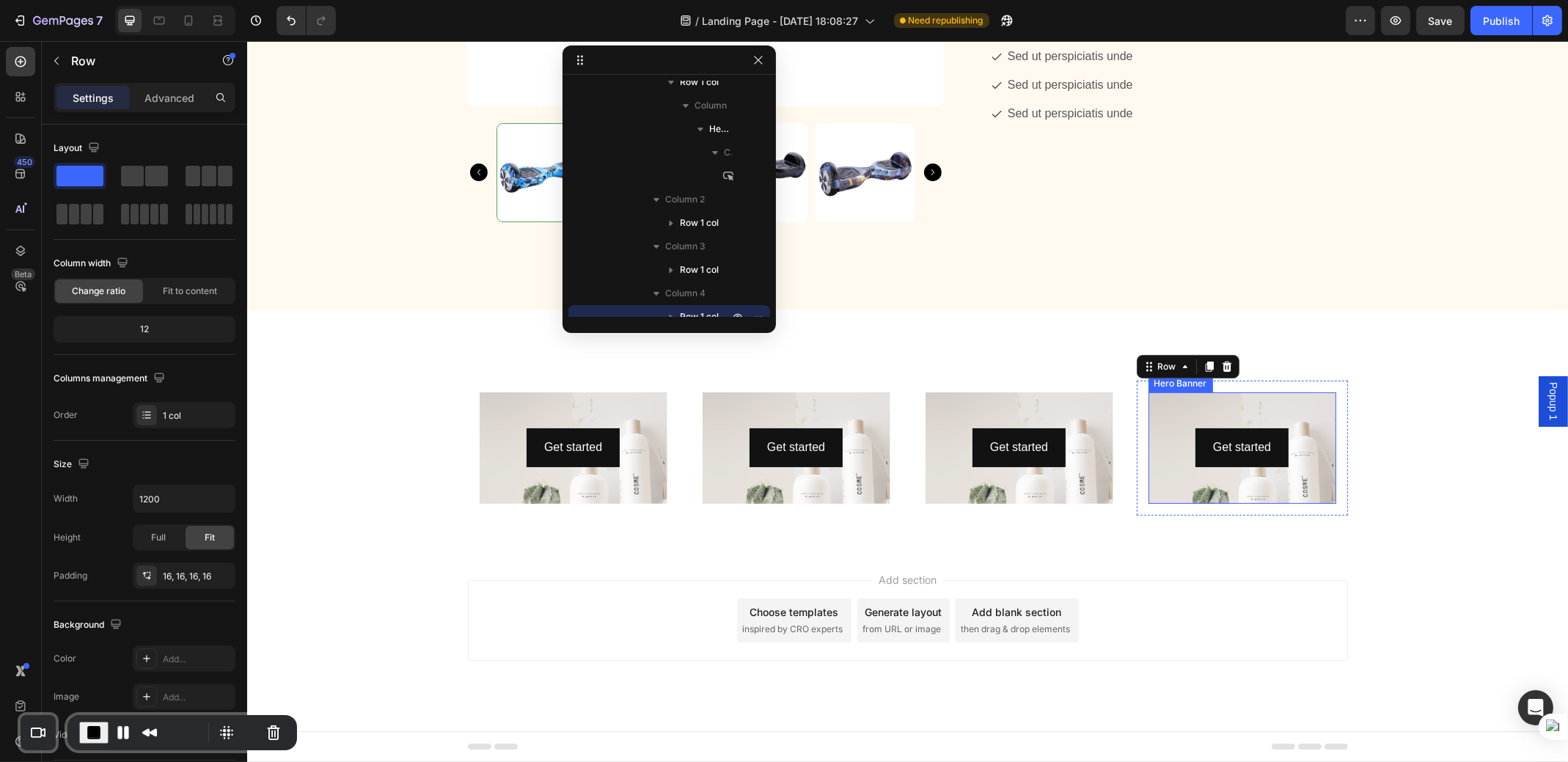
scroll to position [594, 0]
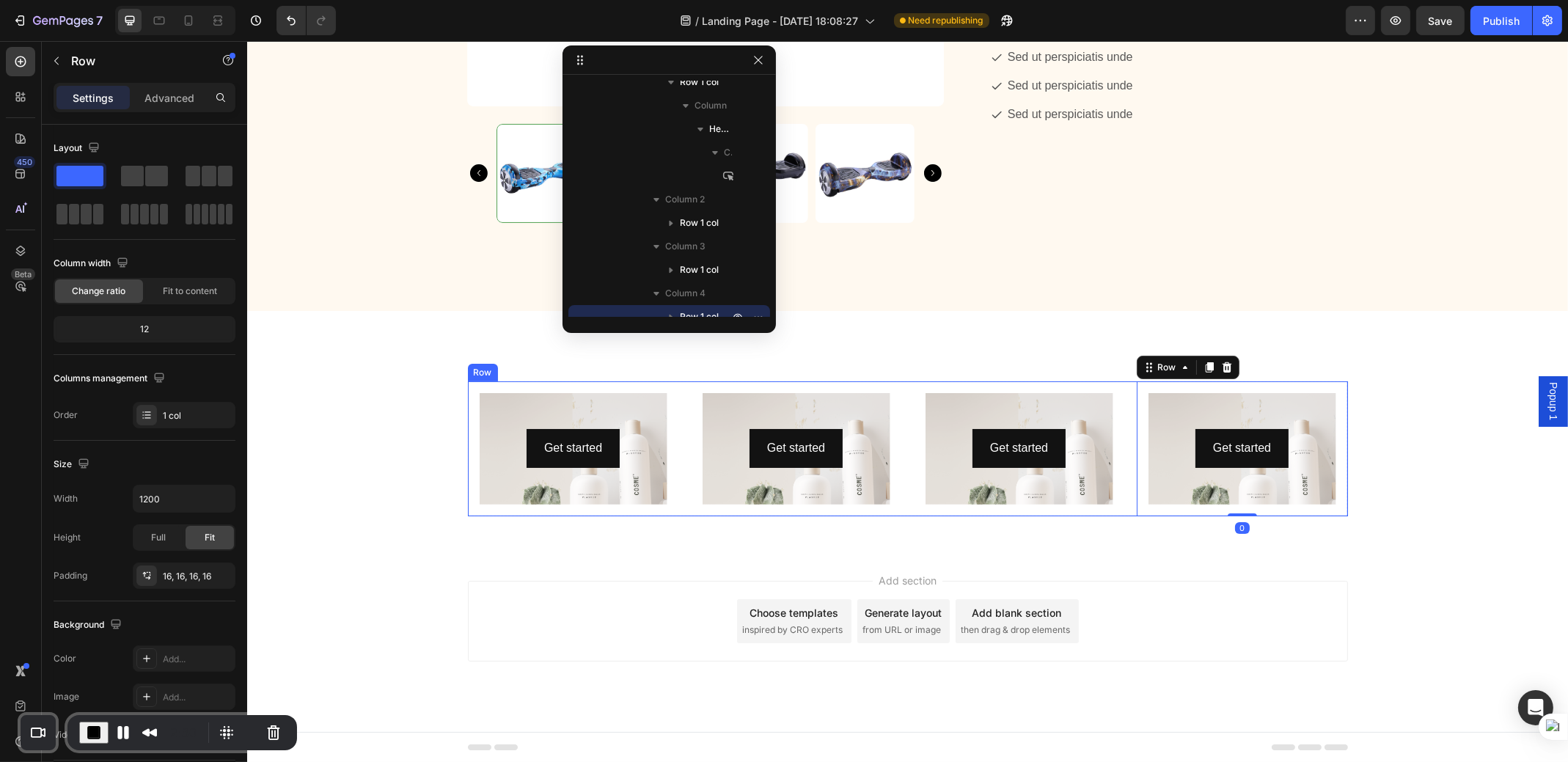
click at [897, 462] on div "Get started Button Hero Banner Row Get started Button Hero Banner Row Get start…" at bounding box center [907, 449] width 880 height 135
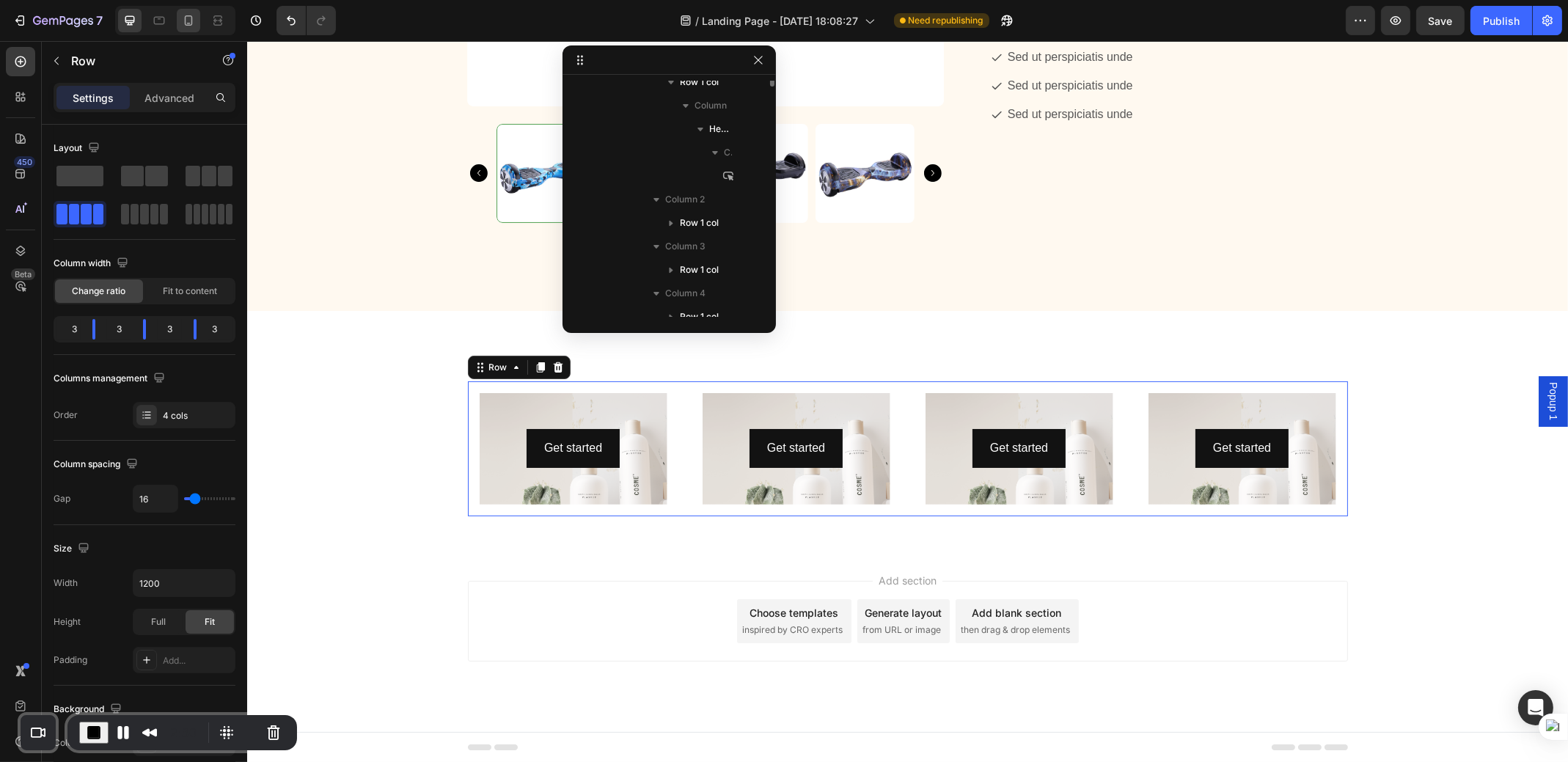
click at [185, 24] on icon at bounding box center [187, 20] width 14 height 14
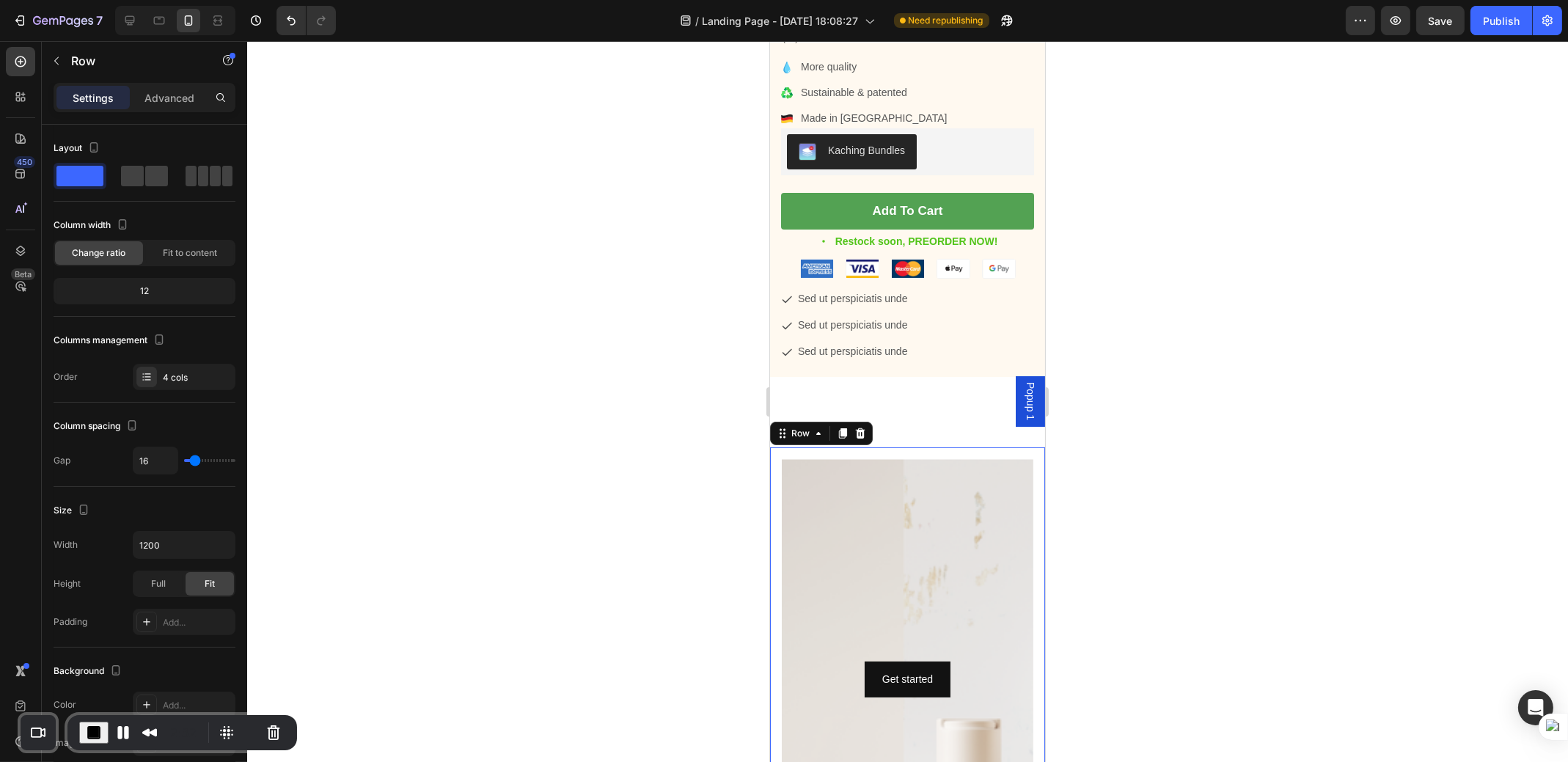
type input "100%"
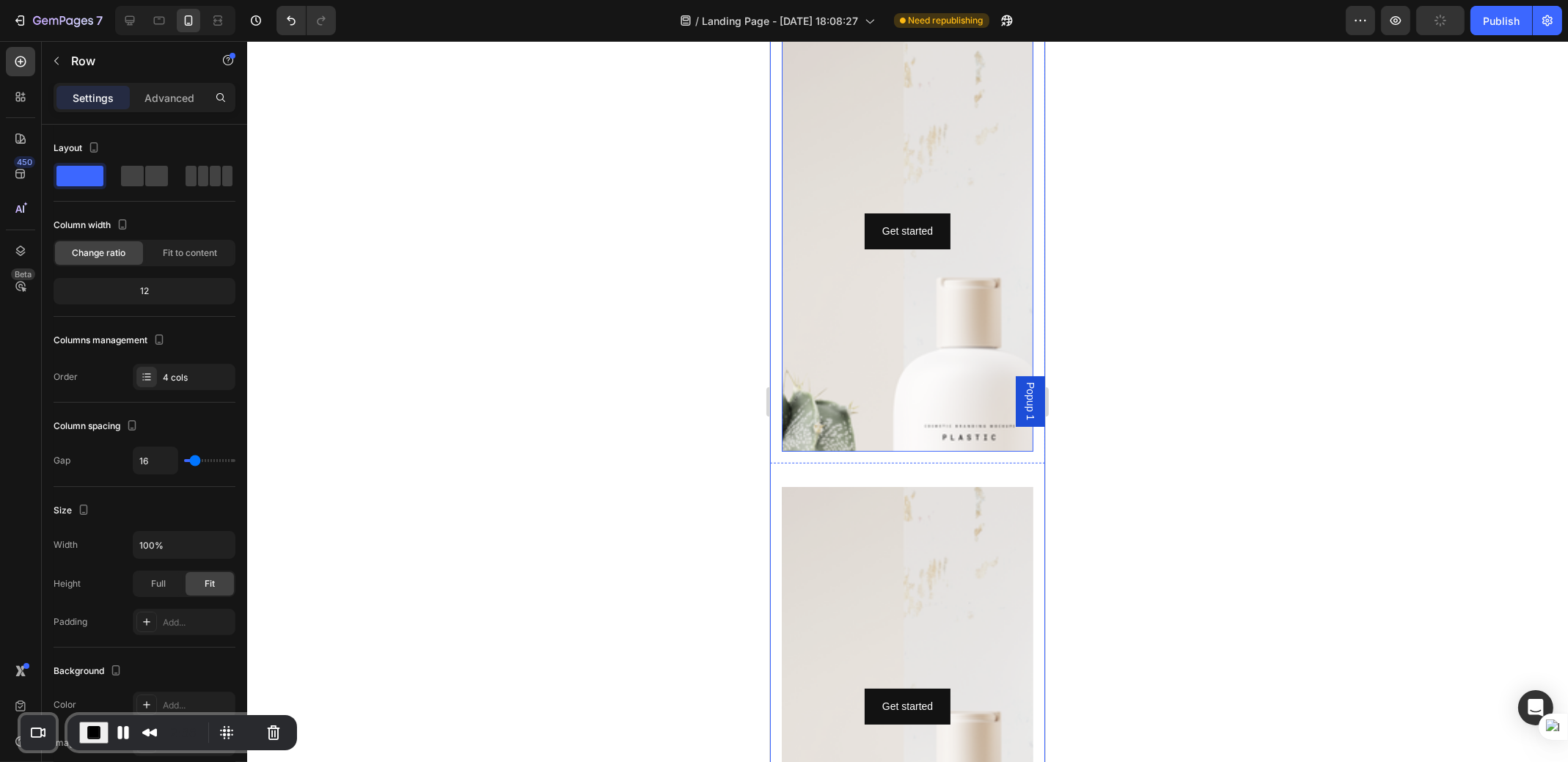
scroll to position [1099, 0]
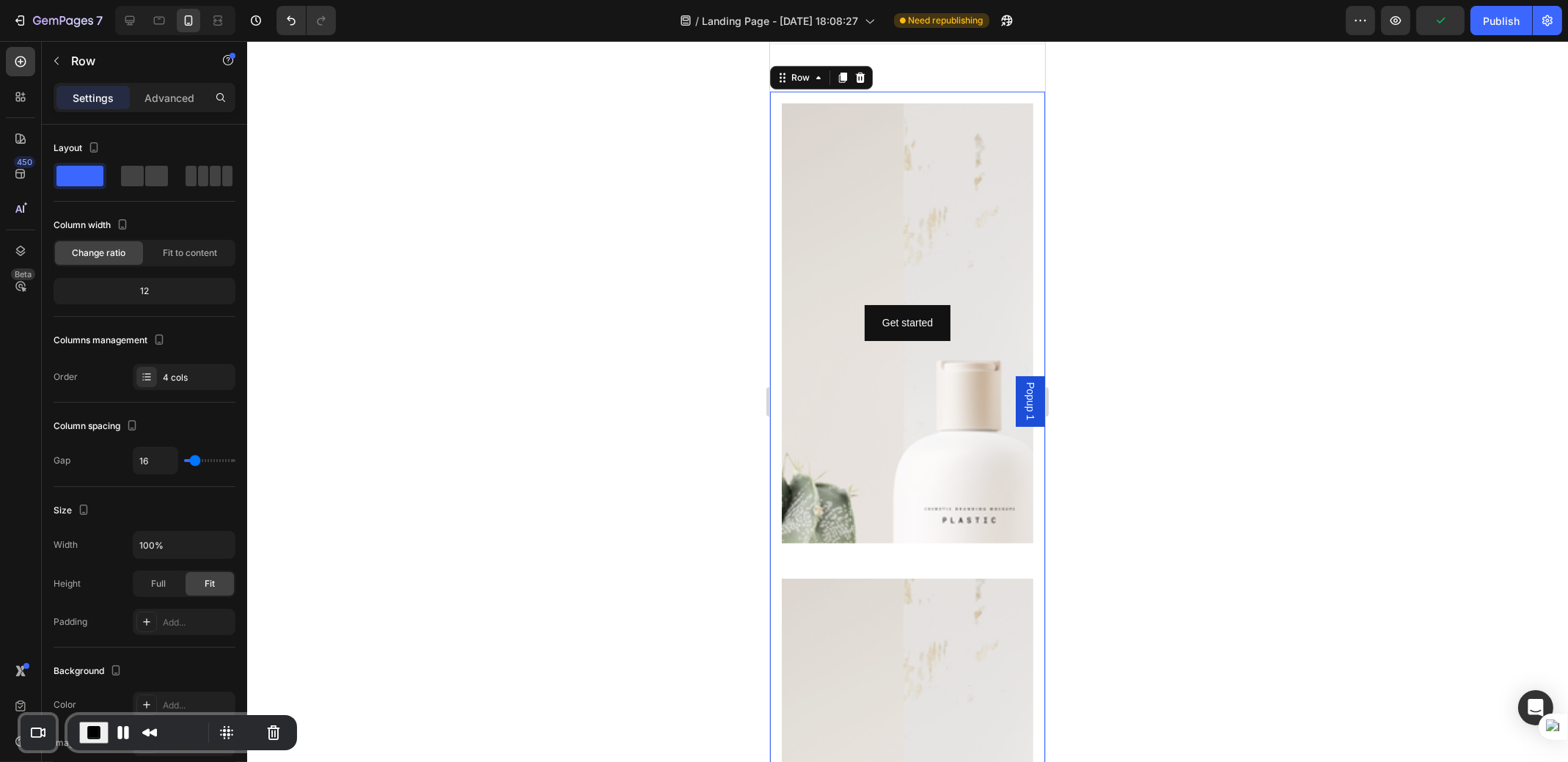
click at [136, 185] on span at bounding box center [132, 176] width 23 height 21
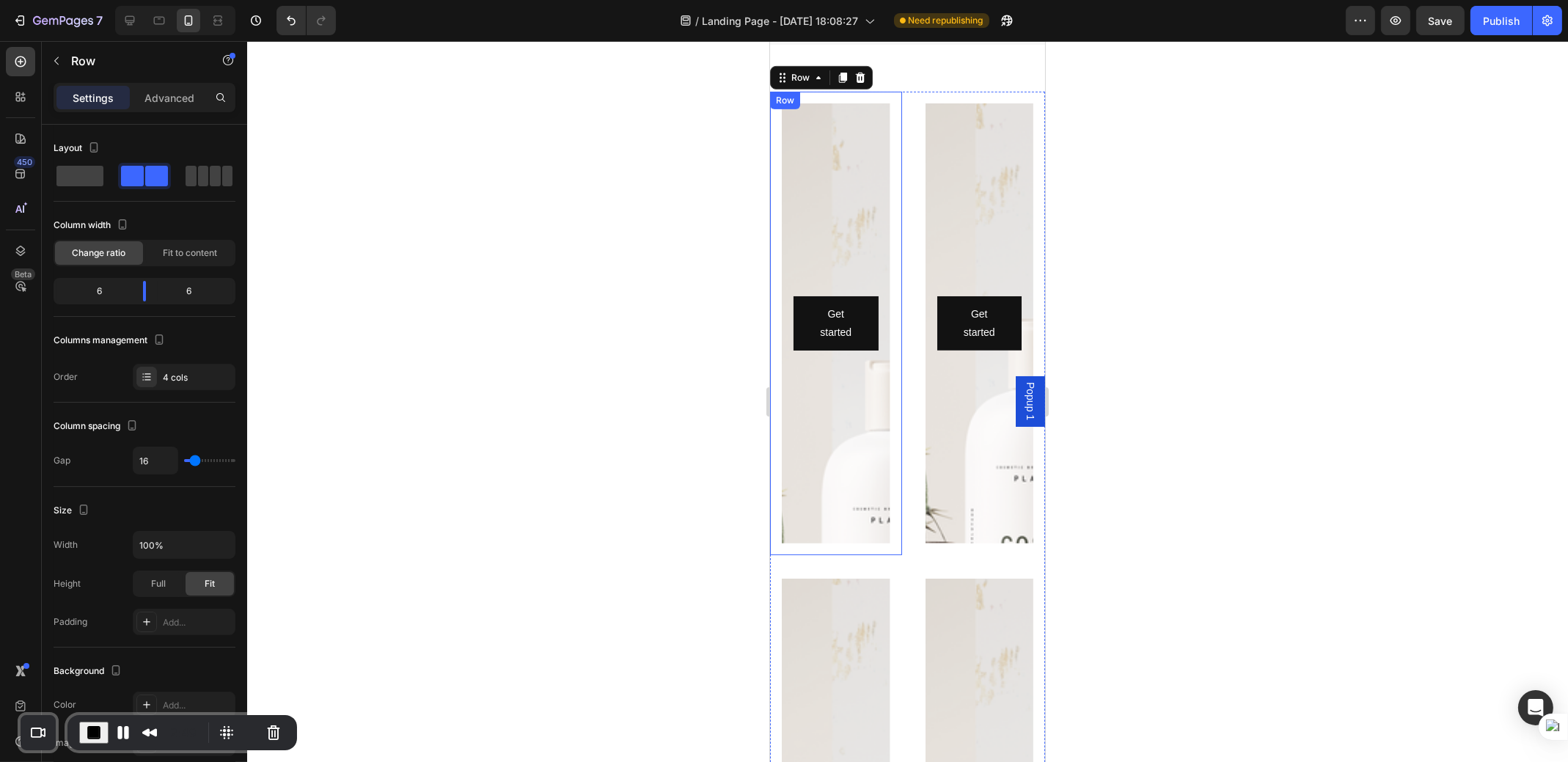
click at [892, 379] on div "Get started Button Hero Banner Row" at bounding box center [835, 322] width 132 height 463
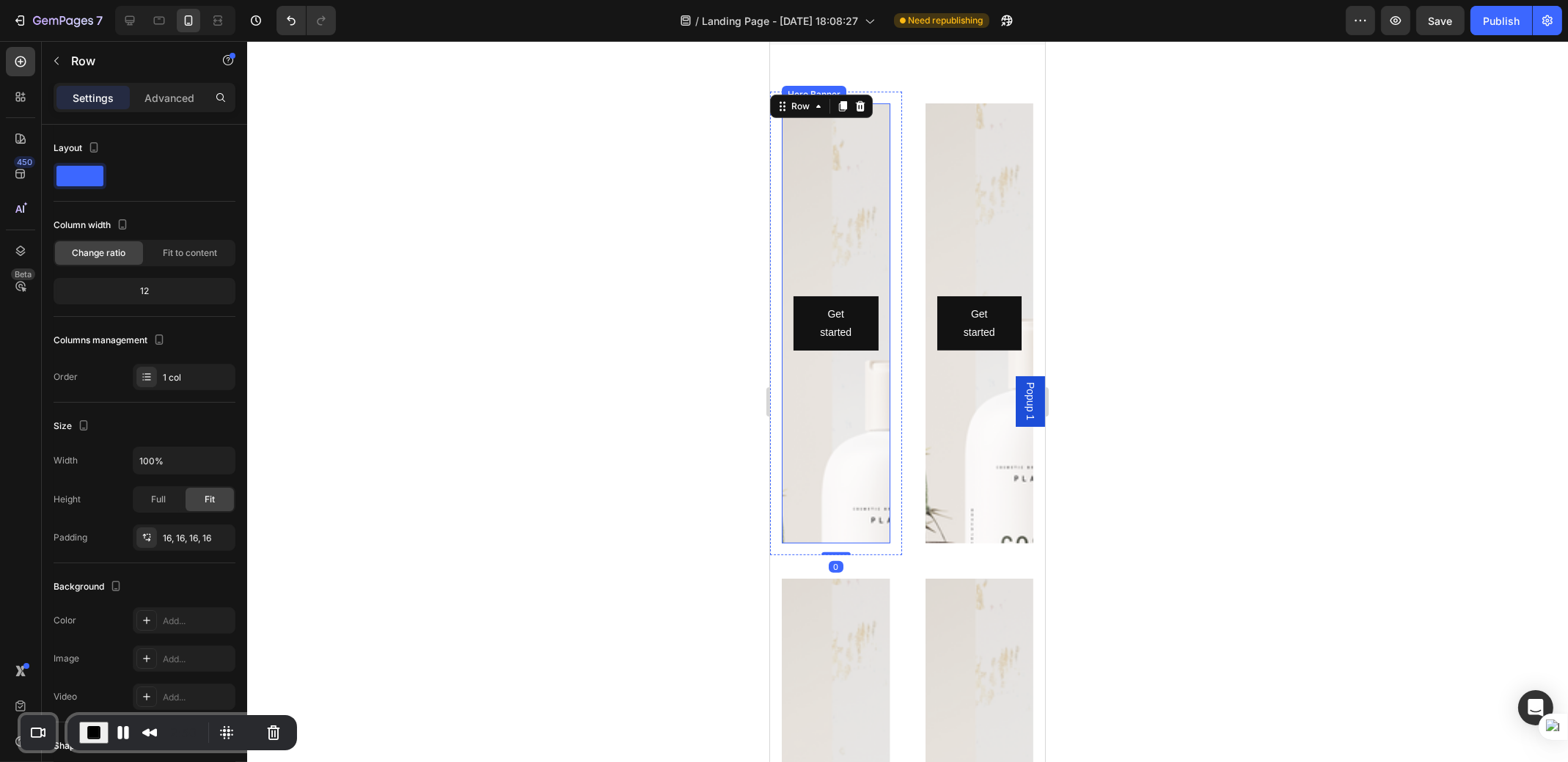
click at [854, 384] on div "Background Image" at bounding box center [835, 428] width 108 height 660
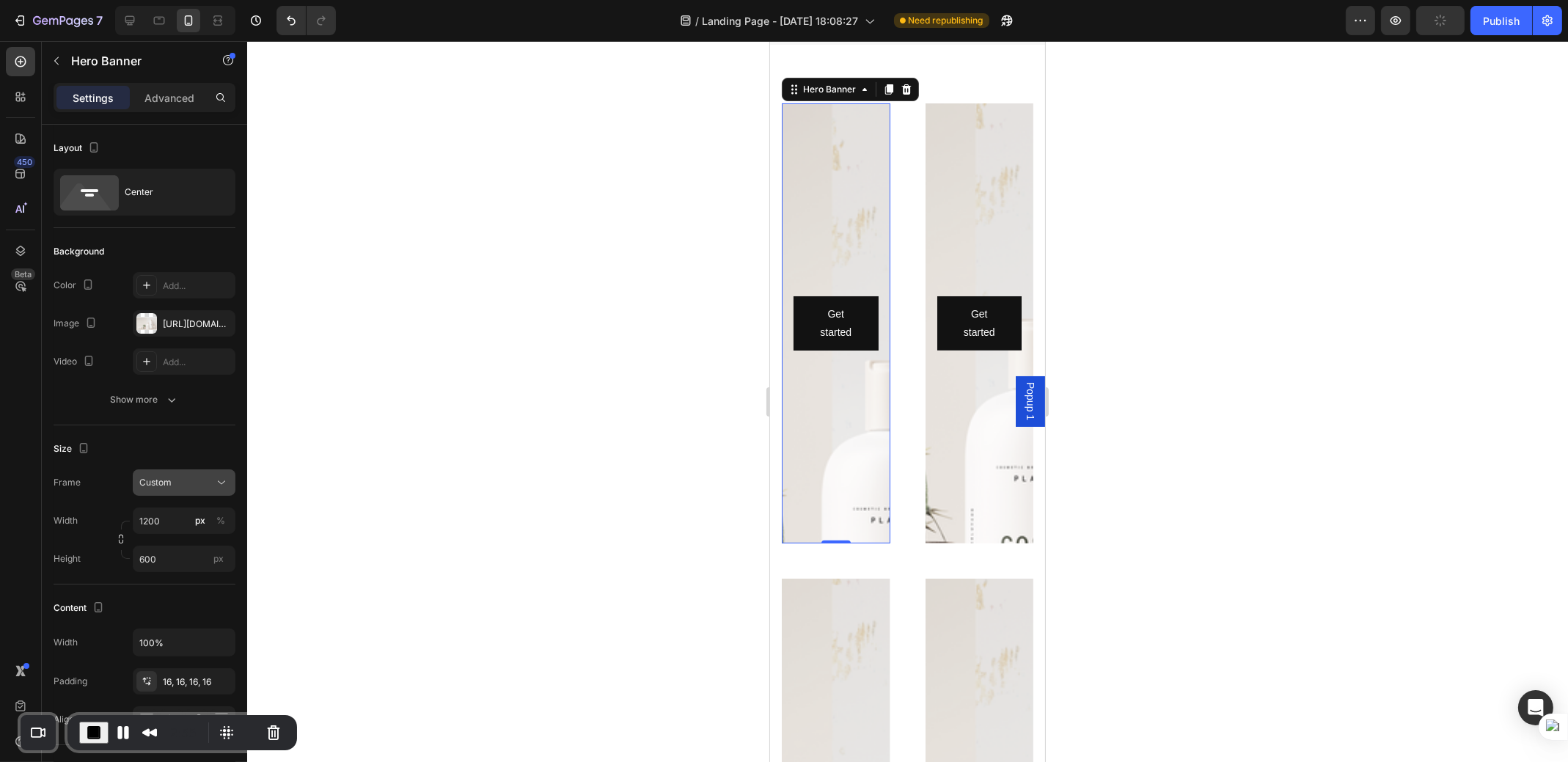
click at [185, 485] on div "Custom" at bounding box center [175, 482] width 72 height 13
click at [187, 516] on span "As banner source" at bounding box center [175, 518] width 72 height 13
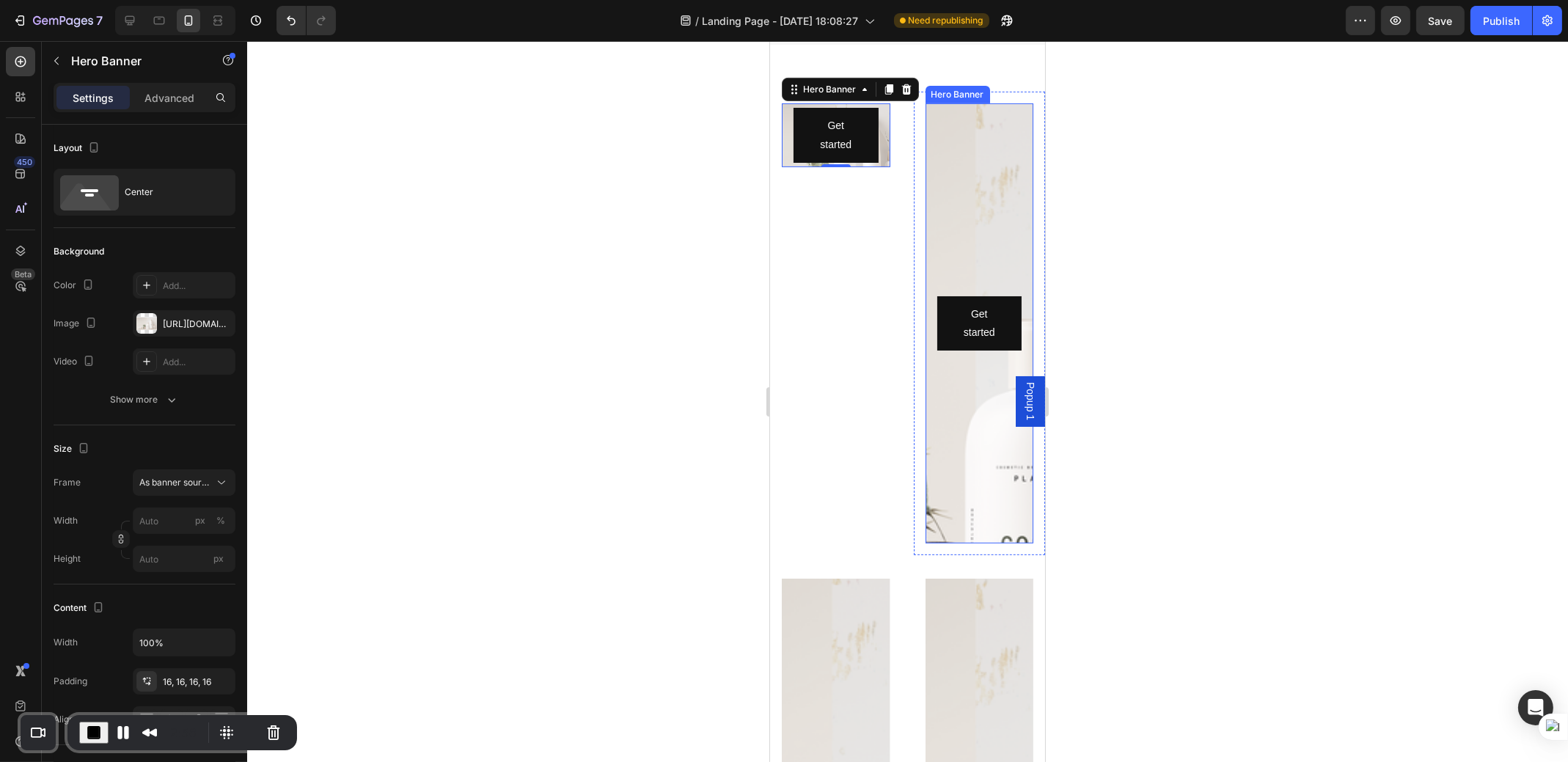
click at [954, 236] on div "Background Image" at bounding box center [979, 386] width 108 height 660
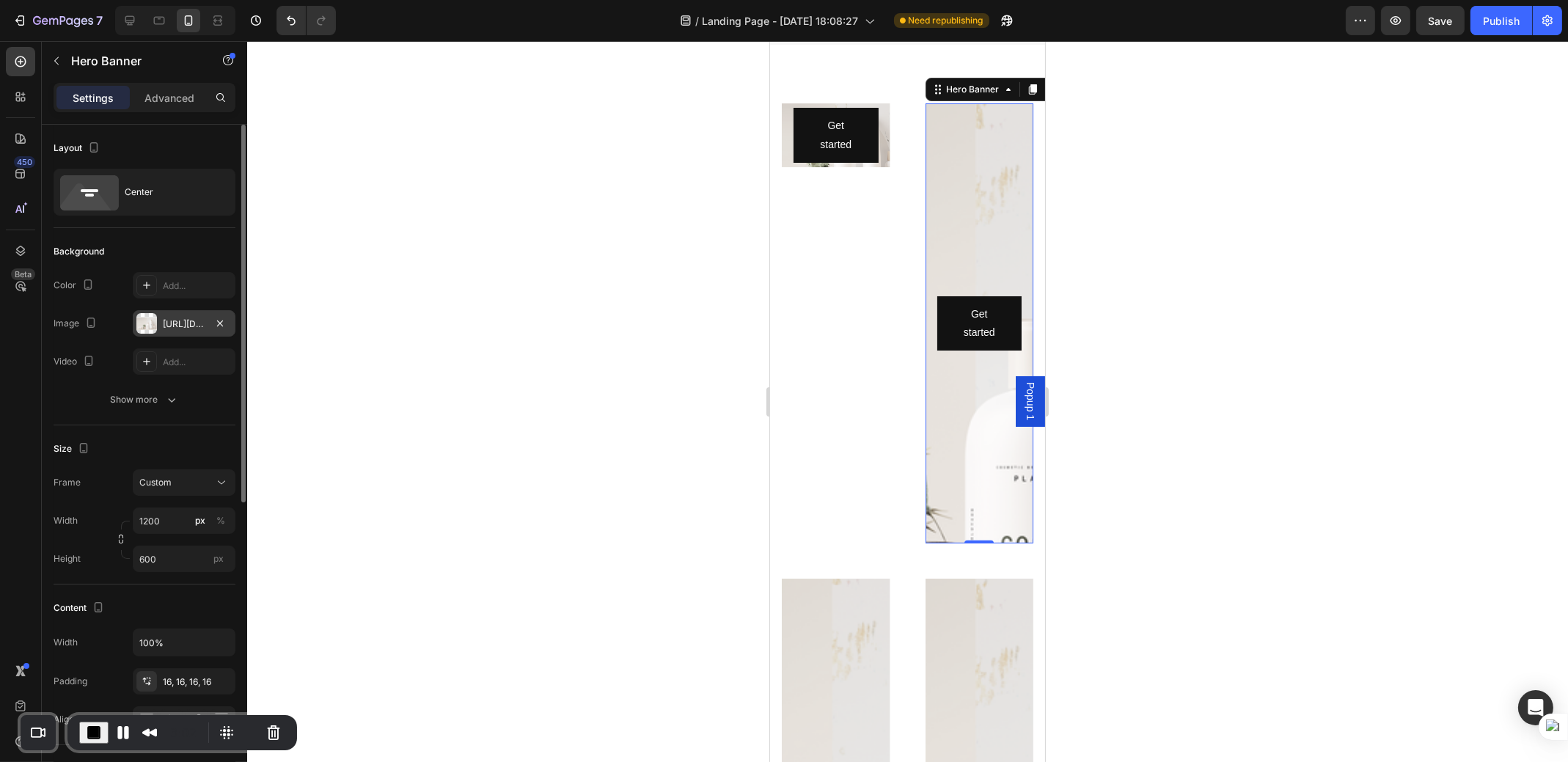
click at [181, 322] on div "[URL][DOMAIN_NAME]" at bounding box center [184, 324] width 43 height 13
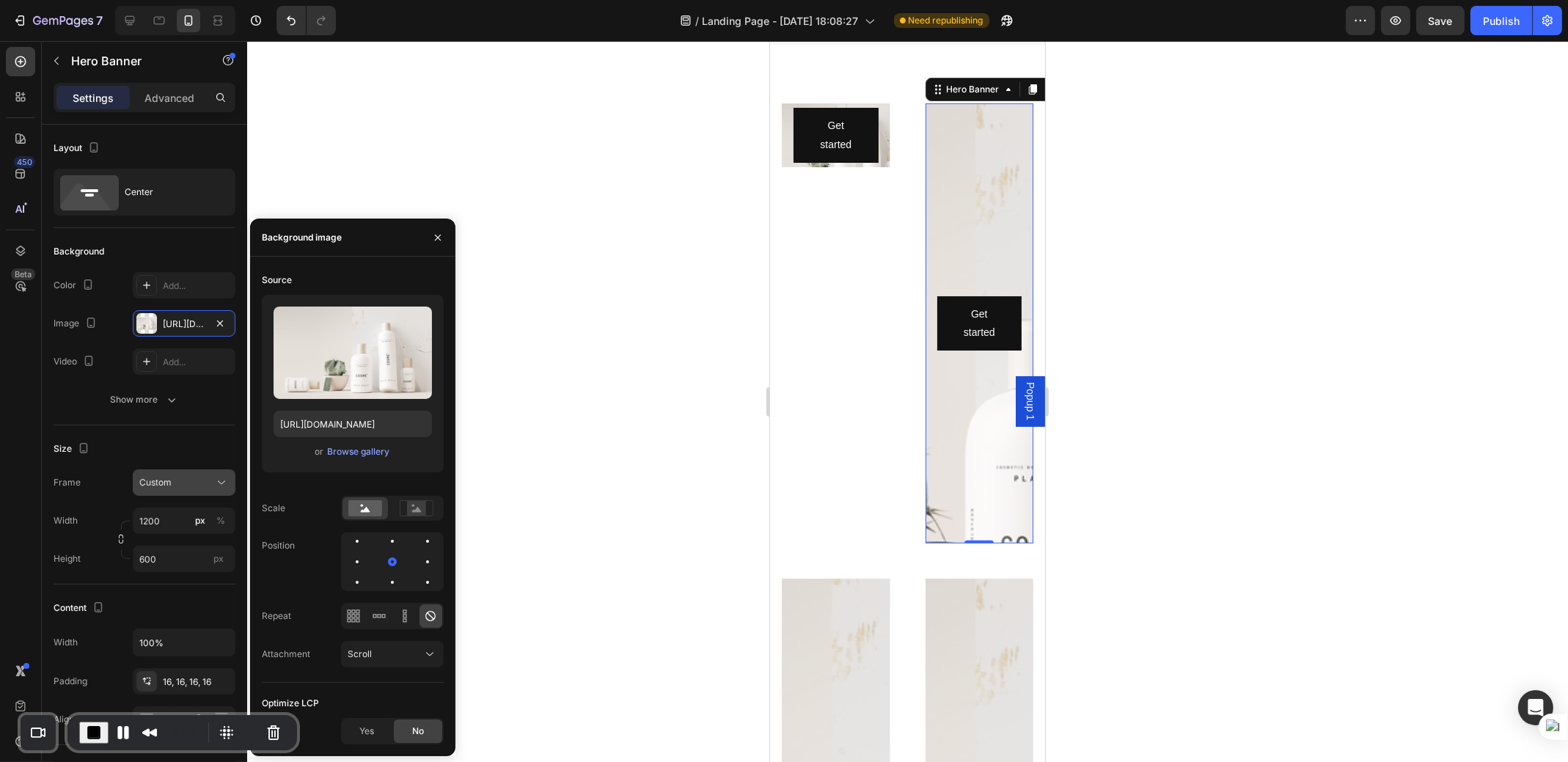
click at [175, 482] on div "Custom" at bounding box center [175, 482] width 72 height 13
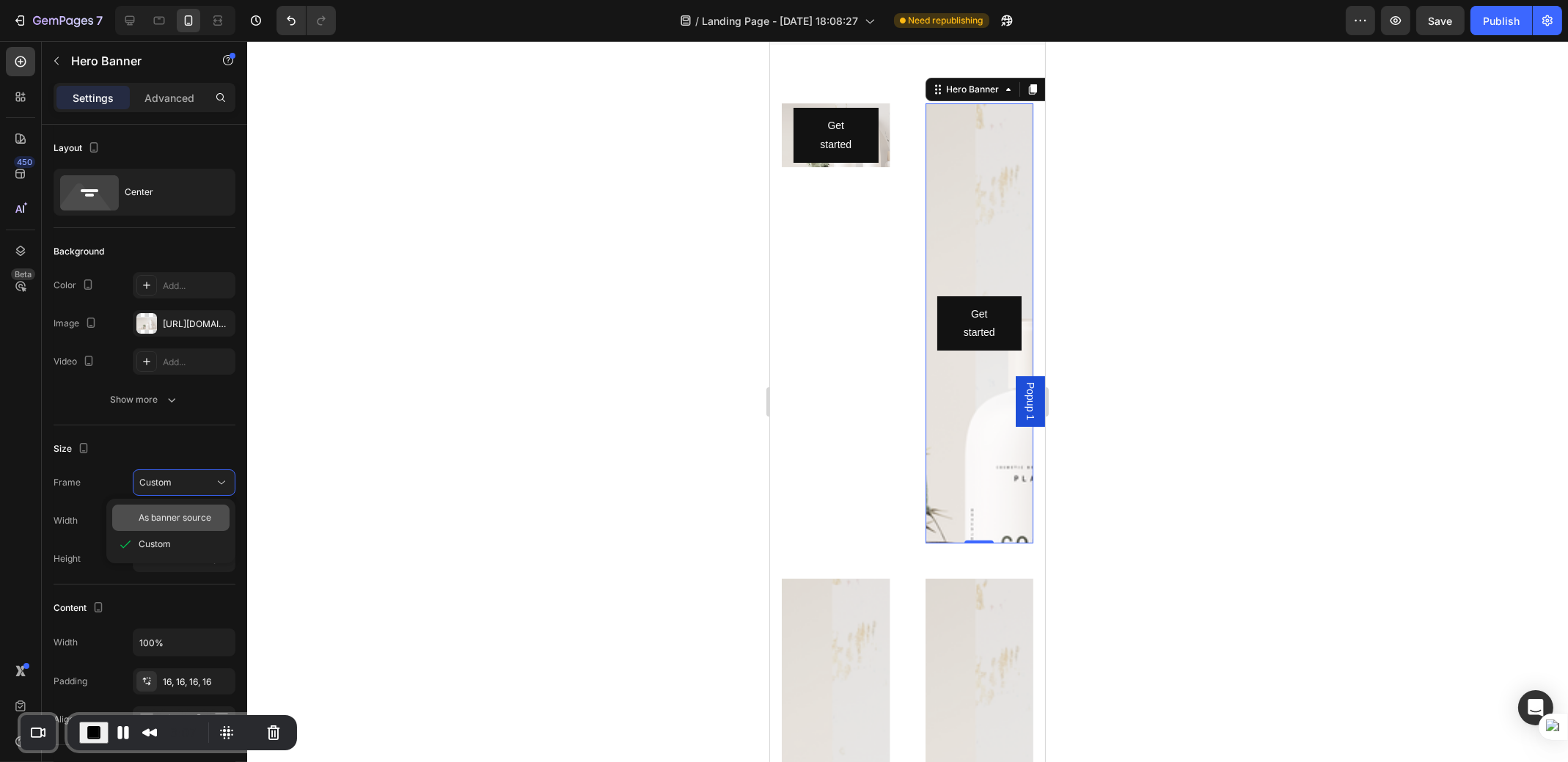
click at [168, 513] on span "As banner source" at bounding box center [175, 518] width 72 height 13
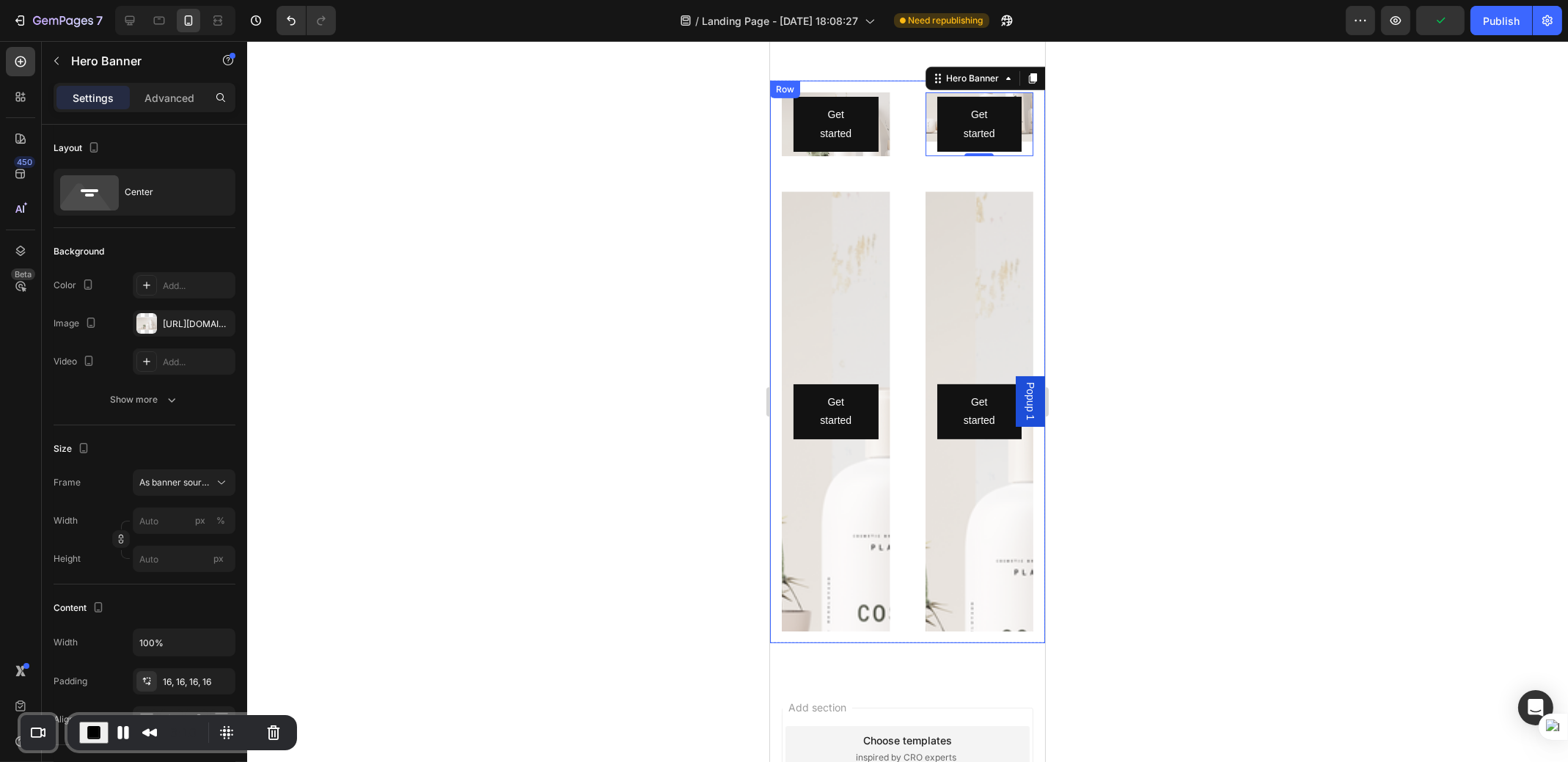
scroll to position [1196, 0]
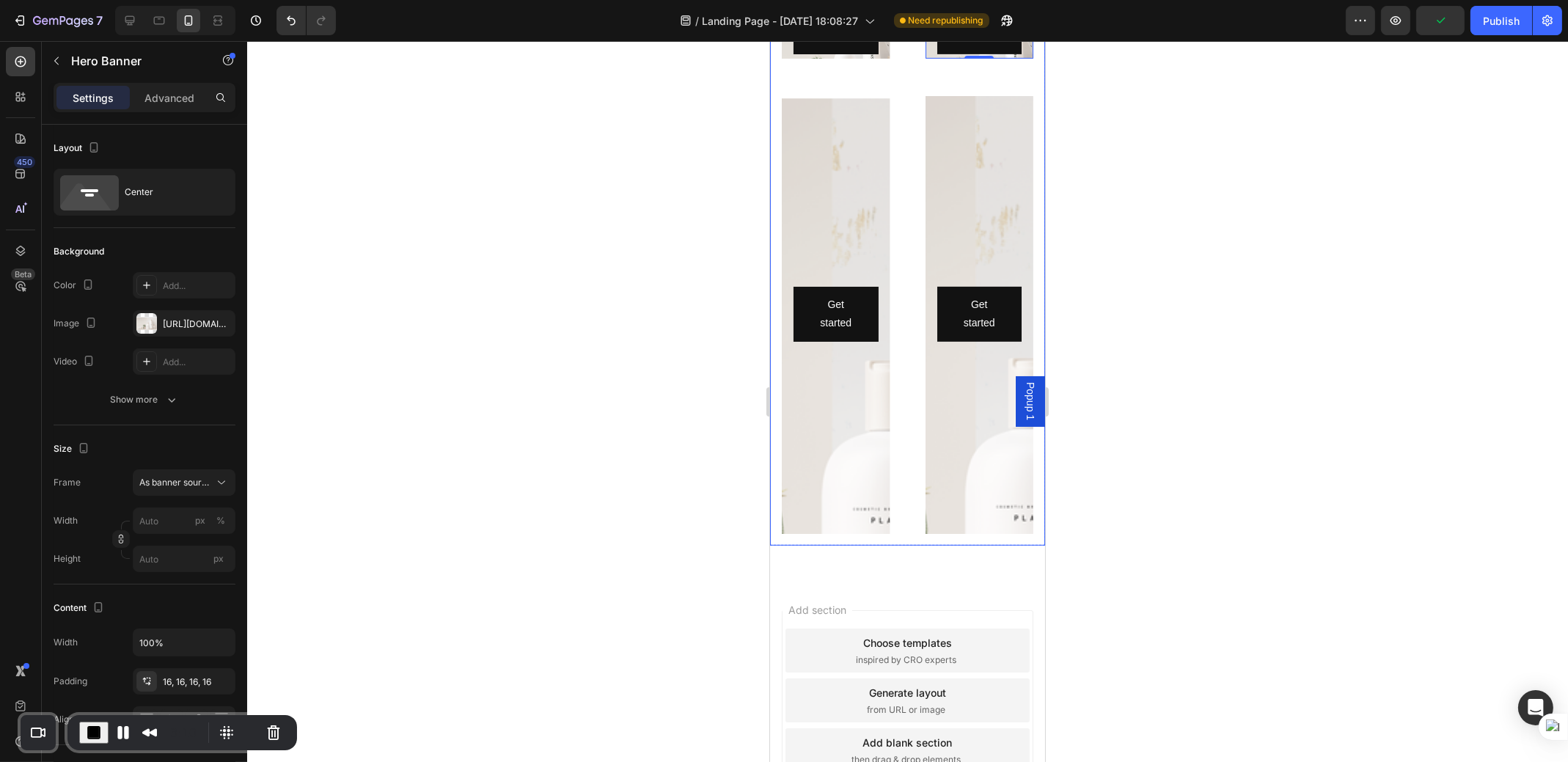
click at [898, 325] on div "Get started Button Hero Banner Row Get started Button Hero Banner 0 Row Get sta…" at bounding box center [907, 264] width 275 height 563
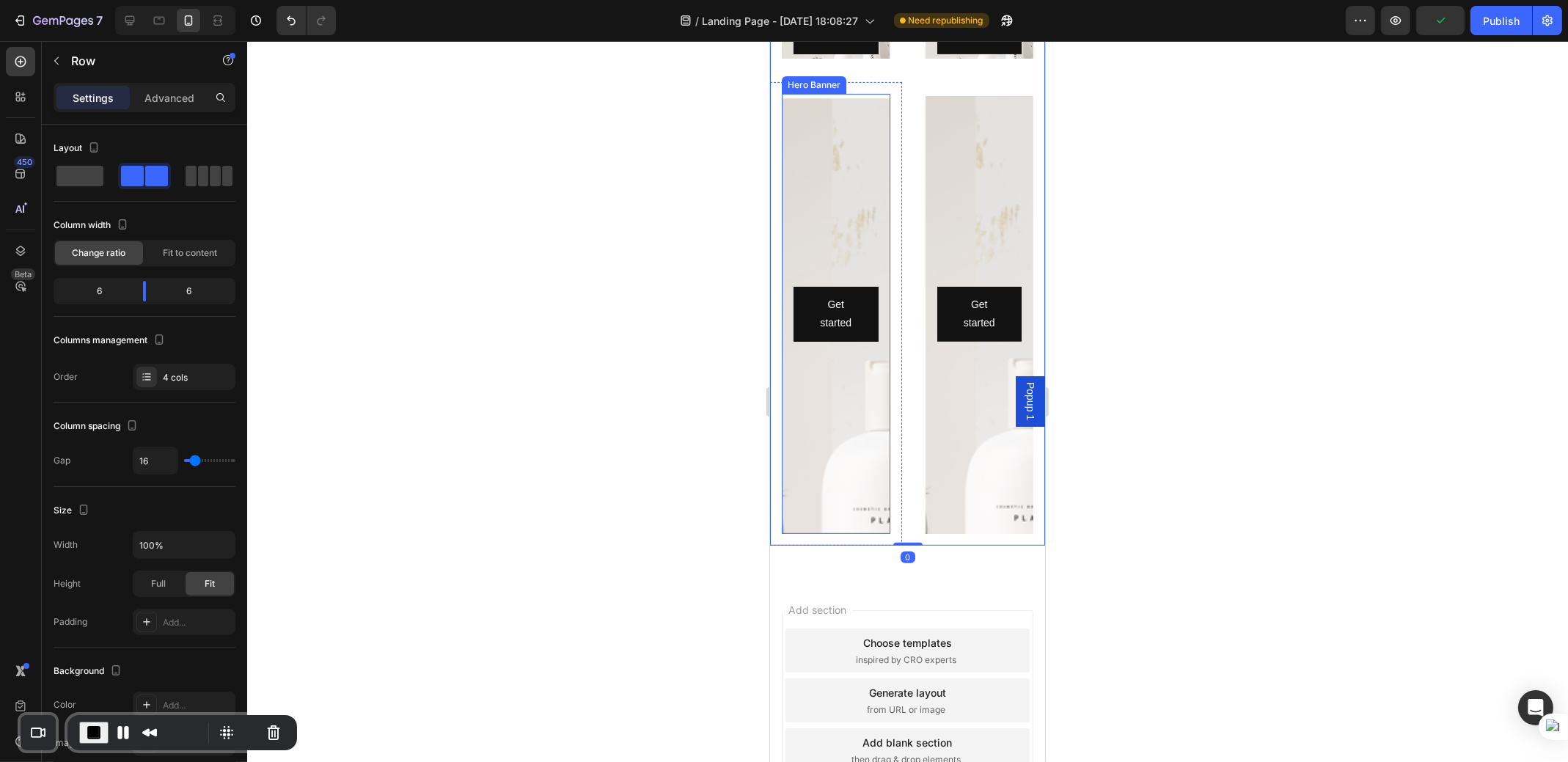
click at [799, 370] on div "Background Image" at bounding box center [835, 429] width 108 height 660
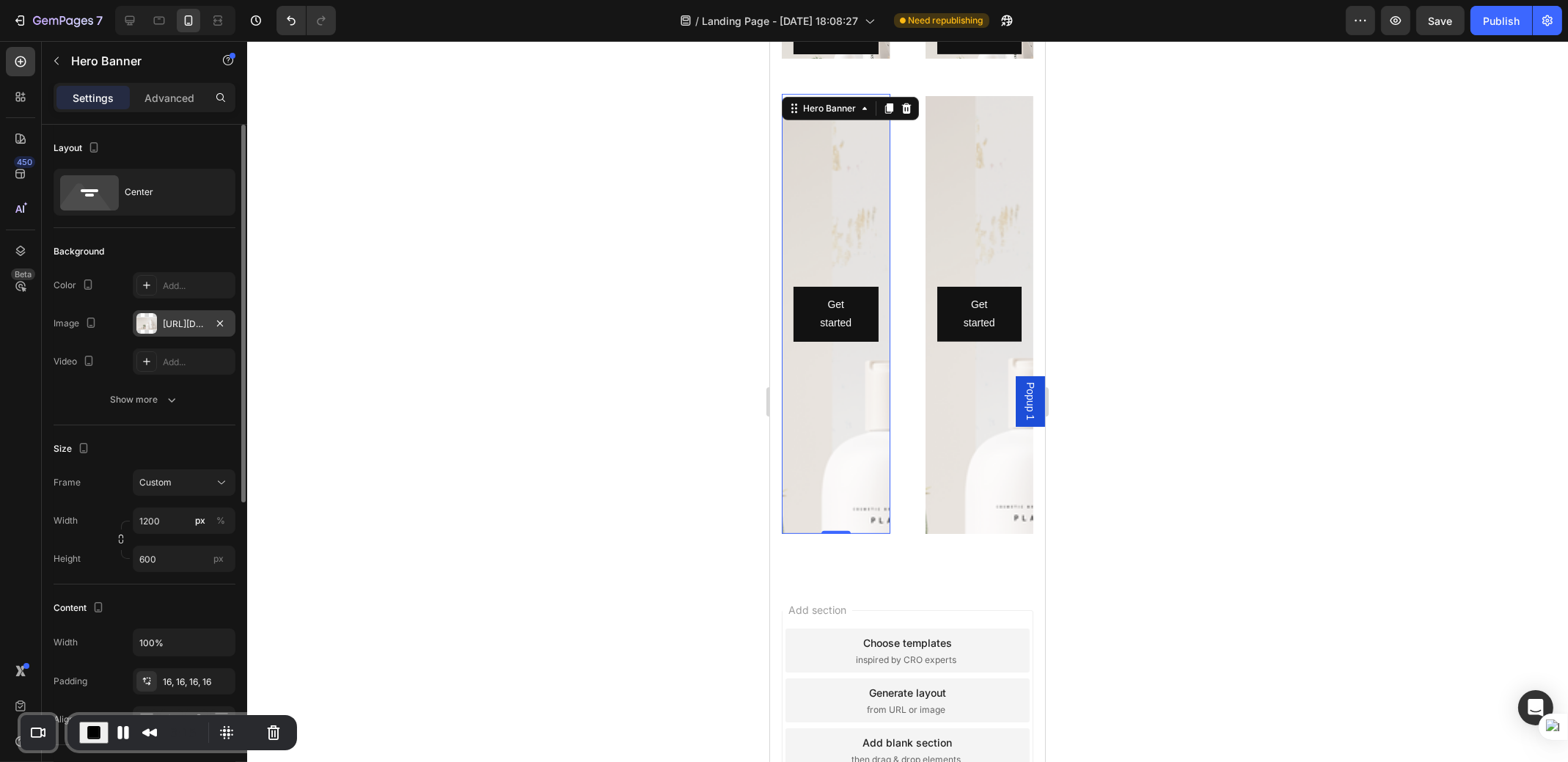
click at [185, 319] on div "[URL][DOMAIN_NAME]" at bounding box center [184, 324] width 43 height 13
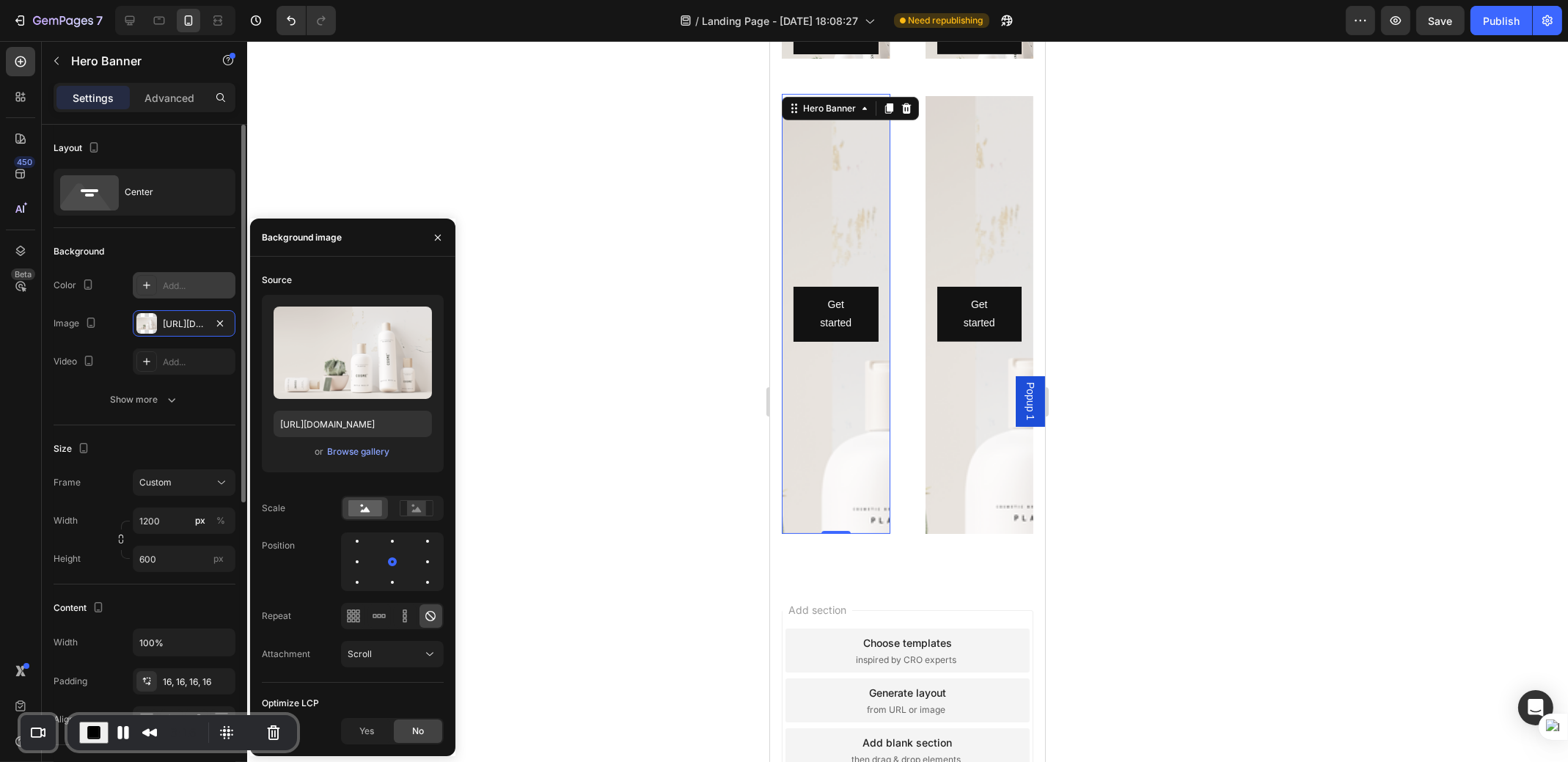
click at [175, 284] on div "Add..." at bounding box center [197, 286] width 69 height 13
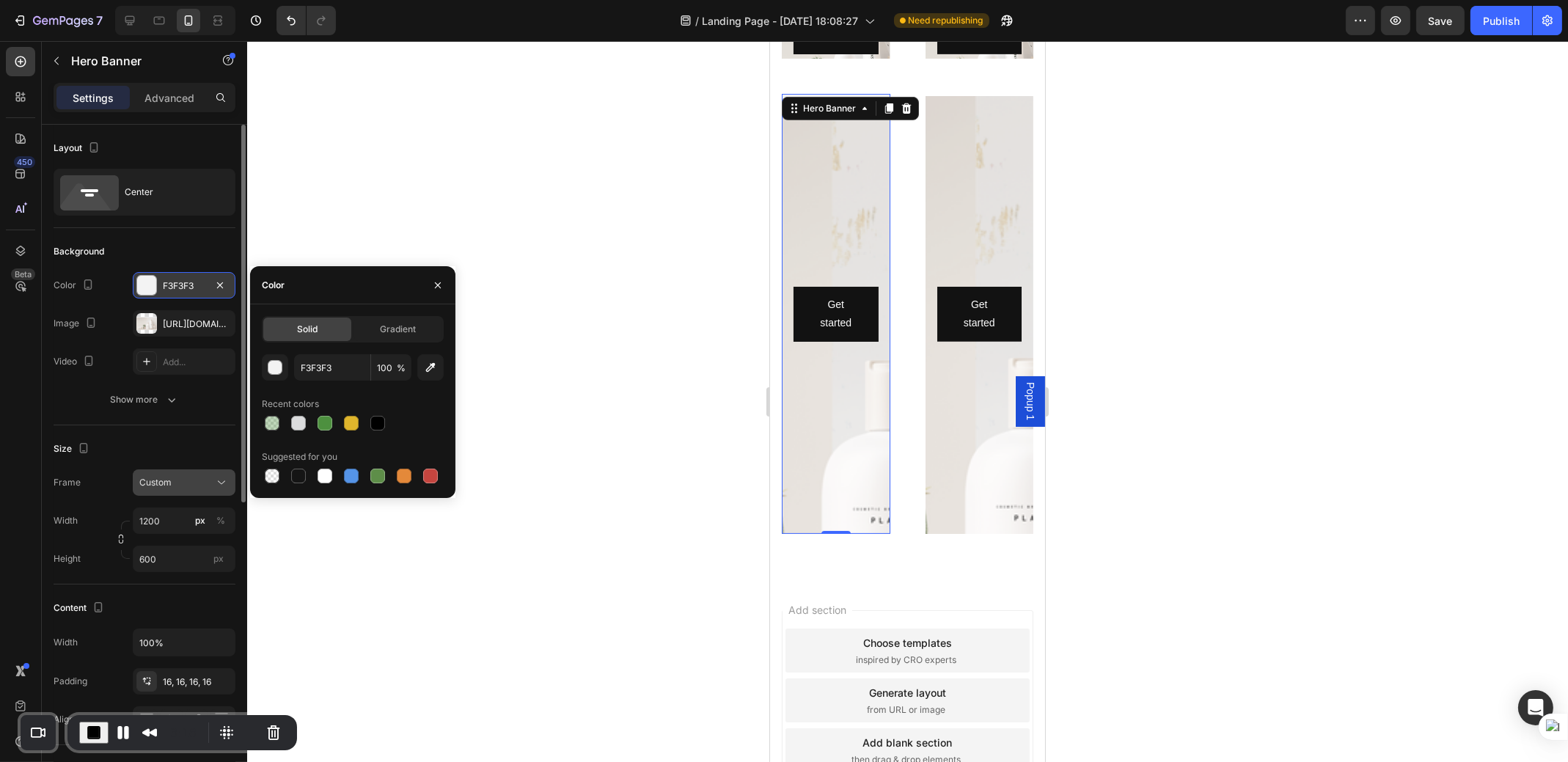
click at [172, 477] on div "Custom" at bounding box center [175, 482] width 72 height 13
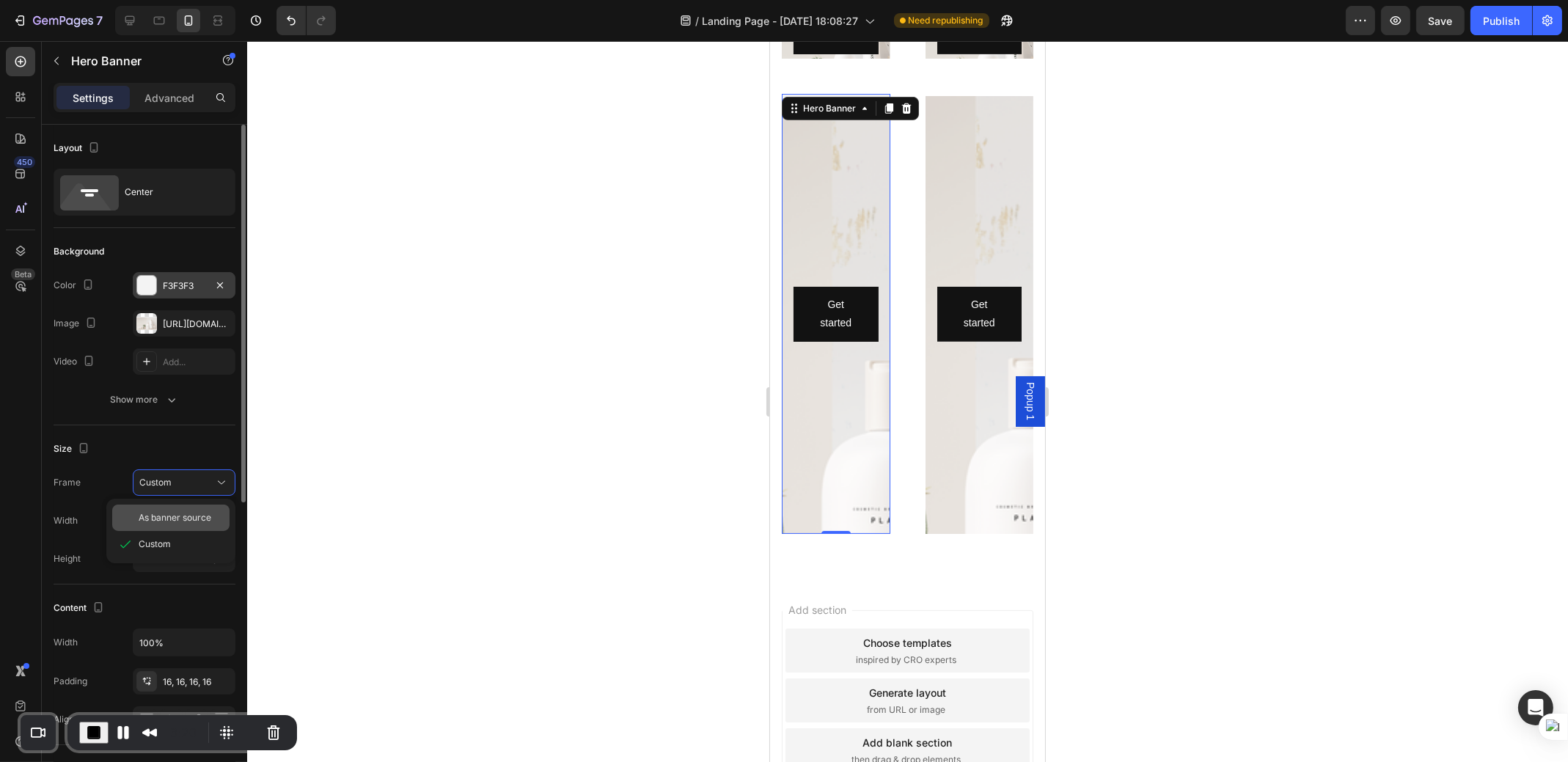
click at [174, 514] on span "As banner source" at bounding box center [175, 518] width 72 height 13
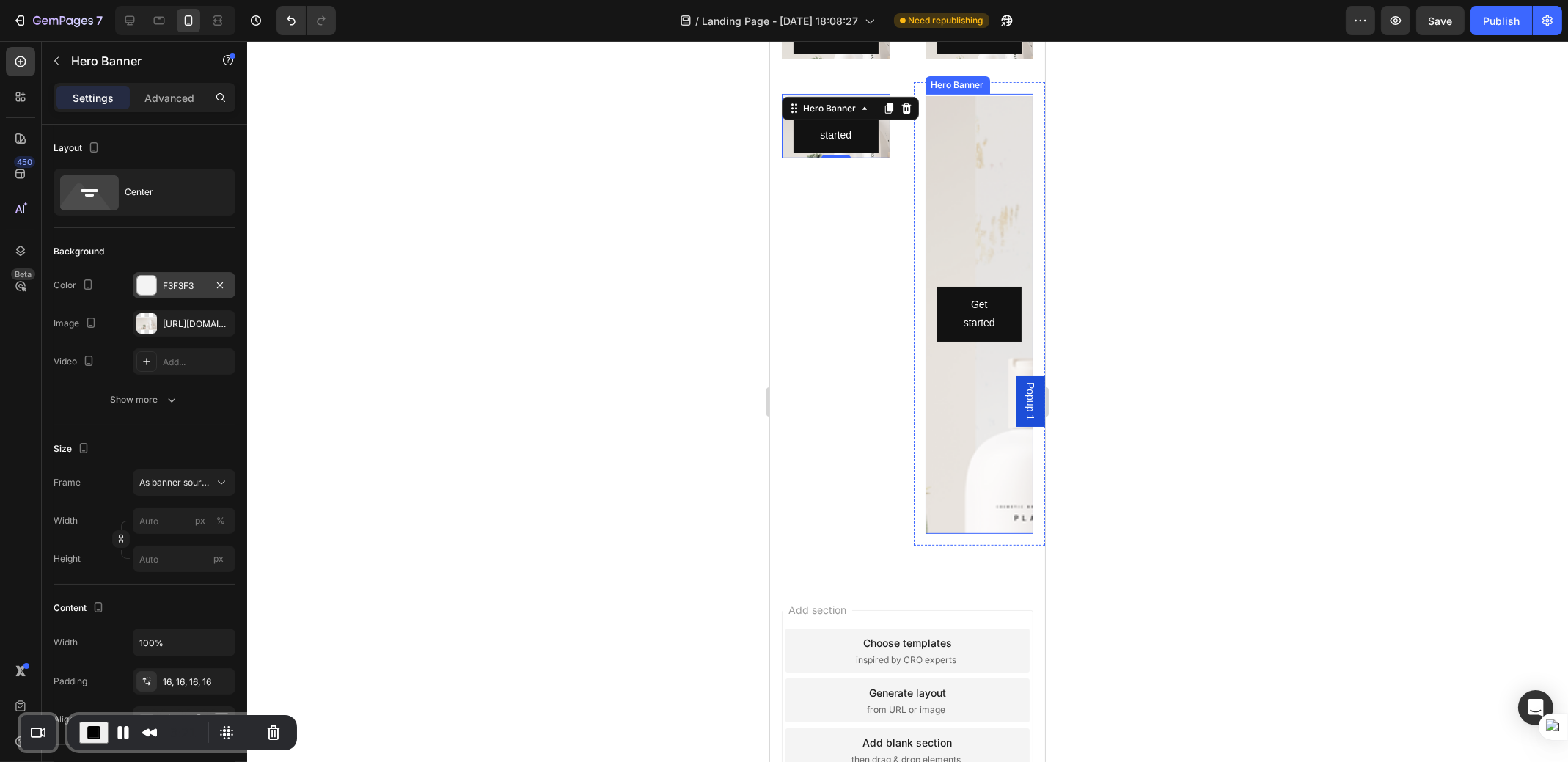
click at [970, 232] on div "Background Image" at bounding box center [979, 427] width 108 height 660
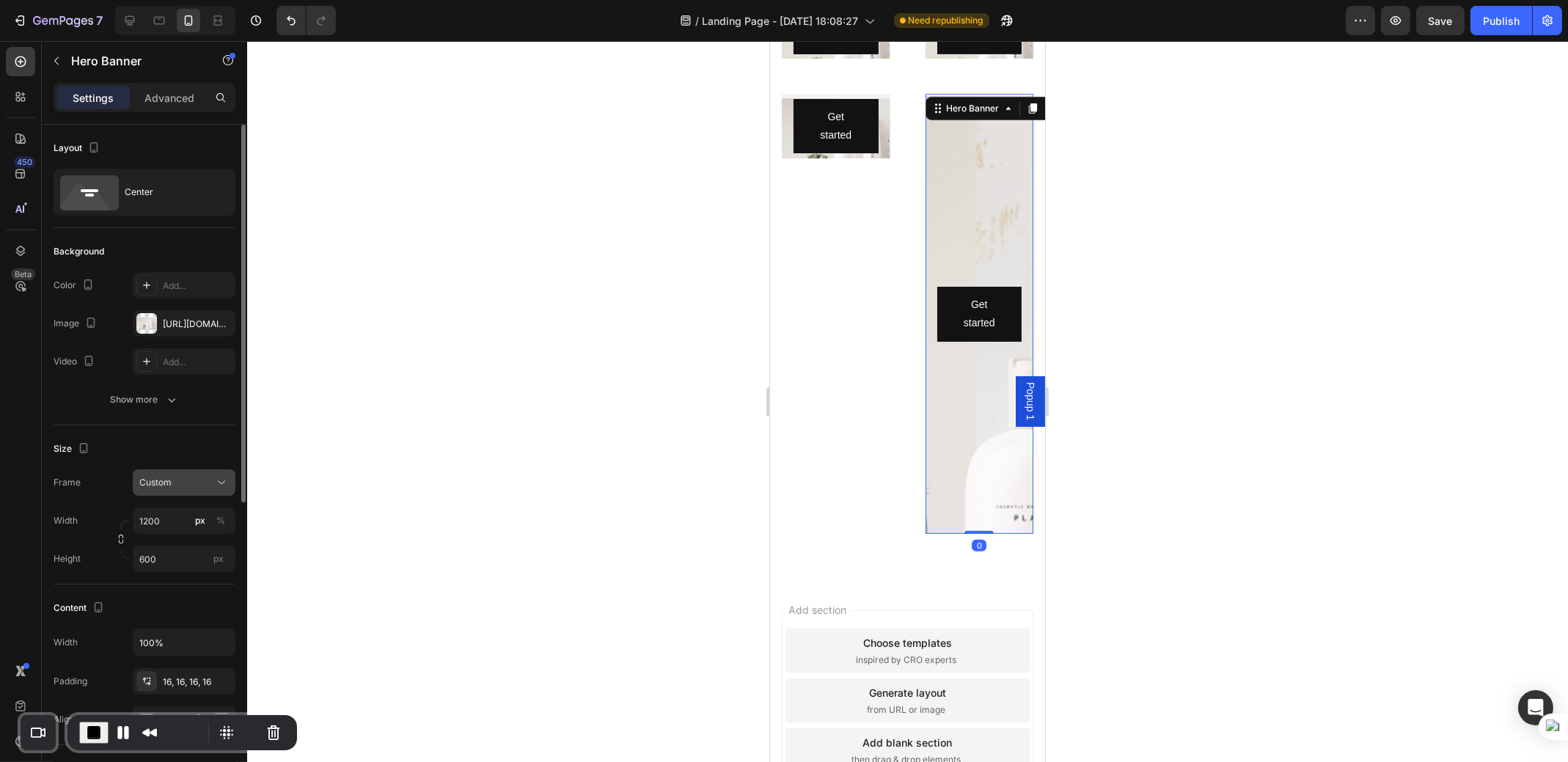
click at [160, 485] on span "Custom" at bounding box center [155, 482] width 32 height 13
click at [154, 511] on span "As banner source" at bounding box center [175, 518] width 72 height 13
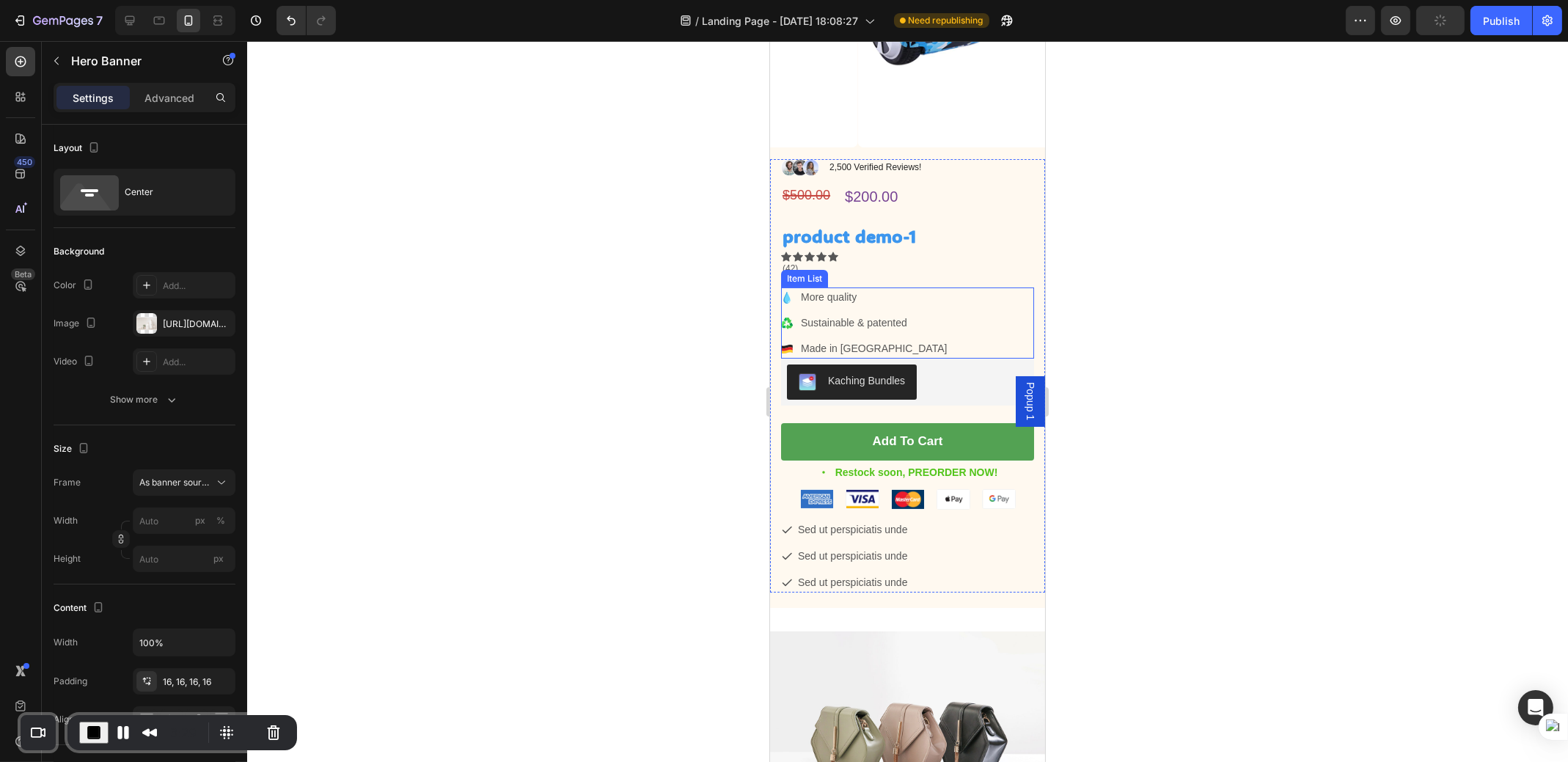
scroll to position [748, 0]
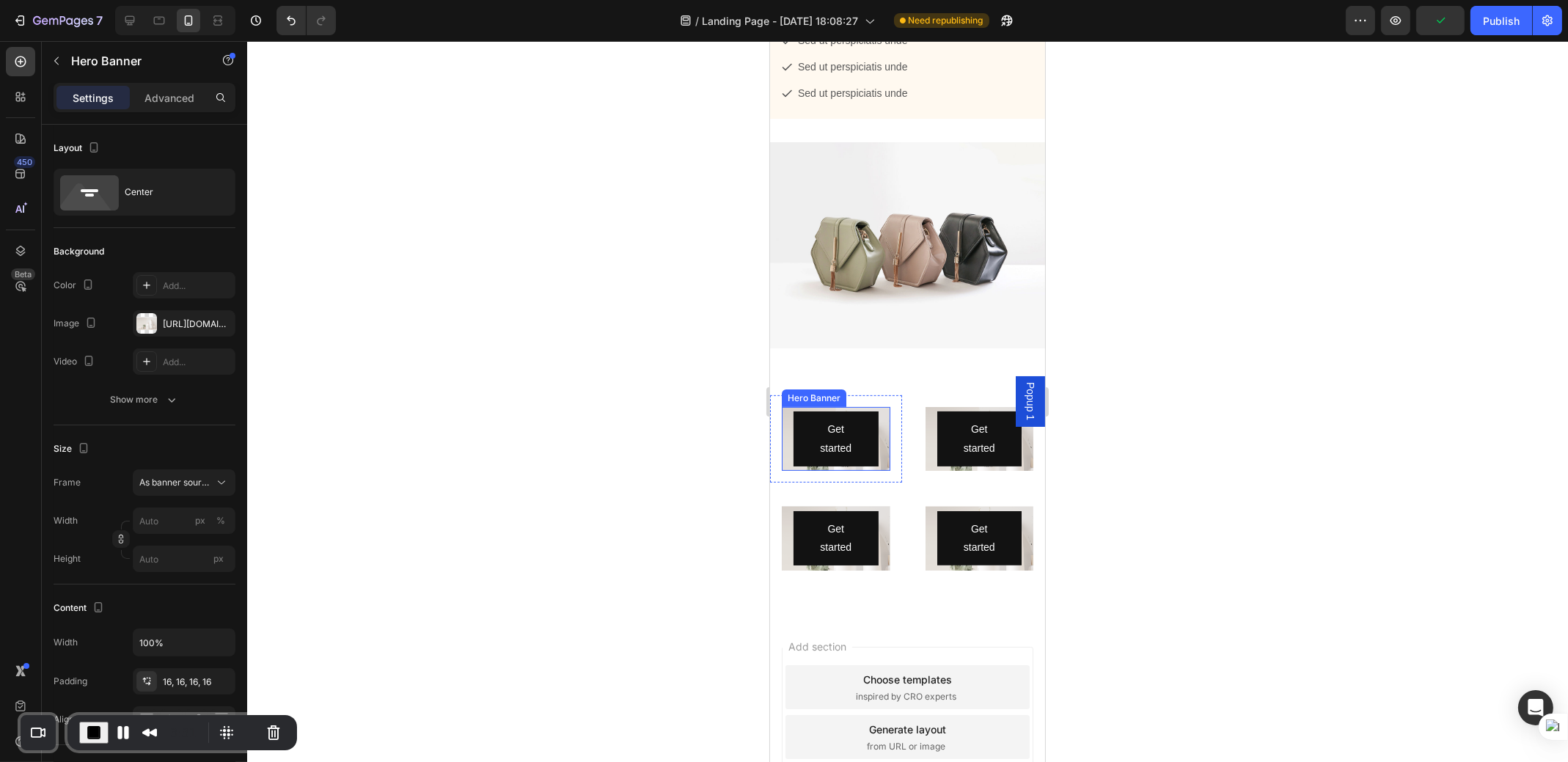
click at [874, 478] on div "Get started Button" at bounding box center [835, 439] width 108 height 78
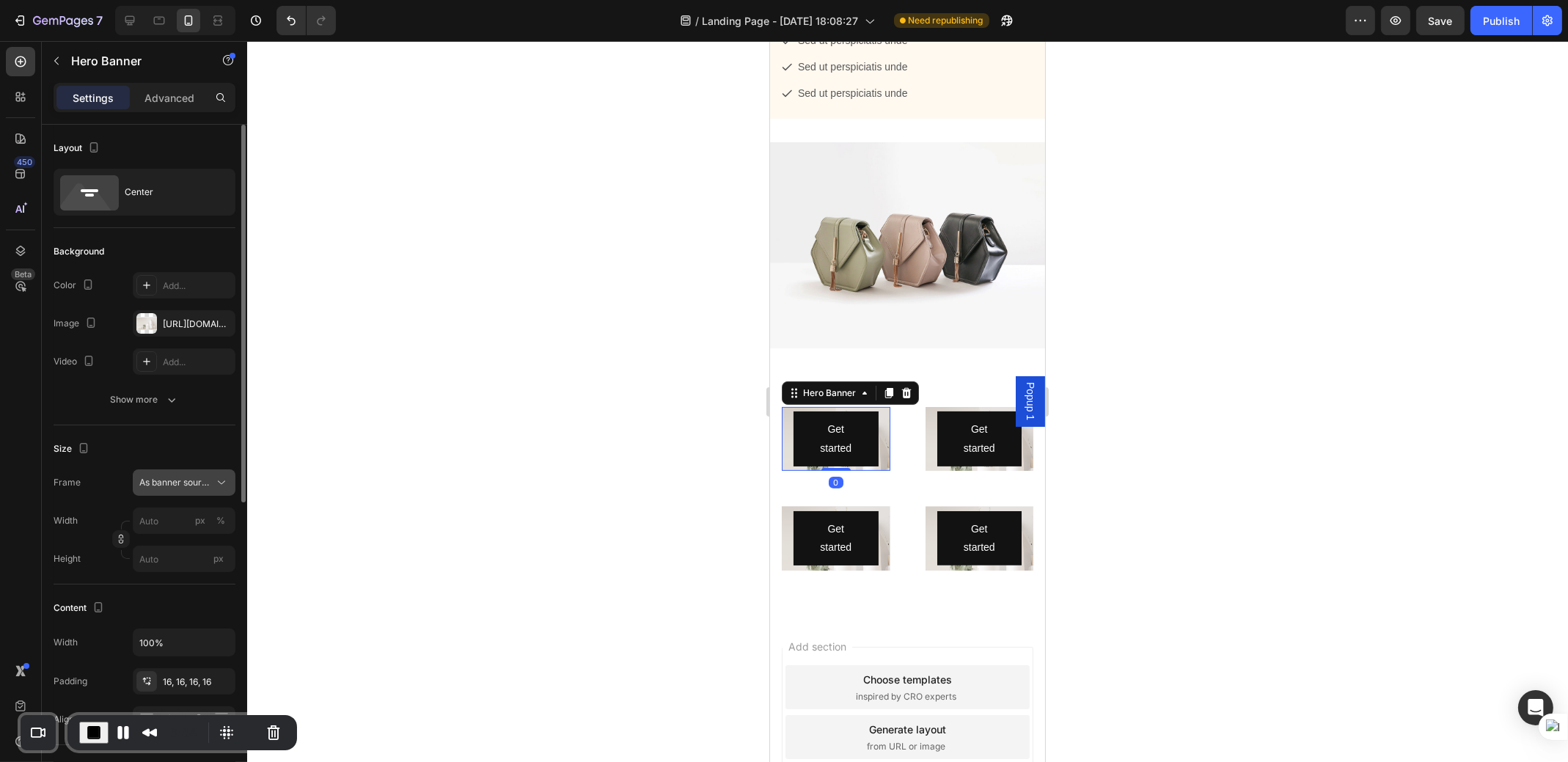
click at [184, 480] on span "As banner source" at bounding box center [175, 482] width 72 height 13
click at [165, 539] on span "Custom" at bounding box center [155, 544] width 32 height 13
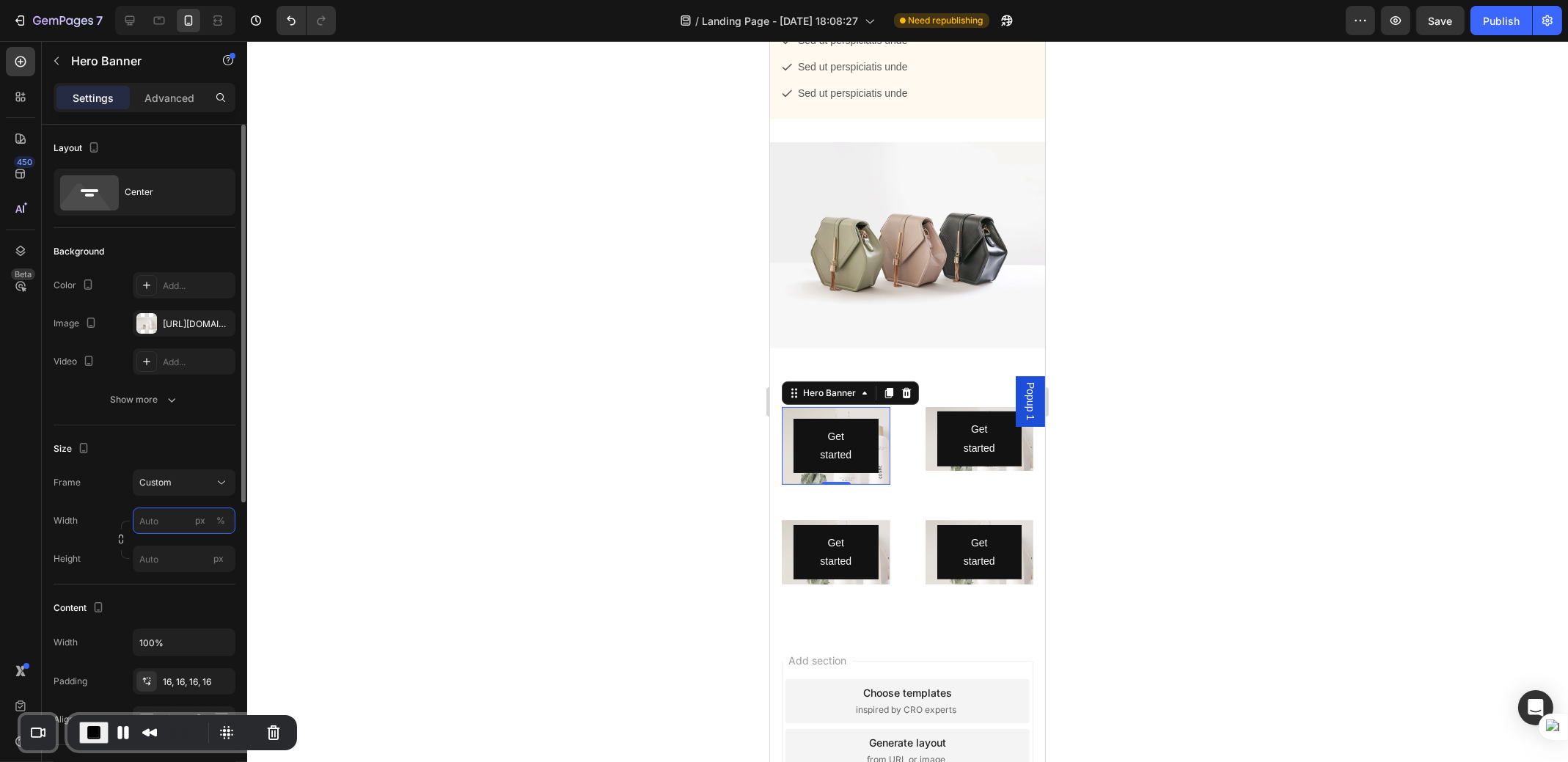
click at [174, 523] on input "px %" at bounding box center [185, 521] width 103 height 27
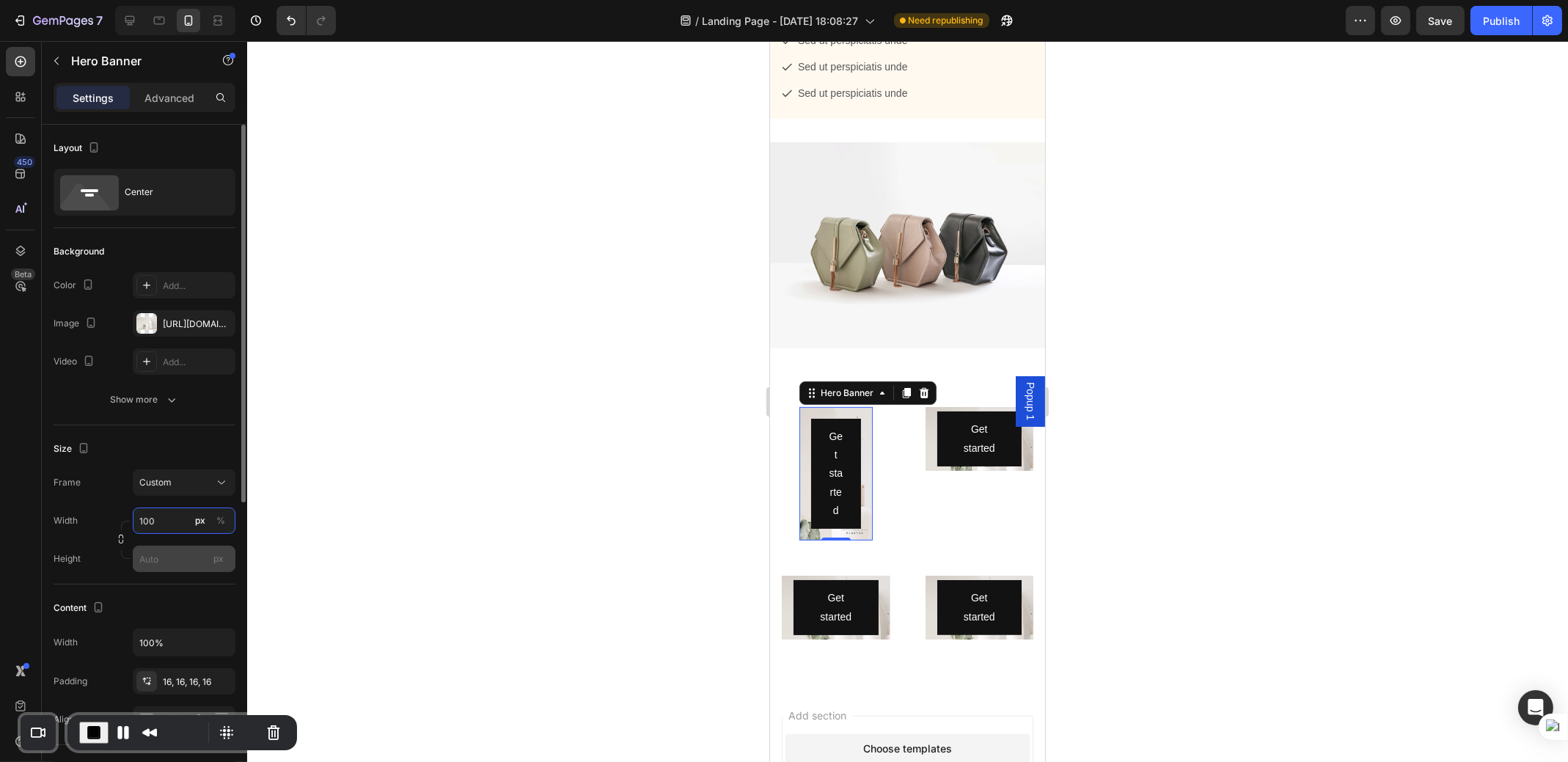
type input "100"
click at [167, 561] on input "px" at bounding box center [185, 559] width 103 height 27
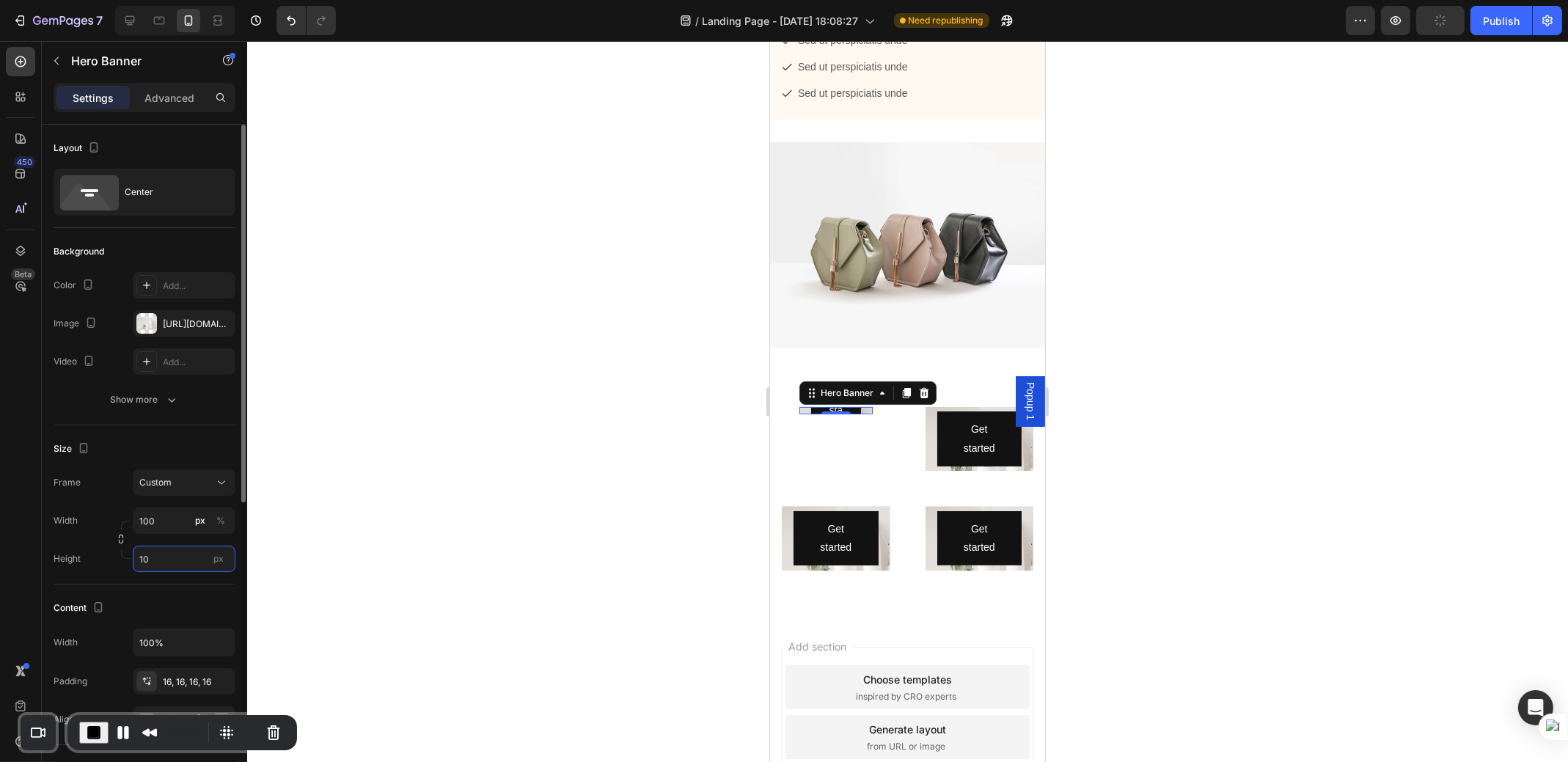
type input "1"
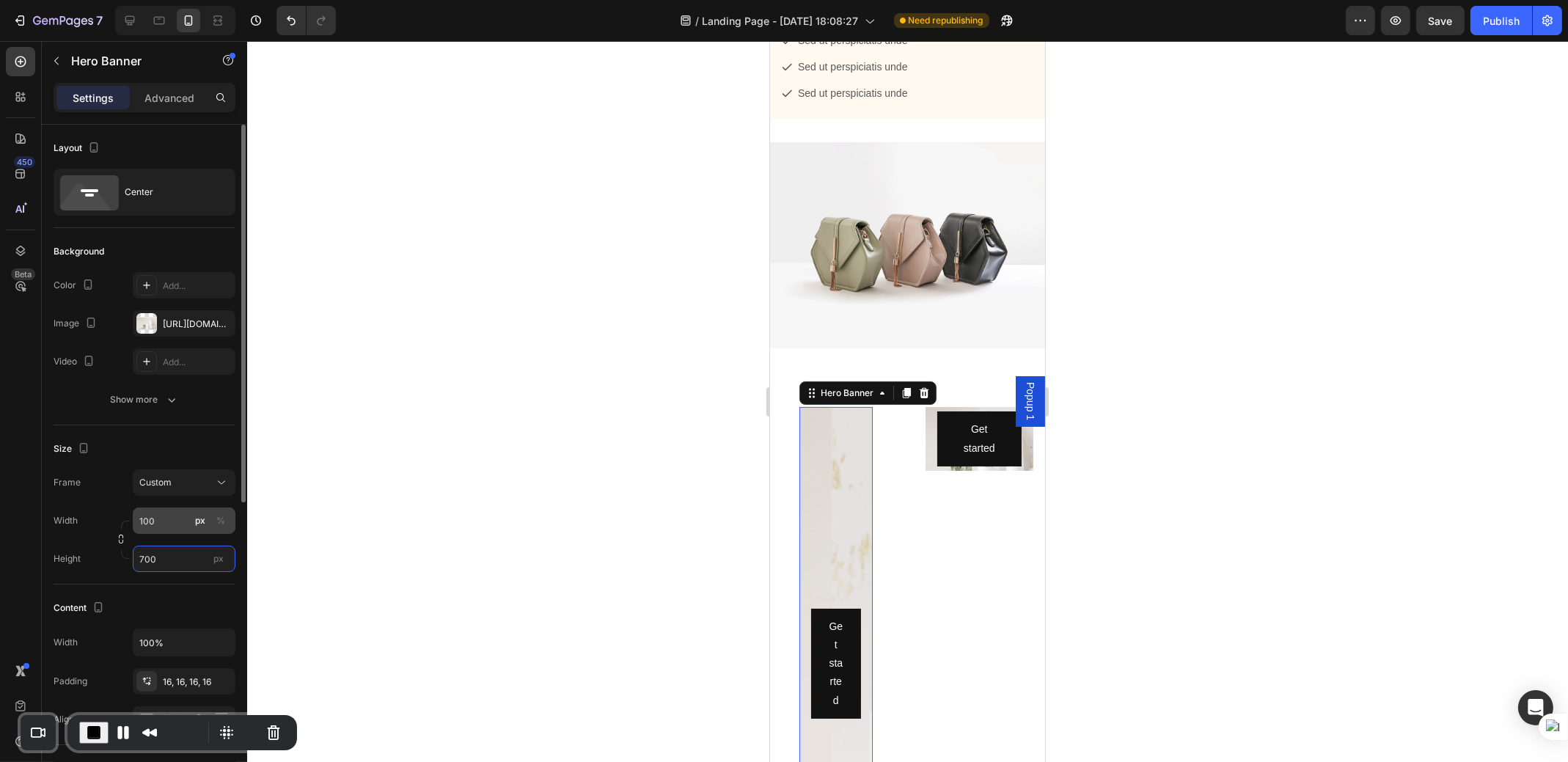
type input "700"
click at [150, 511] on input "100" at bounding box center [185, 521] width 103 height 27
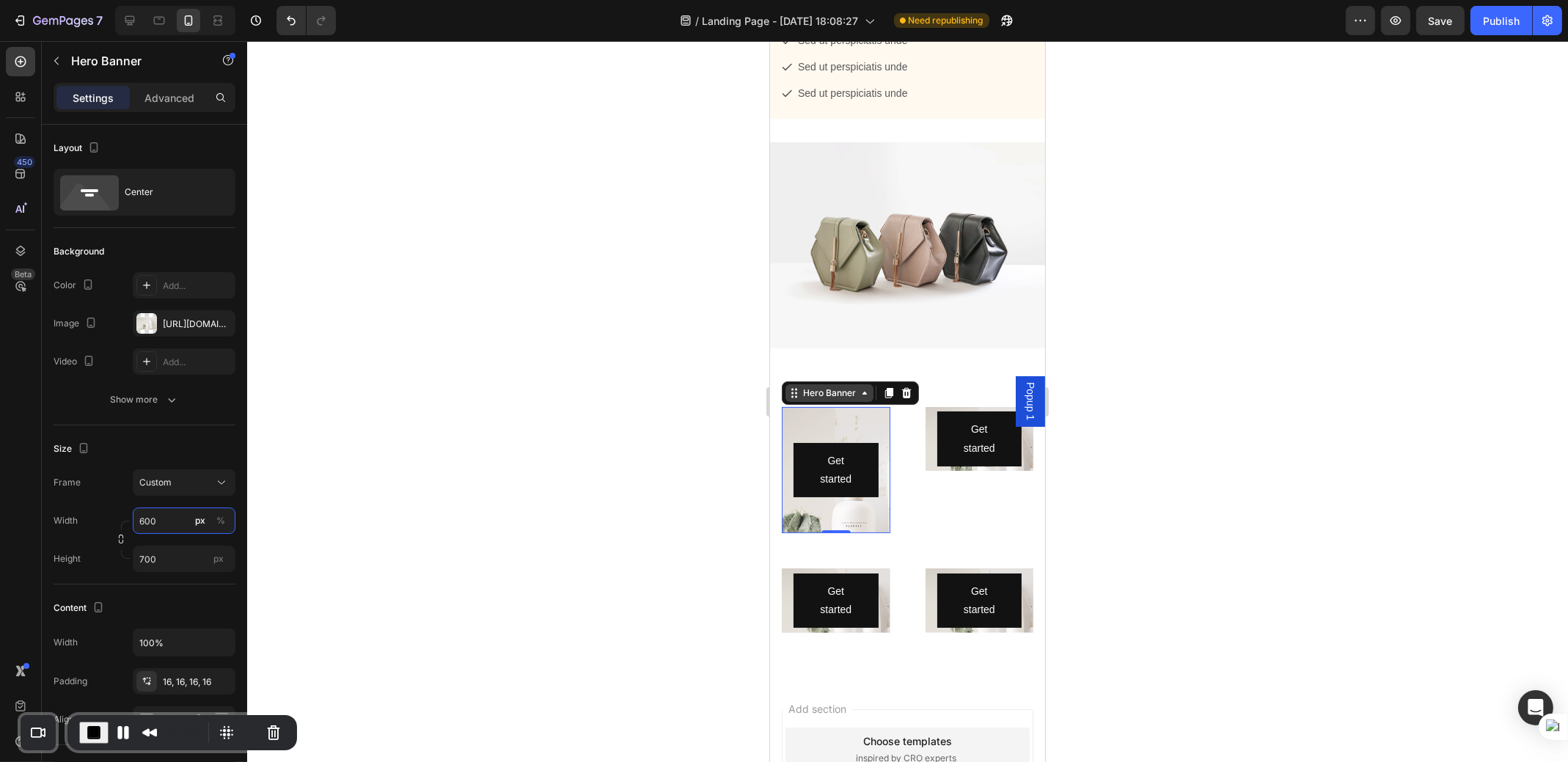
type input "600"
click at [853, 400] on div "Hero Banner" at bounding box center [829, 393] width 59 height 13
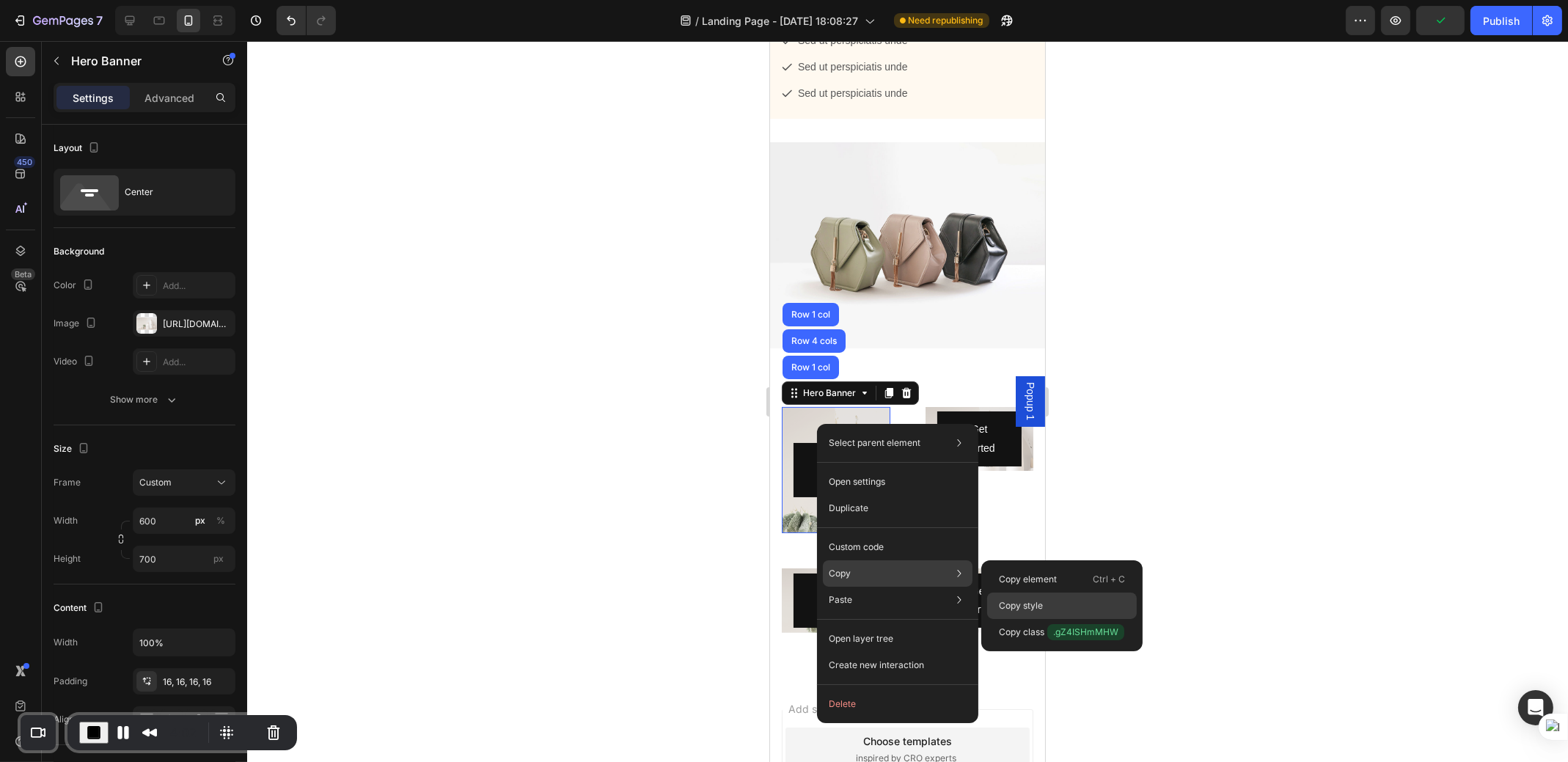
click at [1035, 604] on p "Copy style" at bounding box center [1021, 606] width 44 height 13
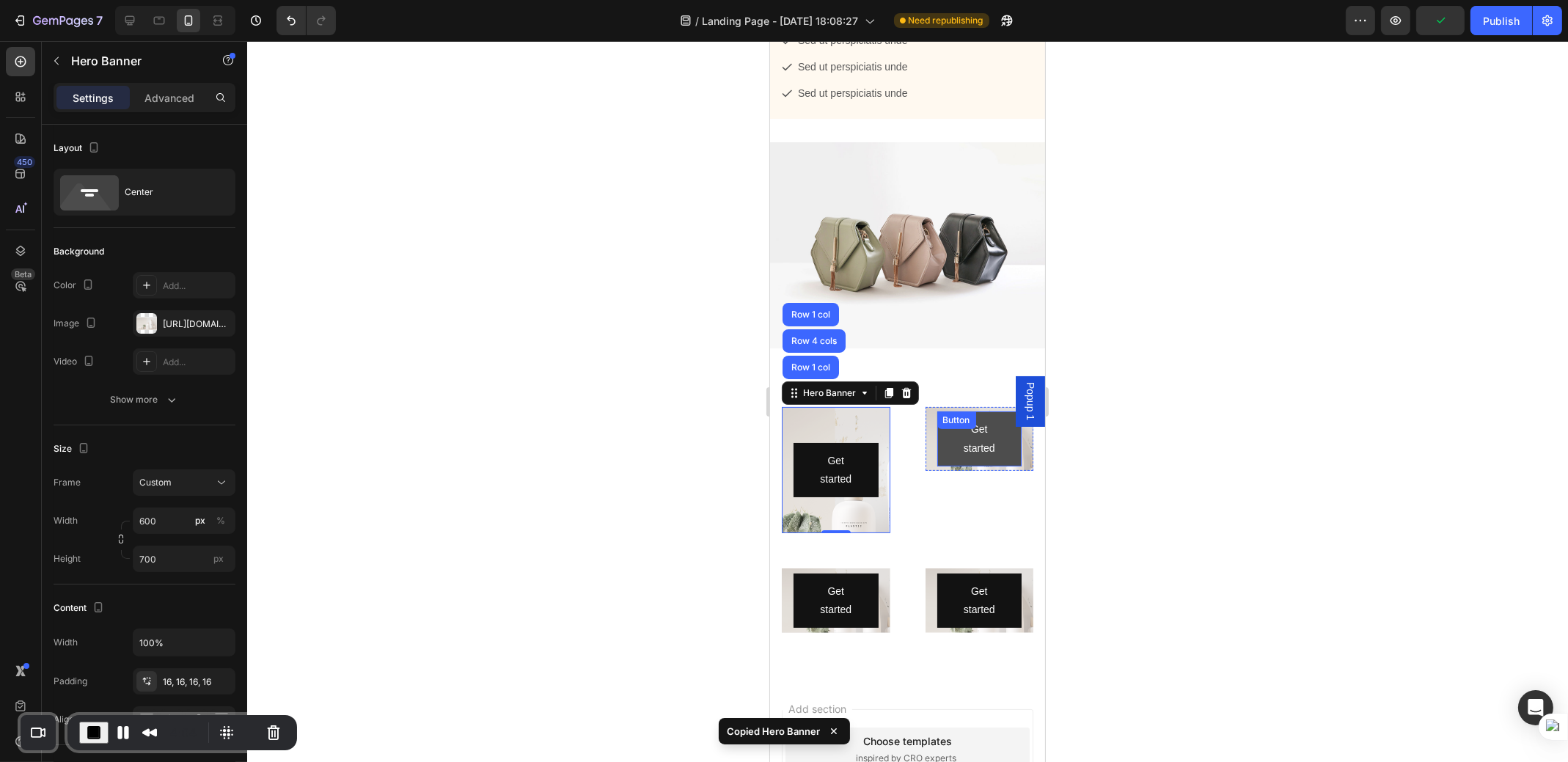
click at [1004, 466] on button "Get started" at bounding box center [979, 439] width 85 height 54
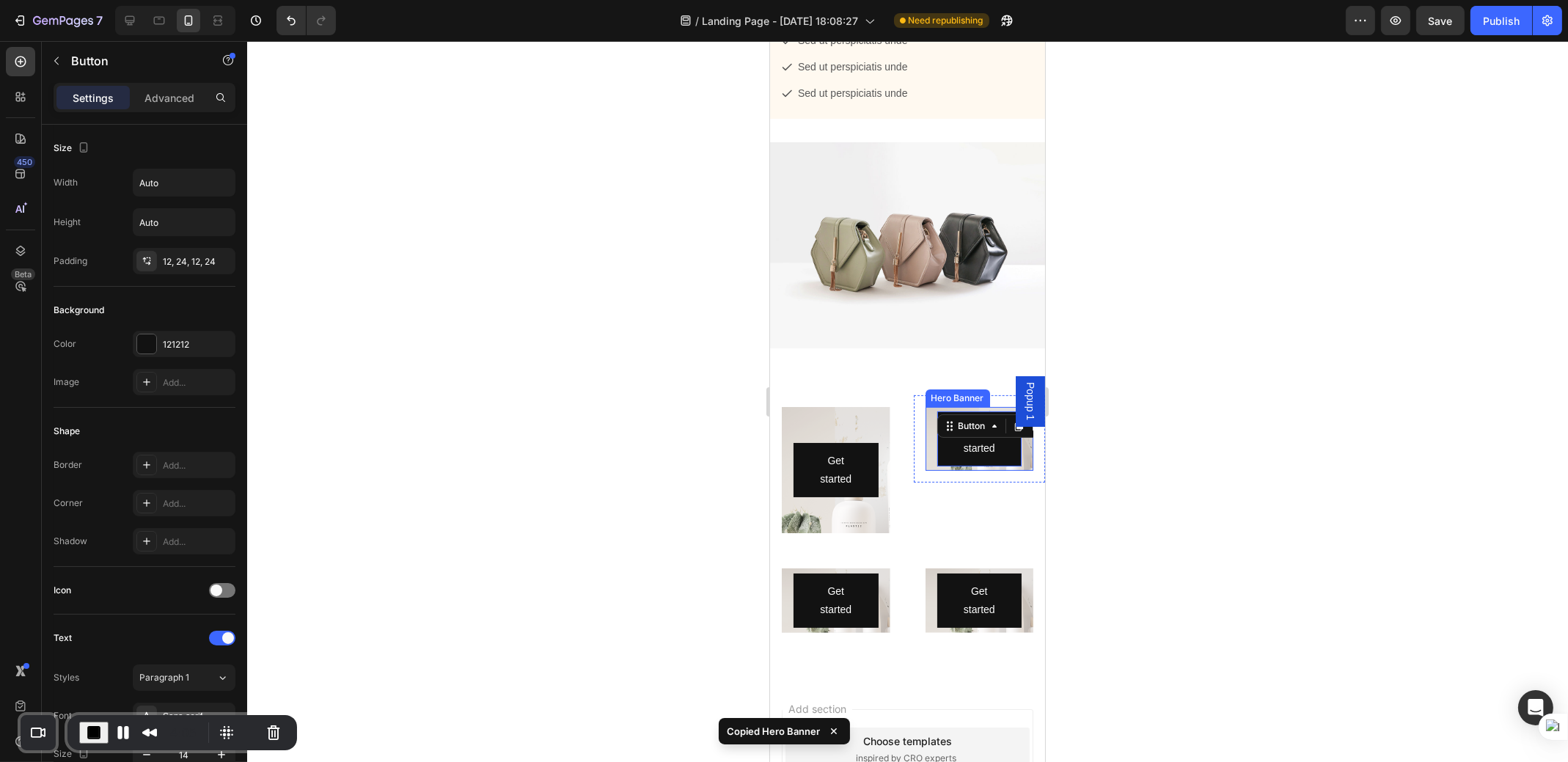
click at [1014, 478] on div "Get started Button 0" at bounding box center [979, 439] width 108 height 78
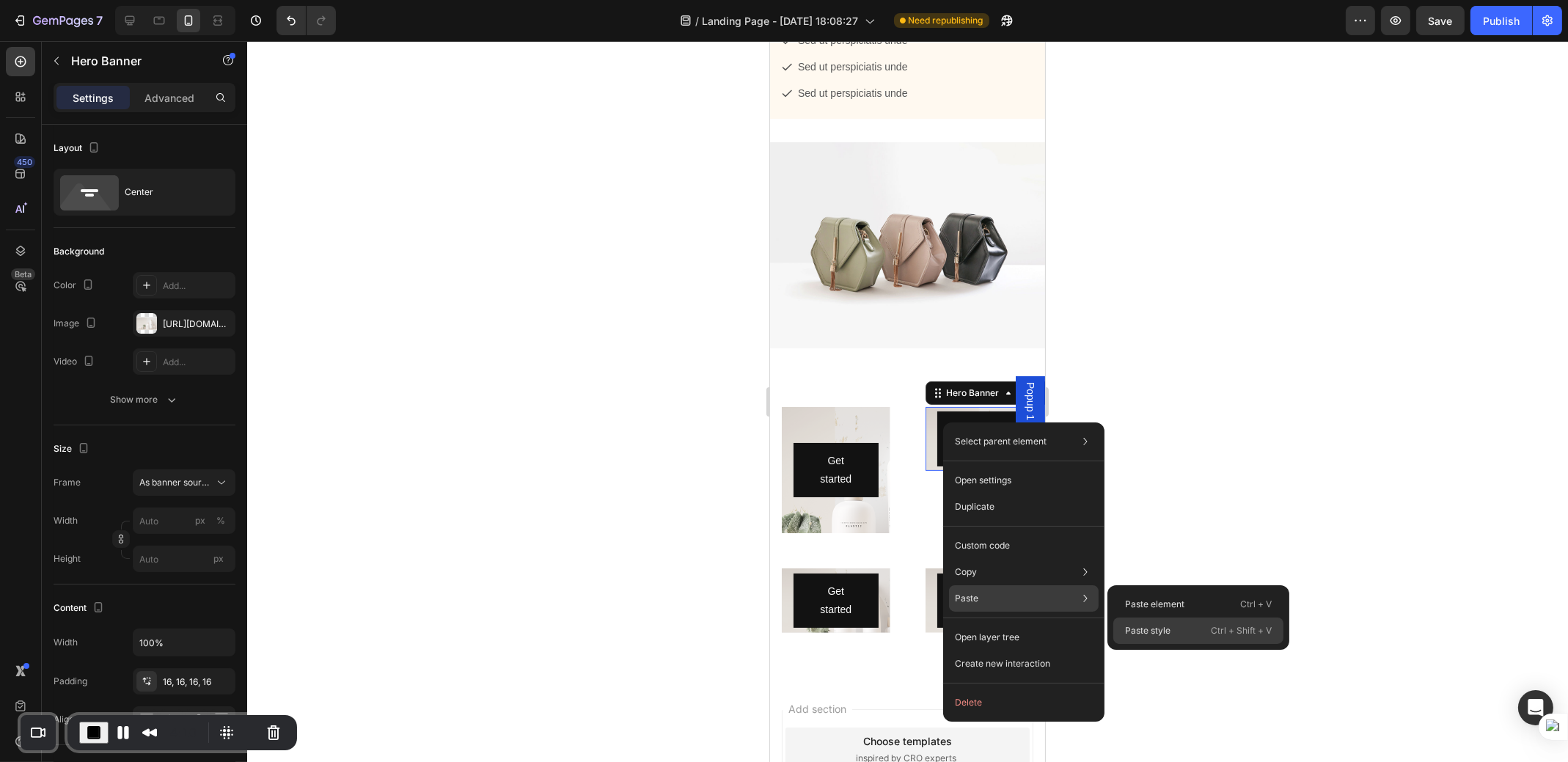
click at [1158, 629] on p "Paste style" at bounding box center [1148, 631] width 46 height 13
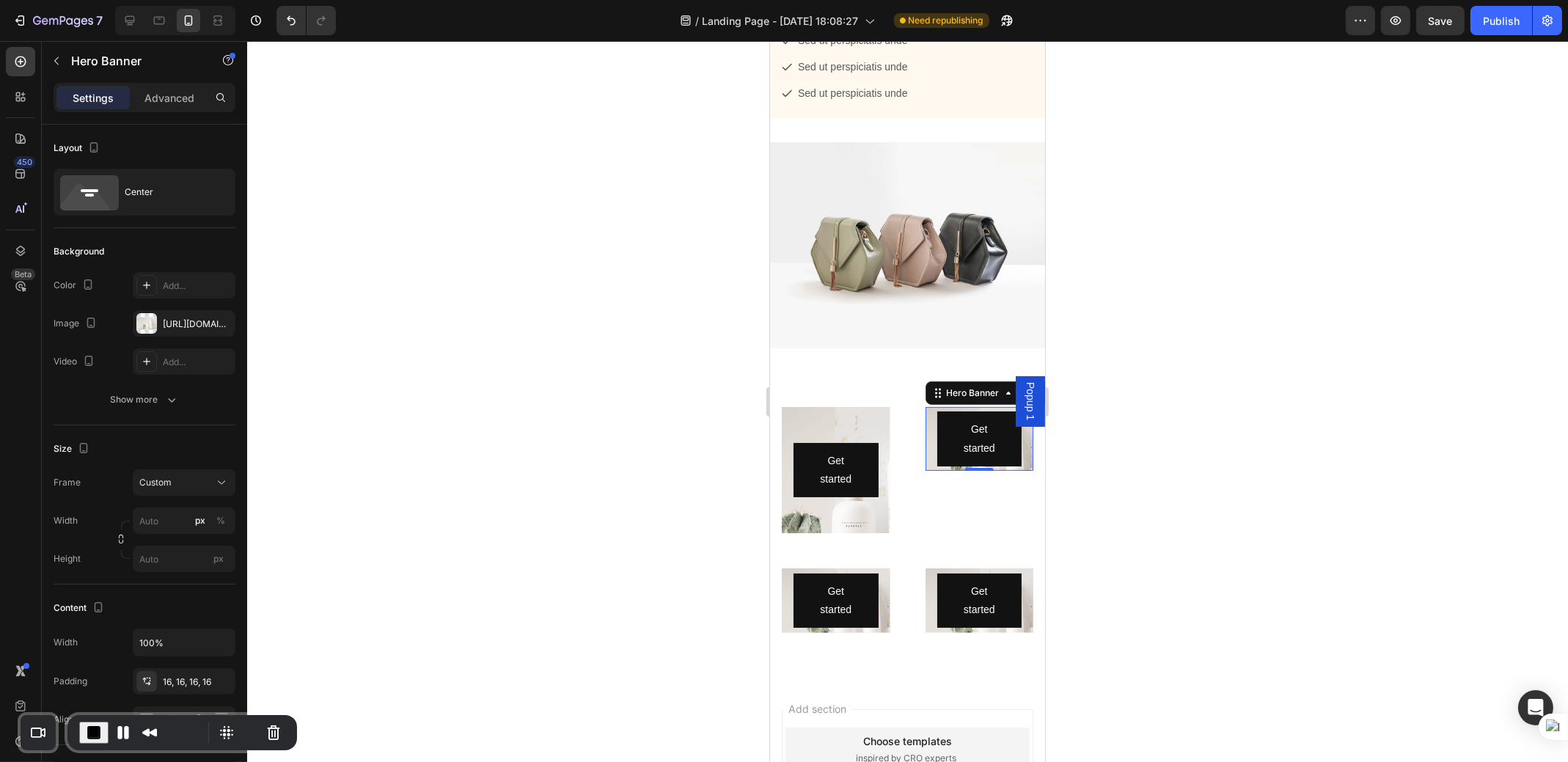
type input "600"
type input "700"
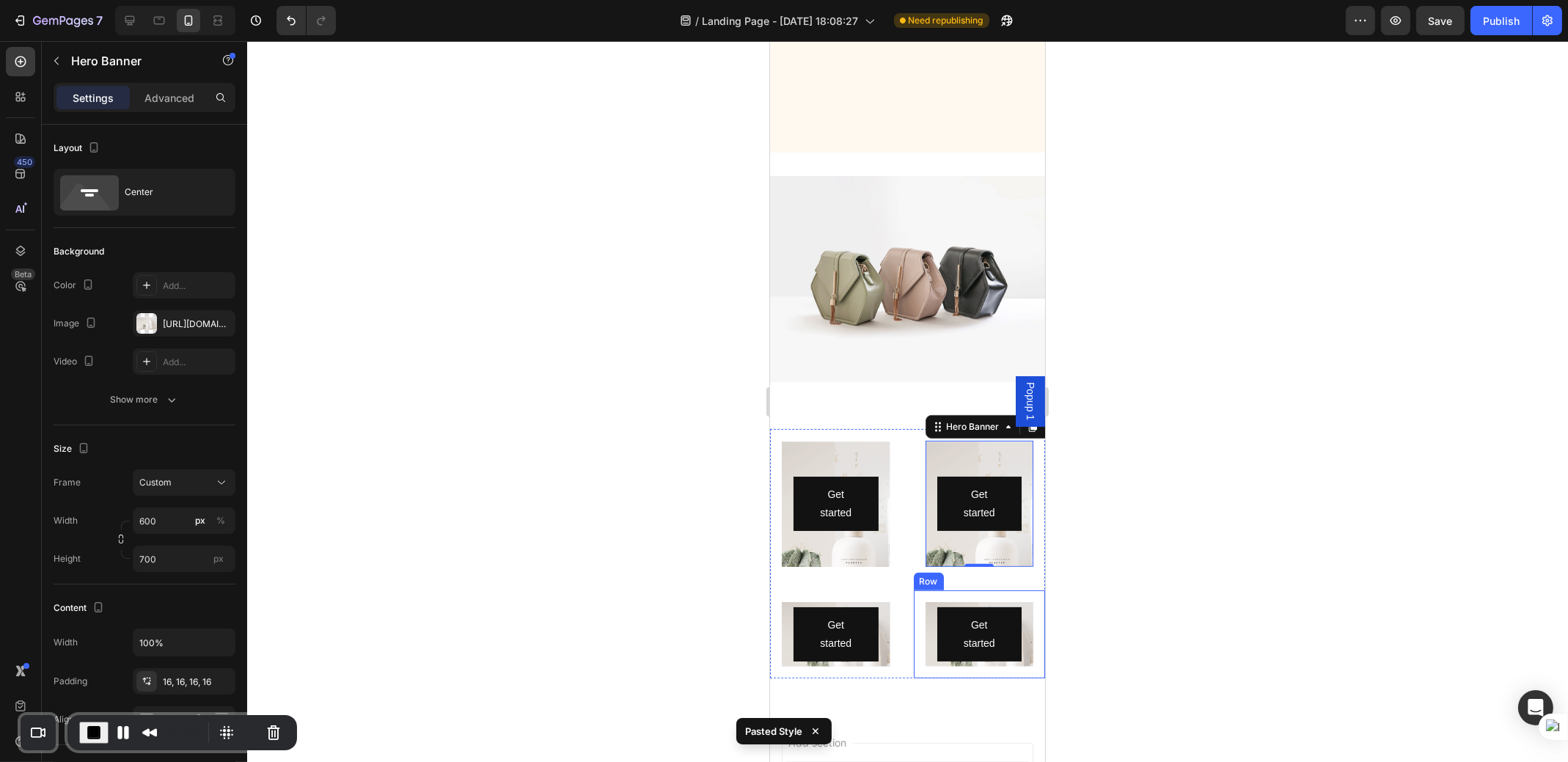
scroll to position [928, 0]
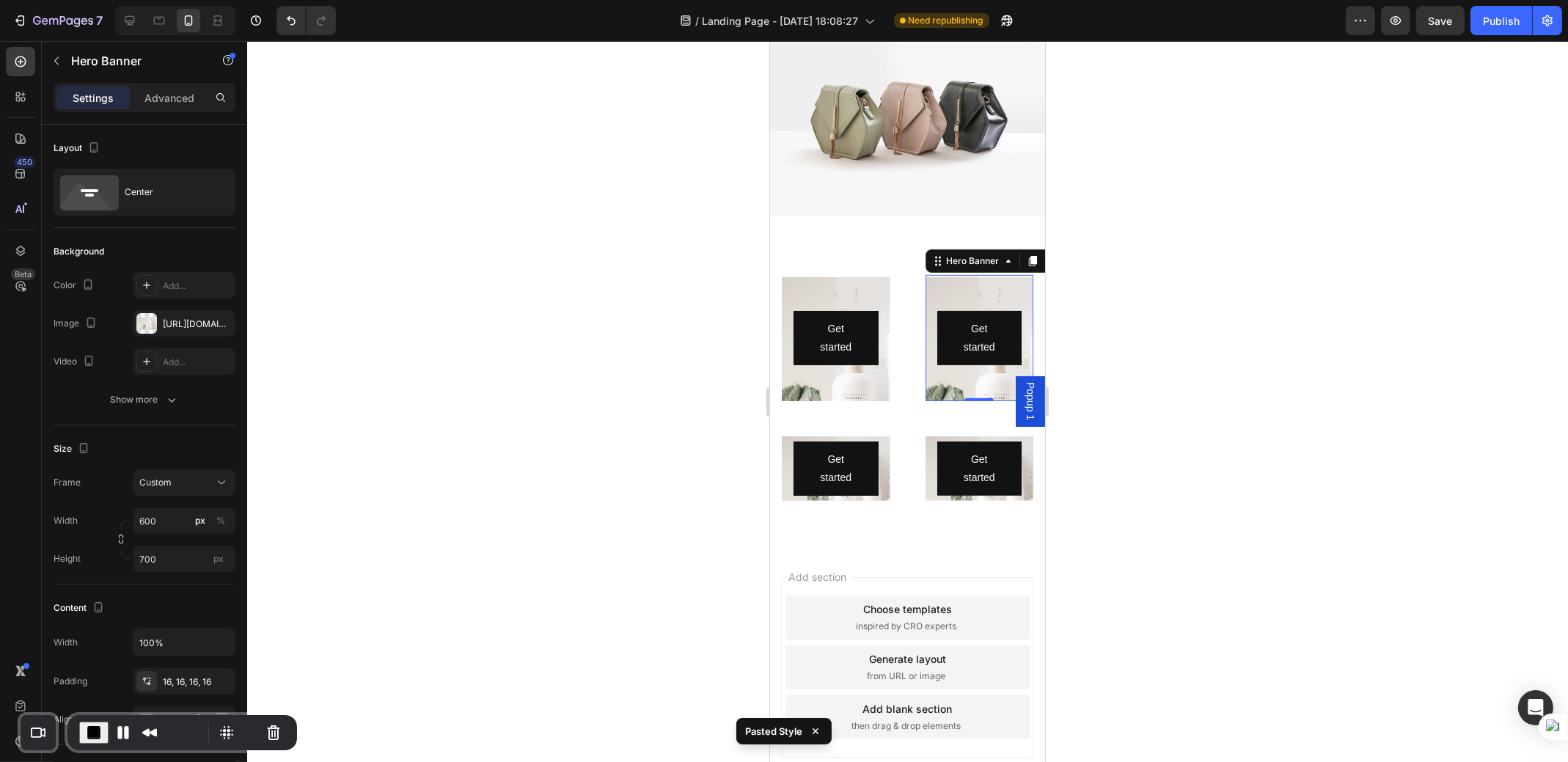
click at [96, 722] on button "End Recording" at bounding box center [93, 733] width 29 height 22
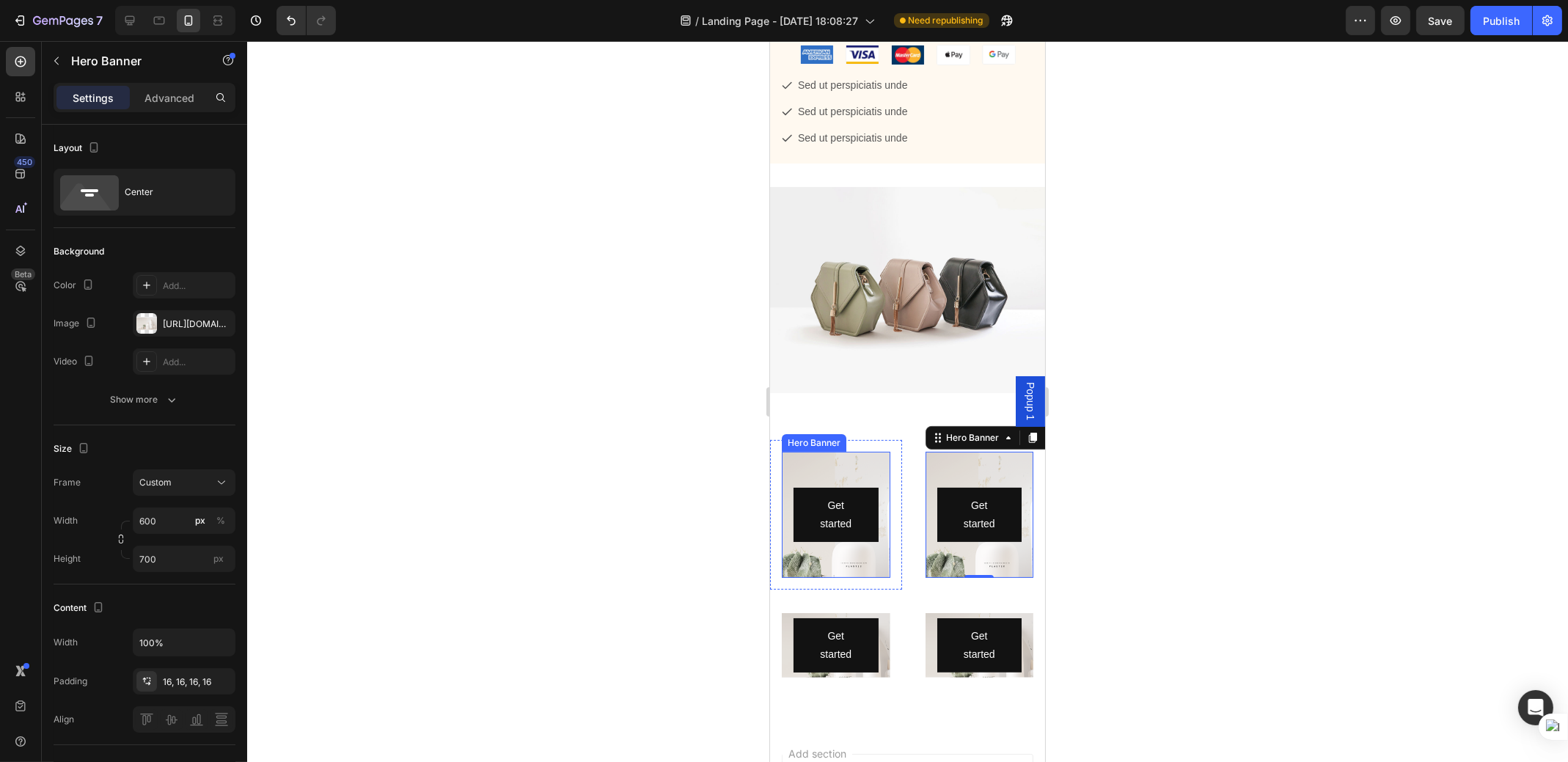
scroll to position [735, 0]
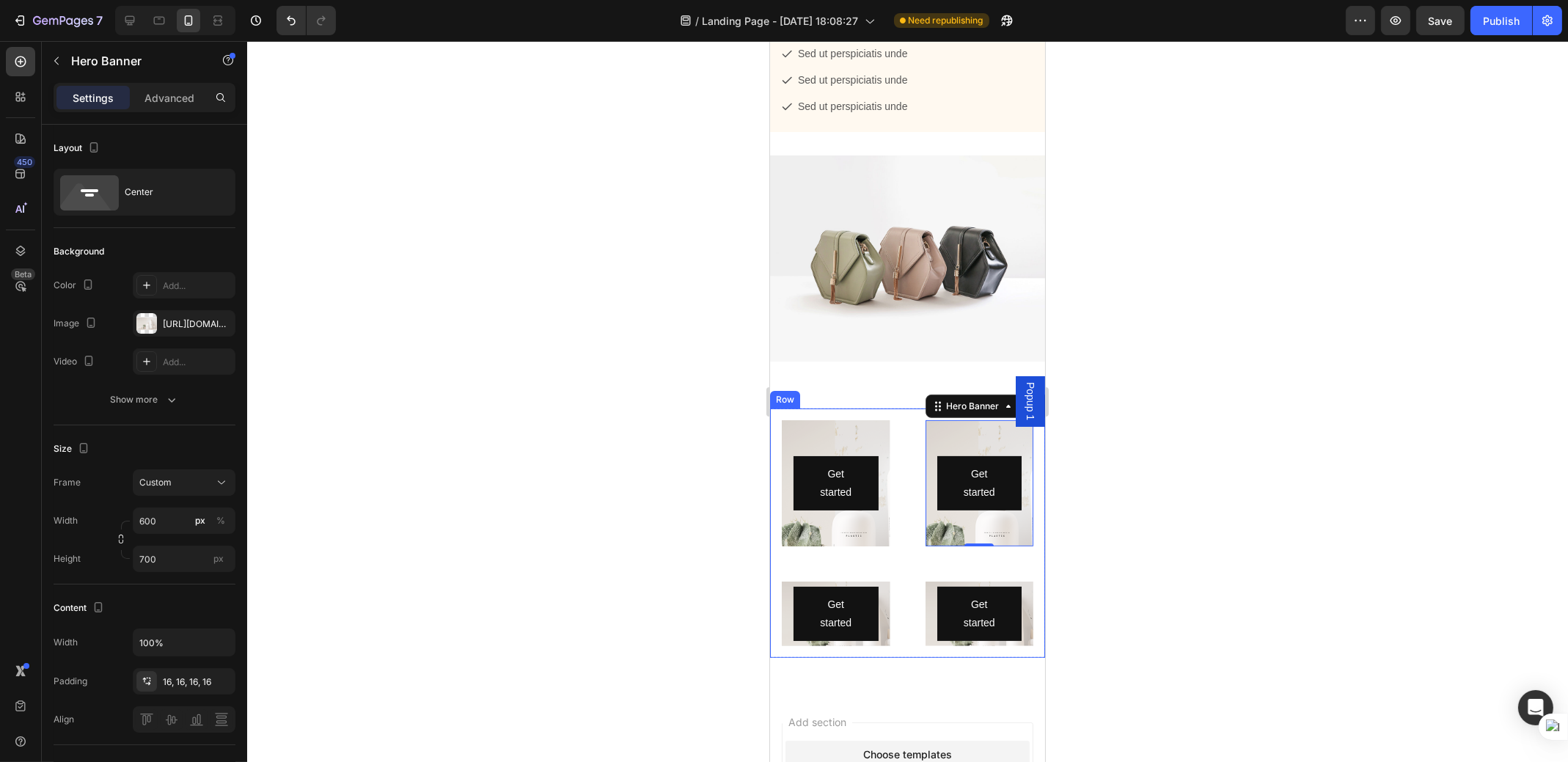
click at [895, 511] on div "Get started Button Hero Banner Row Get started Button Hero Banner 0 Row Get sta…" at bounding box center [907, 533] width 275 height 249
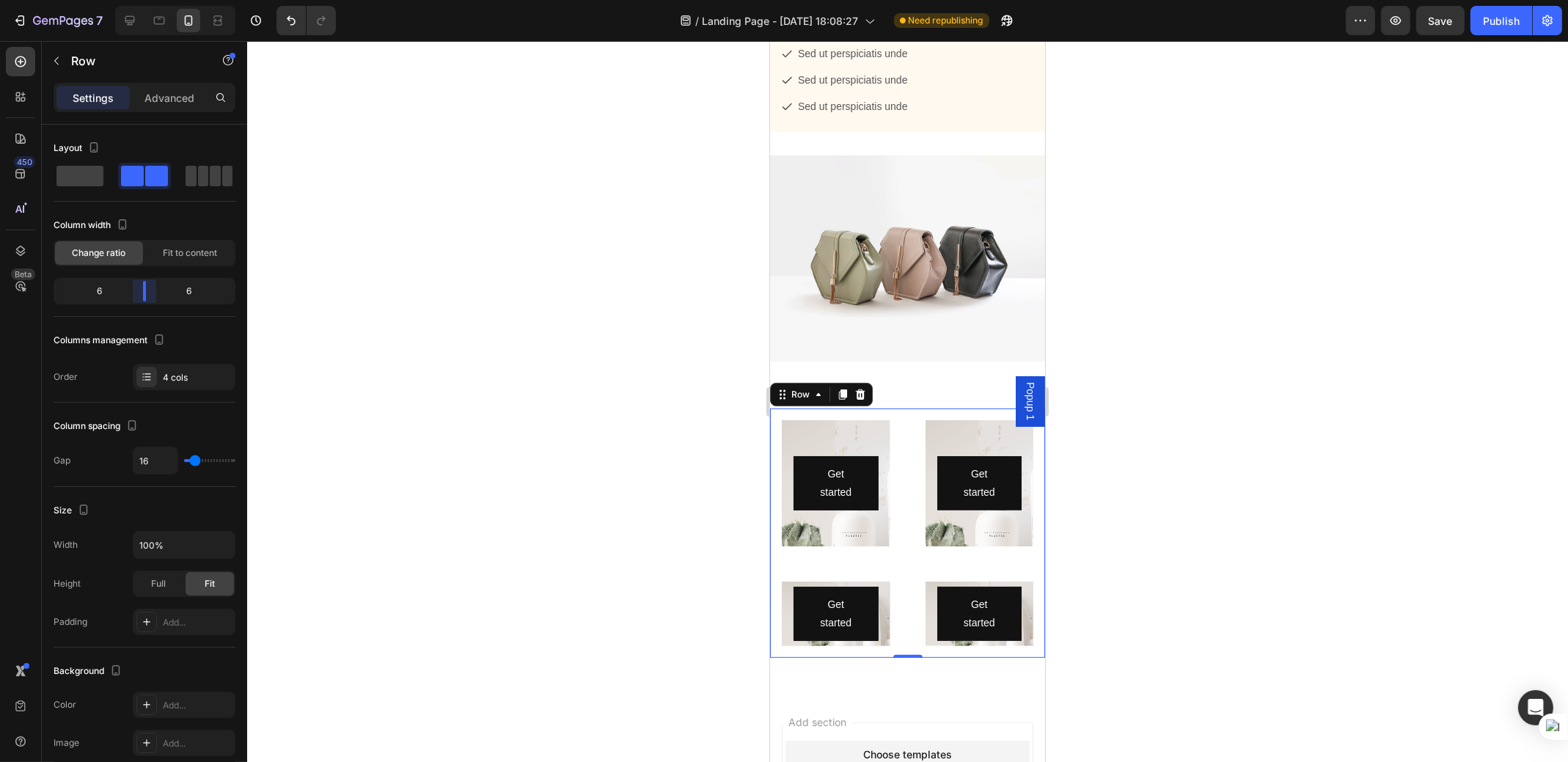
drag, startPoint x: 139, startPoint y: 293, endPoint x: 145, endPoint y: 299, distance: 8.5
click at [145, 0] on body "7 Version history / Landing Page - [DATE] 18:08:27 Need republishing Preview Sa…" at bounding box center [784, 0] width 1568 height 0
click at [876, 568] on div "Background Image" at bounding box center [835, 509] width 108 height 189
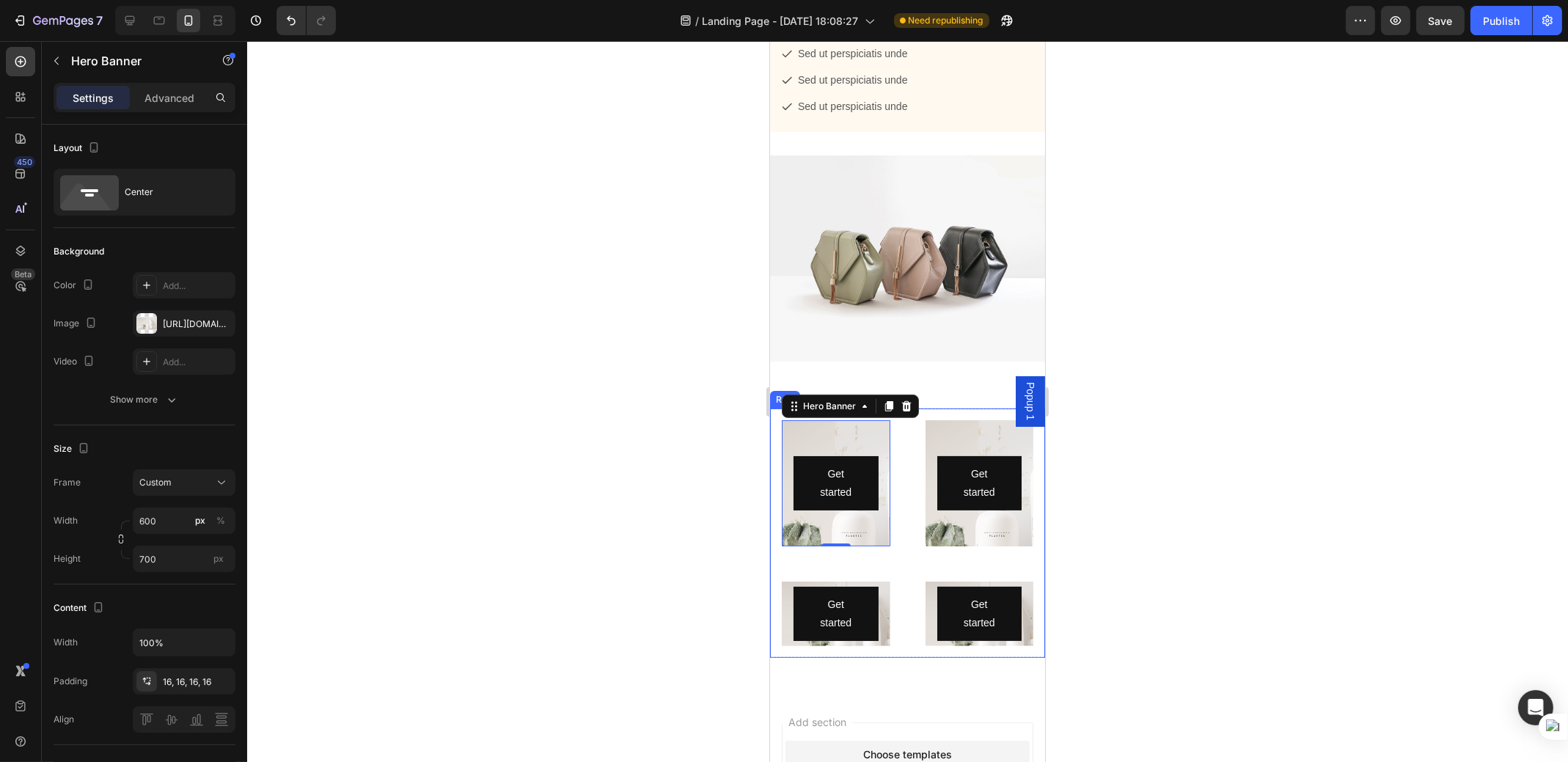
click at [901, 501] on div "Get started Button Hero Banner 0 Row Get started Button Hero Banner Row Get sta…" at bounding box center [907, 533] width 275 height 249
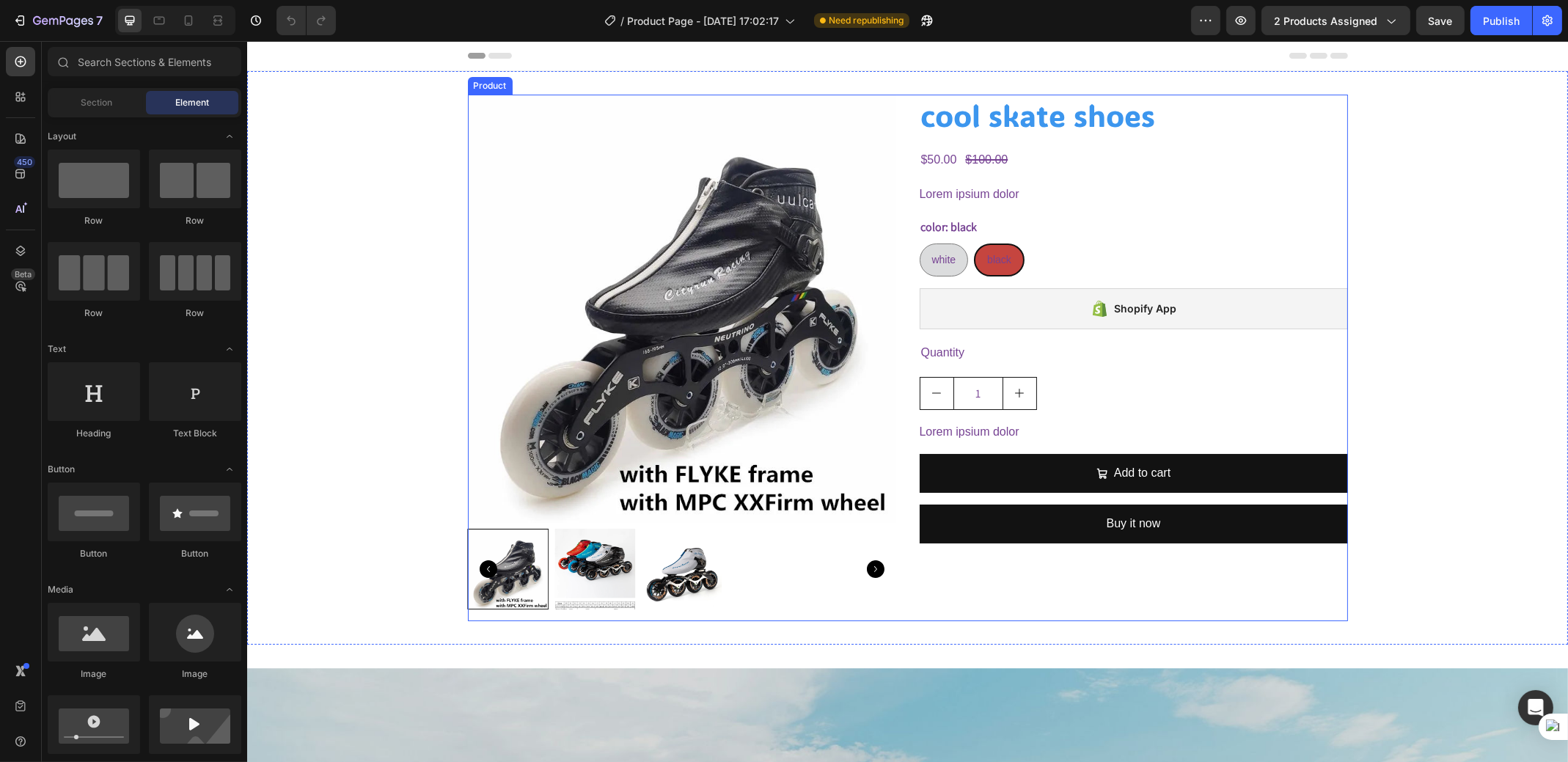
click at [893, 319] on div "Product Images cool skate shoes Product Title $50.00 Product Price Product Pric…" at bounding box center [907, 358] width 880 height 527
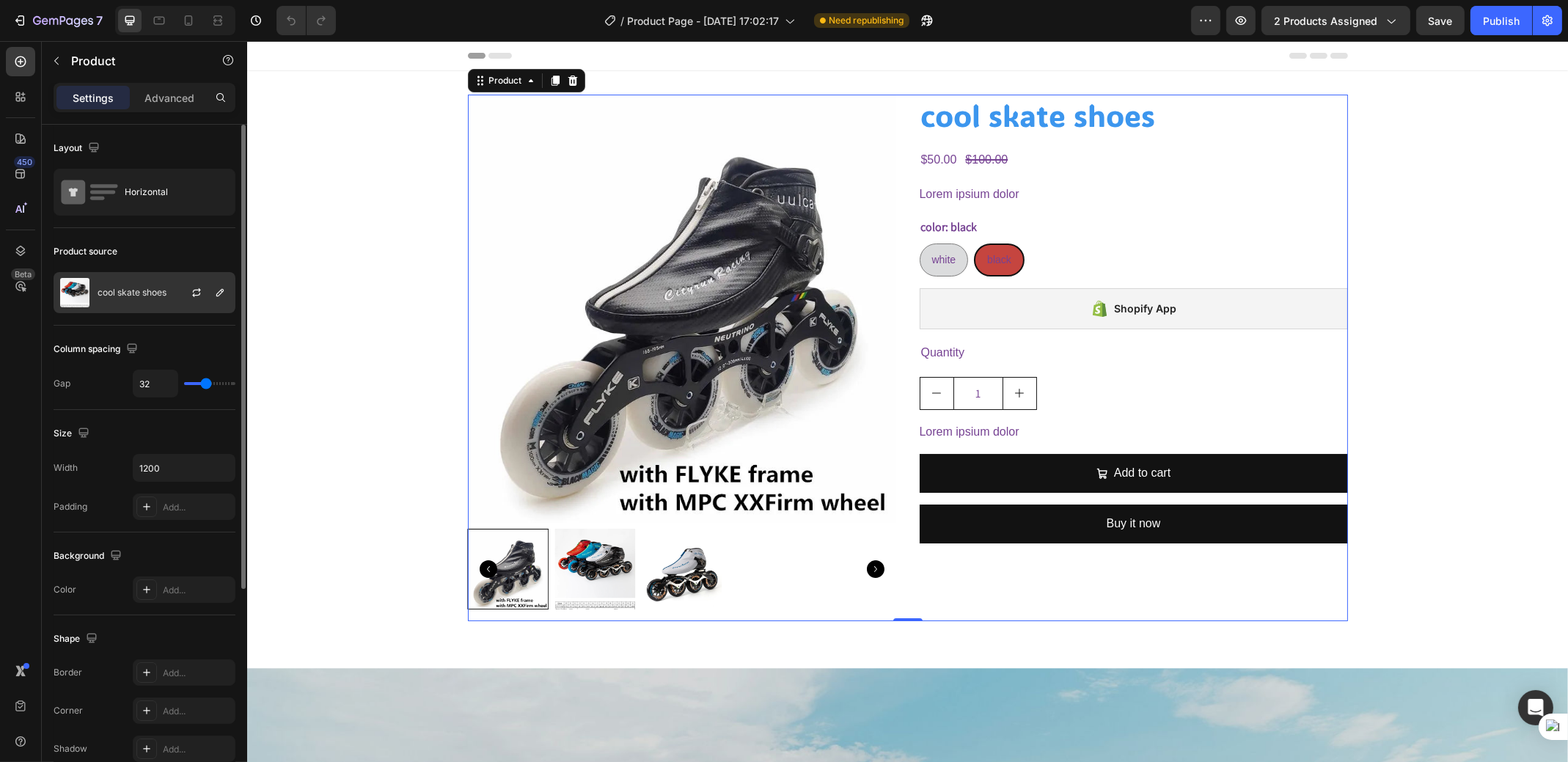
click at [155, 305] on div "cool skate shoes" at bounding box center [144, 292] width 182 height 41
